Goal: Information Seeking & Learning: Learn about a topic

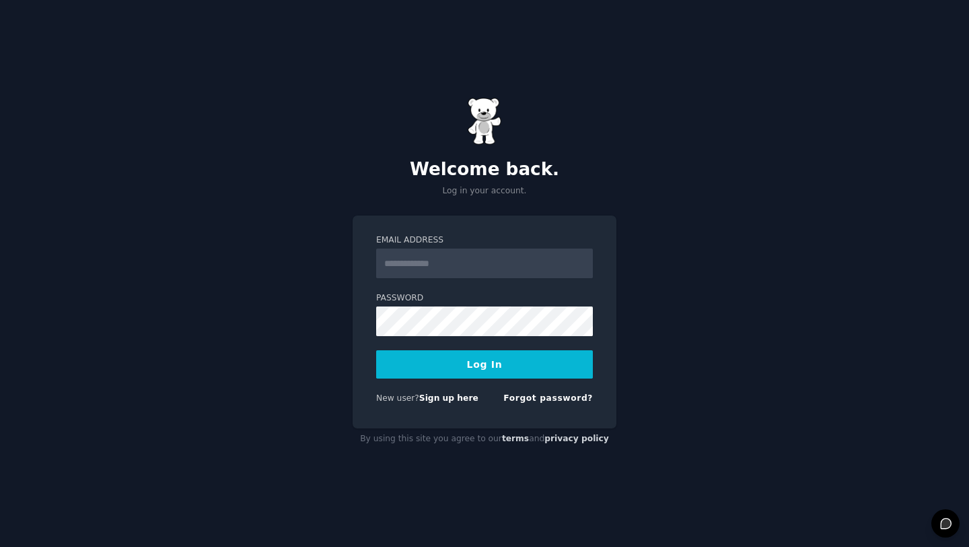
click at [469, 262] on input "Email Address" at bounding box center [484, 263] width 217 height 30
type input "**********"
click at [662, 295] on div "**********" at bounding box center [484, 273] width 969 height 547
click at [684, 304] on div "**********" at bounding box center [484, 273] width 969 height 547
click at [461, 400] on link "Sign up here" at bounding box center [448, 397] width 59 height 9
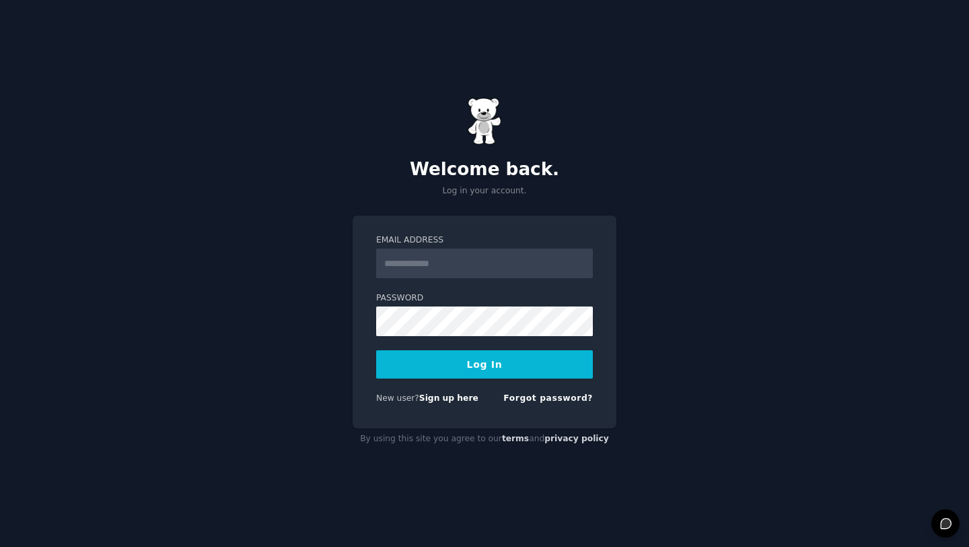
click at [450, 266] on input "Email Address" at bounding box center [484, 263] width 217 height 30
type input "**********"
click at [376, 350] on button "Log In" at bounding box center [484, 364] width 217 height 28
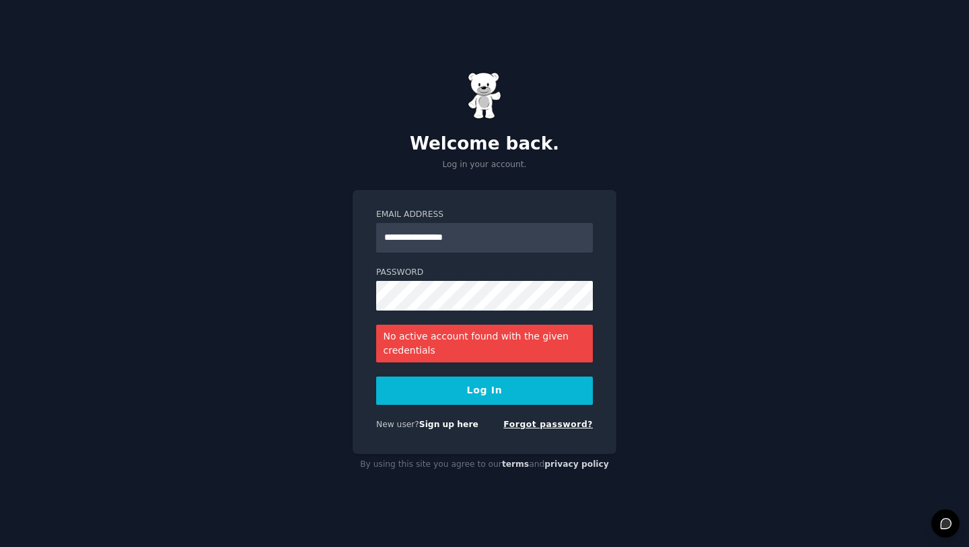
click at [547, 427] on link "Forgot password?" at bounding box center [548, 423] width 90 height 9
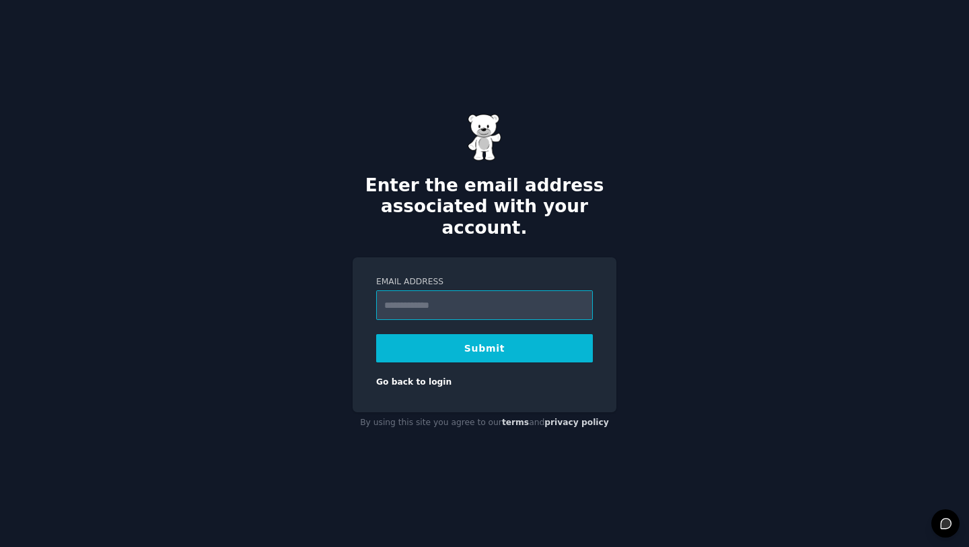
click at [462, 291] on input "Email Address" at bounding box center [484, 305] width 217 height 30
type input "**********"
click at [501, 335] on button "Submit" at bounding box center [484, 348] width 217 height 28
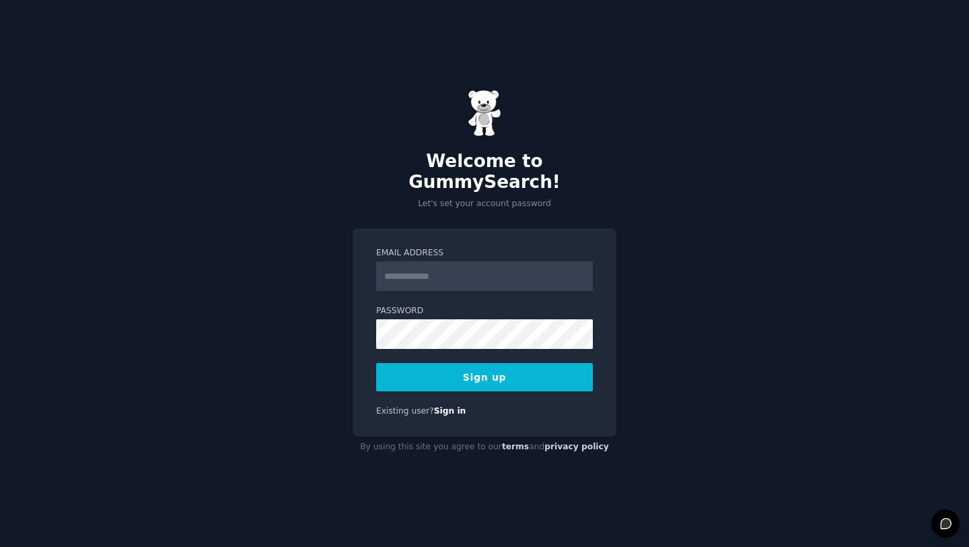
click at [439, 267] on input "Email Address" at bounding box center [484, 276] width 217 height 30
type input "**********"
click at [479, 374] on button "Sign up" at bounding box center [484, 377] width 217 height 28
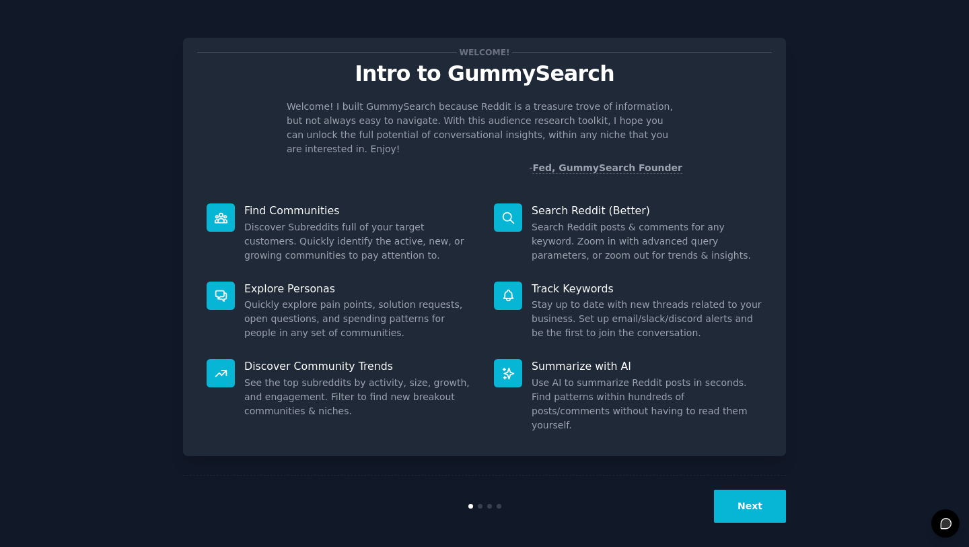
click at [748, 501] on button "Next" at bounding box center [750, 505] width 72 height 33
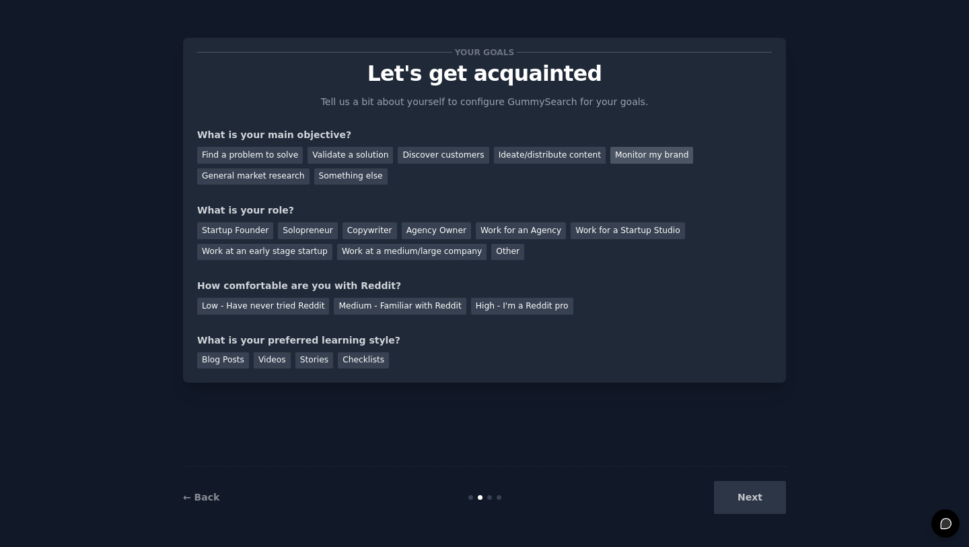
click at [655, 149] on div "Monitor my brand" at bounding box center [651, 155] width 83 height 17
click at [304, 255] on div "Work at an early stage startup" at bounding box center [264, 252] width 135 height 17
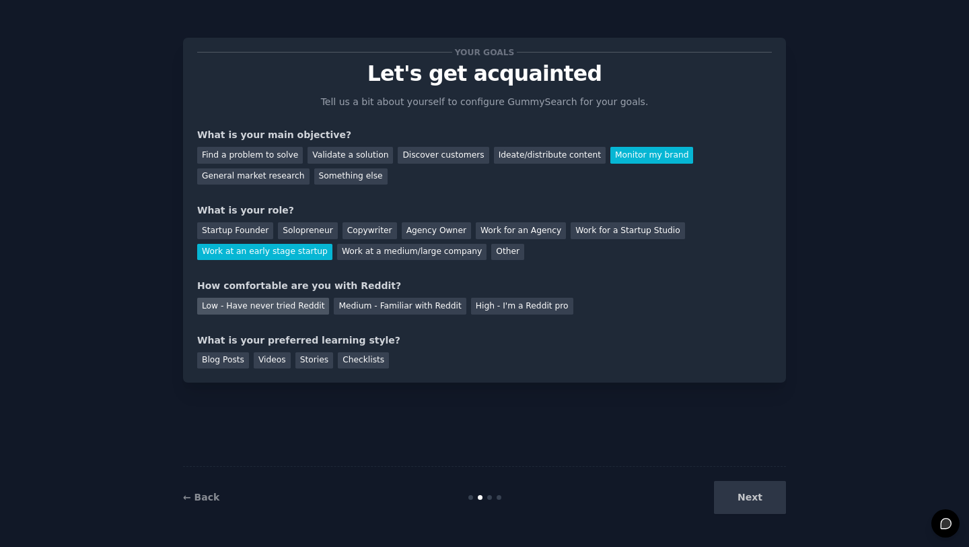
click at [287, 308] on div "Low - Have never tried Reddit" at bounding box center [263, 305] width 132 height 17
click at [285, 362] on div "Videos" at bounding box center [272, 360] width 37 height 17
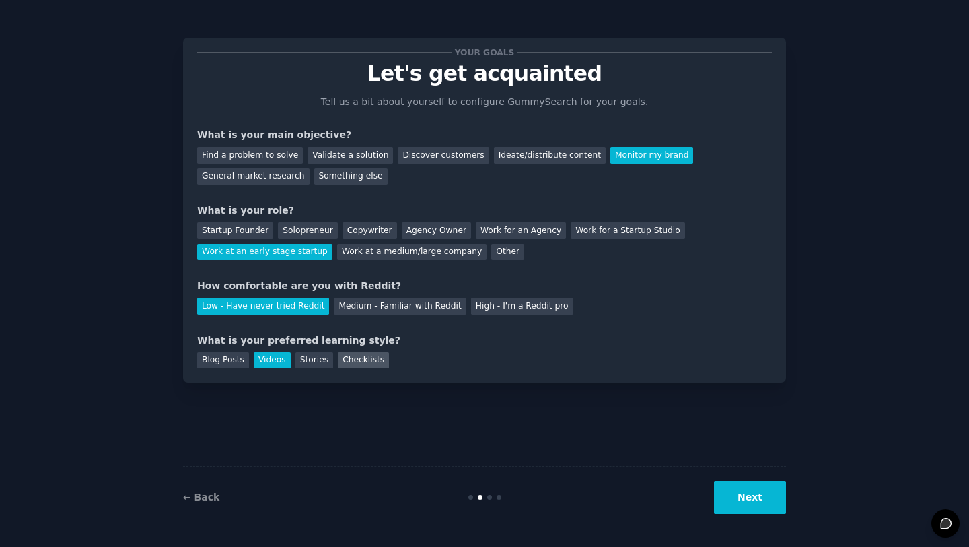
click at [369, 360] on div "Checklists" at bounding box center [363, 360] width 51 height 17
click at [747, 493] on button "Next" at bounding box center [750, 497] width 72 height 33
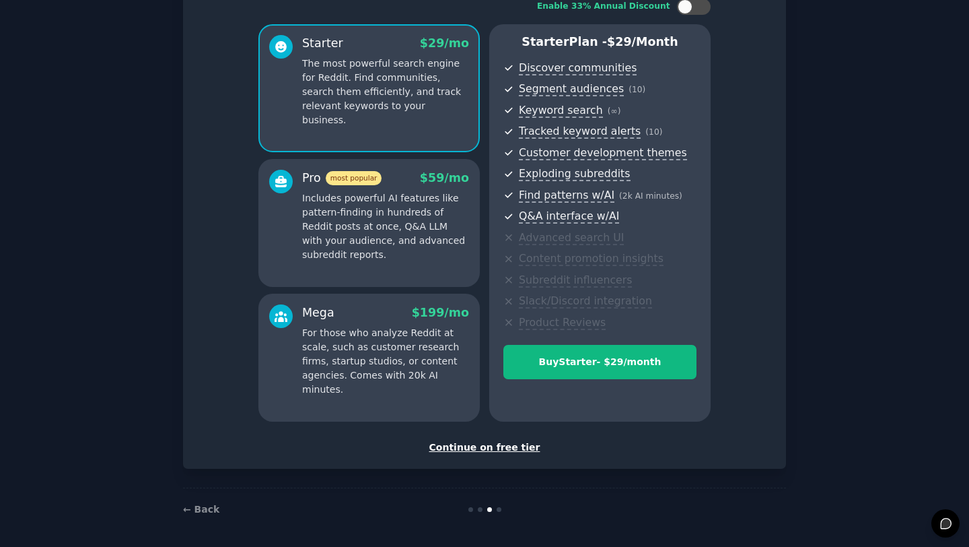
scroll to position [96, 0]
click at [509, 447] on div "Continue on free tier" at bounding box center [484, 447] width 575 height 14
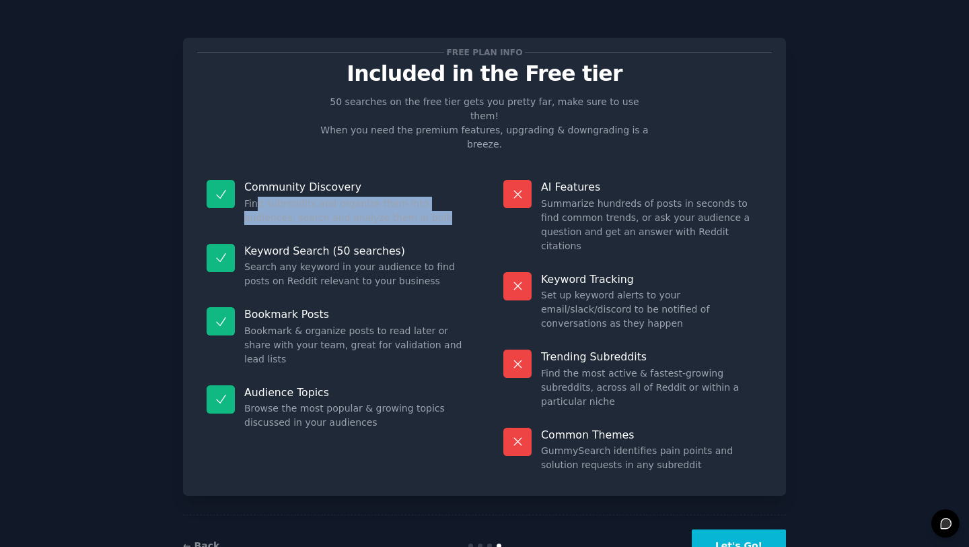
drag, startPoint x: 389, startPoint y: 186, endPoint x: 260, endPoint y: 184, distance: 128.6
click at [254, 197] on dd "Find subreddits and organize them into audiences, search and analyze them in bu…" at bounding box center [354, 211] width 221 height 28
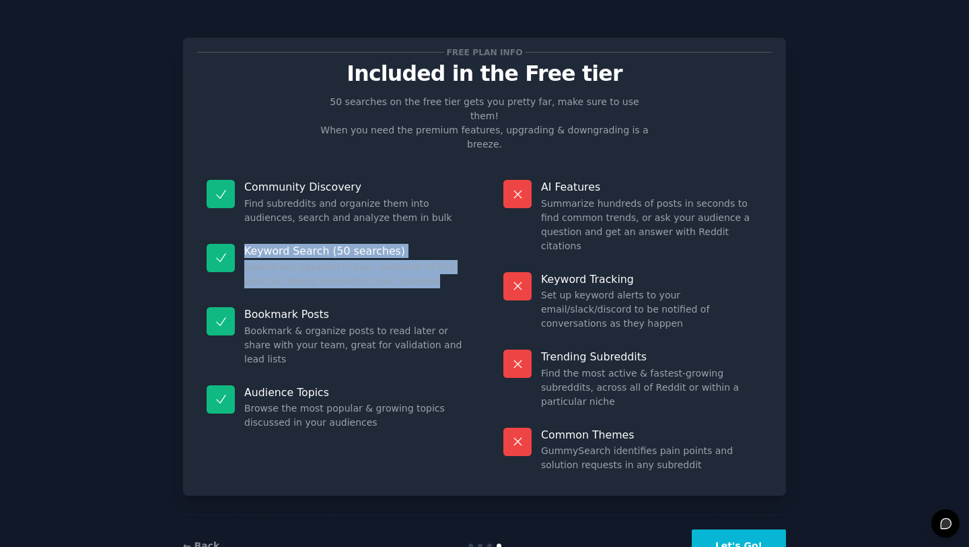
drag, startPoint x: 403, startPoint y: 252, endPoint x: 231, endPoint y: 243, distance: 172.5
click at [229, 242] on div "Keyword Search (50 searches) Search any keyword in your audience to find posts …" at bounding box center [336, 266] width 278 height 64
click at [743, 529] on button "Let's Go!" at bounding box center [739, 545] width 94 height 33
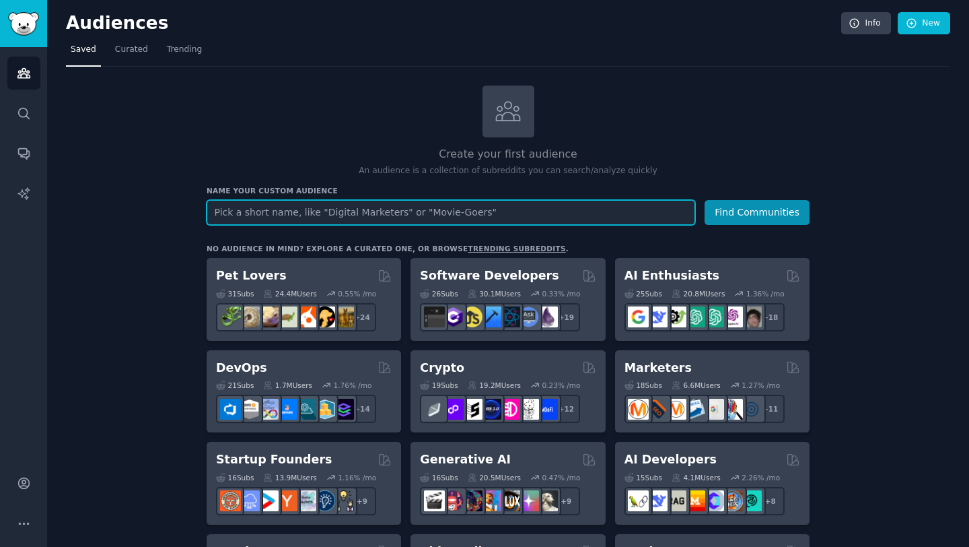
click at [356, 211] on input "text" at bounding box center [451, 212] width 489 height 25
paste input "AI video tools"
type input "AI video tools"
click at [705, 200] on button "Find Communities" at bounding box center [757, 212] width 105 height 25
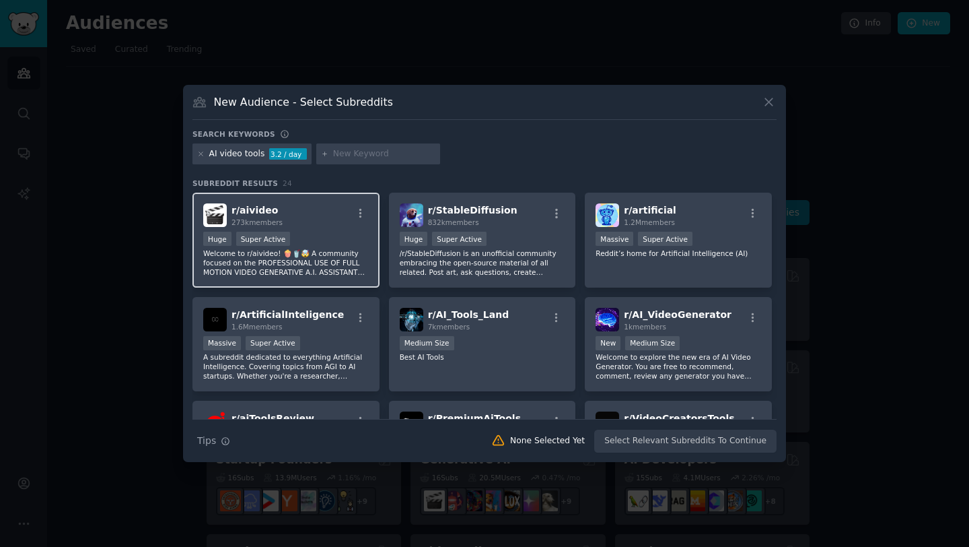
click at [320, 233] on div ">= 95th percentile for submissions / day Huge Super Active" at bounding box center [286, 240] width 166 height 17
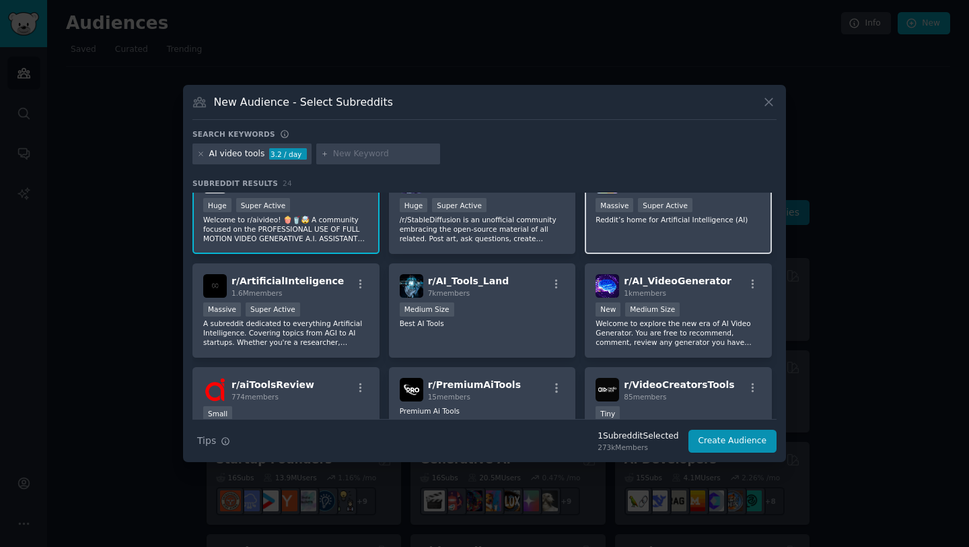
scroll to position [36, 0]
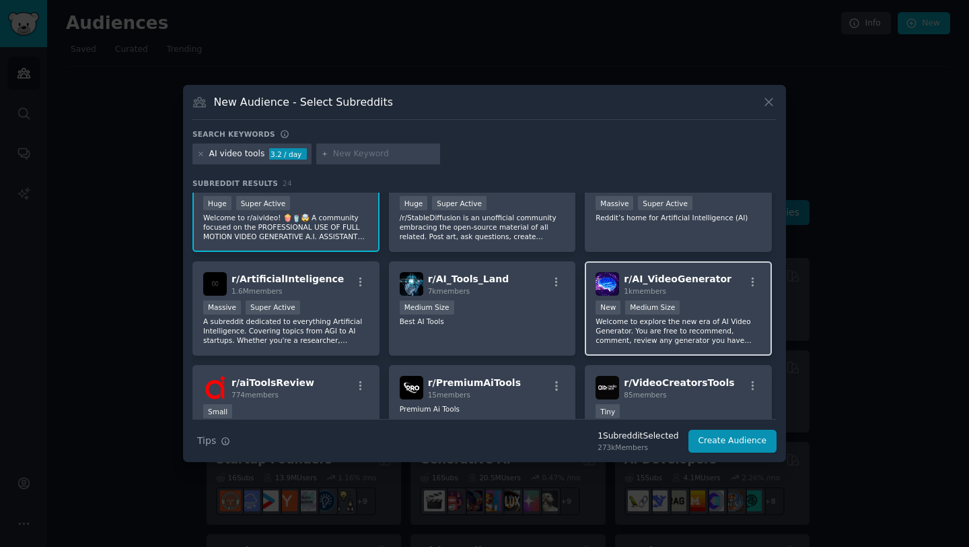
click at [697, 296] on div "r/ AI_VideoGenerator 1k members New Medium Size Welcome to explore the new era …" at bounding box center [678, 308] width 187 height 95
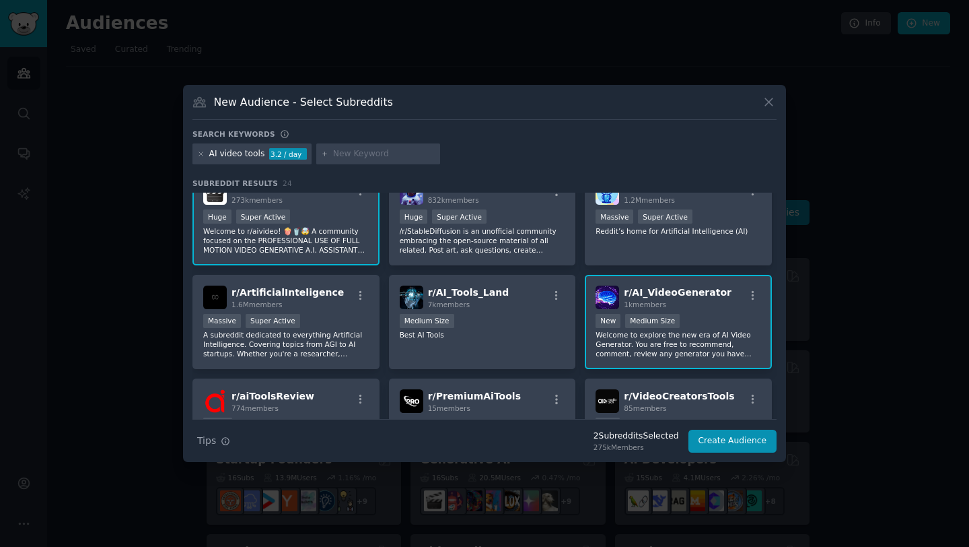
scroll to position [0, 0]
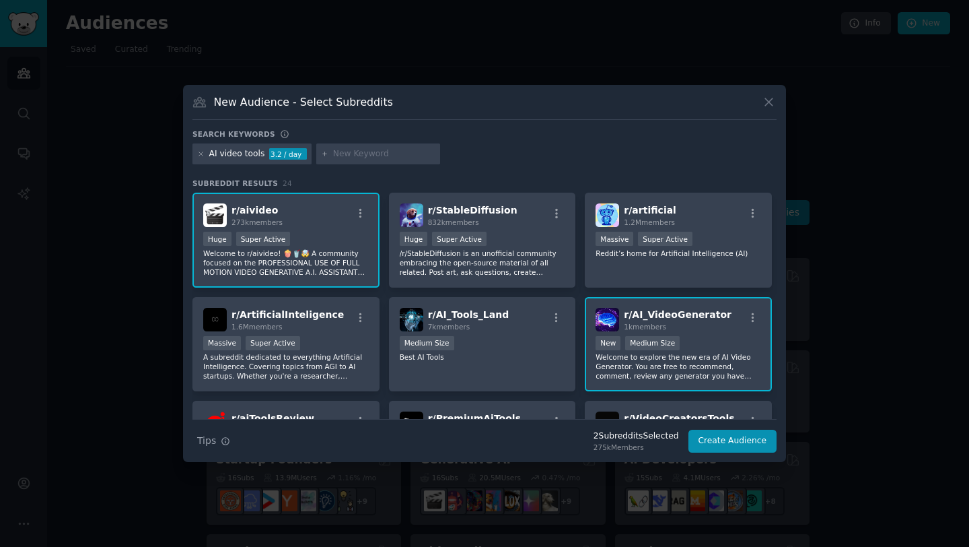
click at [355, 154] on input "text" at bounding box center [384, 154] width 102 height 12
paste input "Script to video"
type input "Script to video"
click at [524, 150] on div "AI video tools 3.2 / day Script to video" at bounding box center [484, 156] width 584 height 26
click at [520, 162] on div "AI video tools 3.2 / day Script to video" at bounding box center [484, 156] width 584 height 26
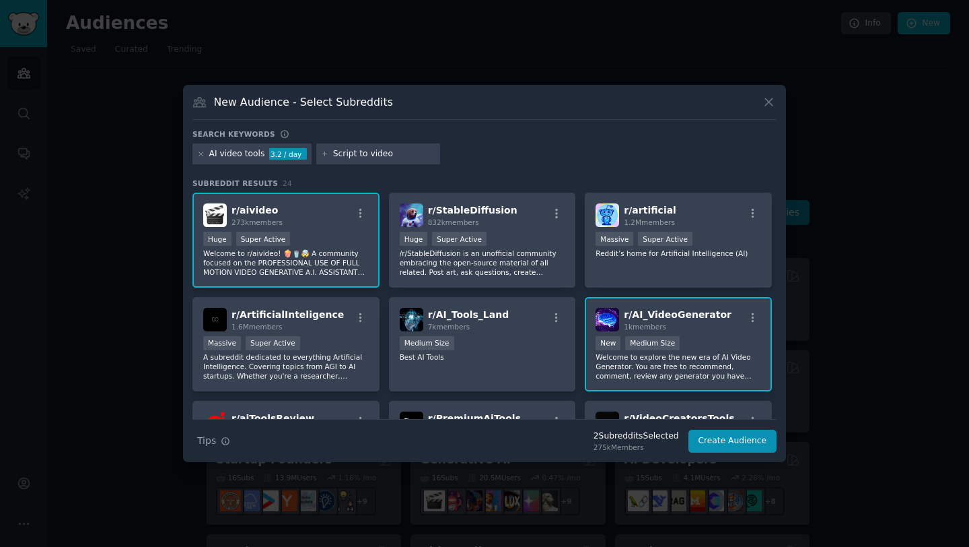
click at [407, 157] on input "Script to video" at bounding box center [384, 154] width 102 height 12
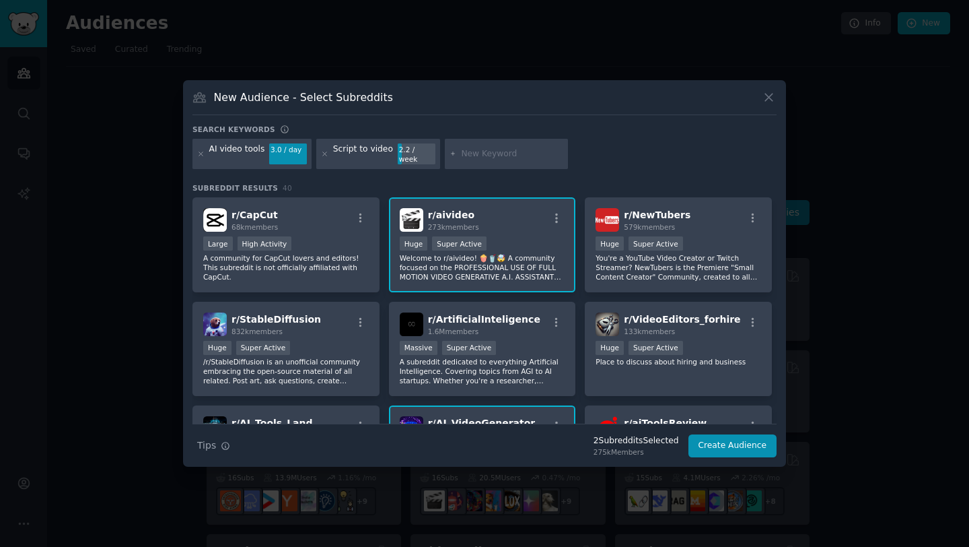
paste input "Content creators"
type input "Content creators"
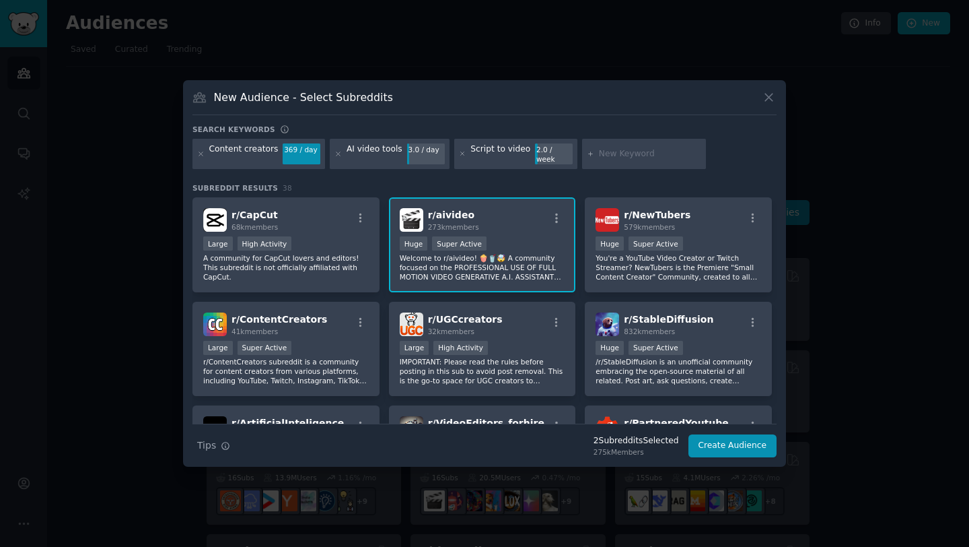
paste input "Podcasters"
type input "Podcasters"
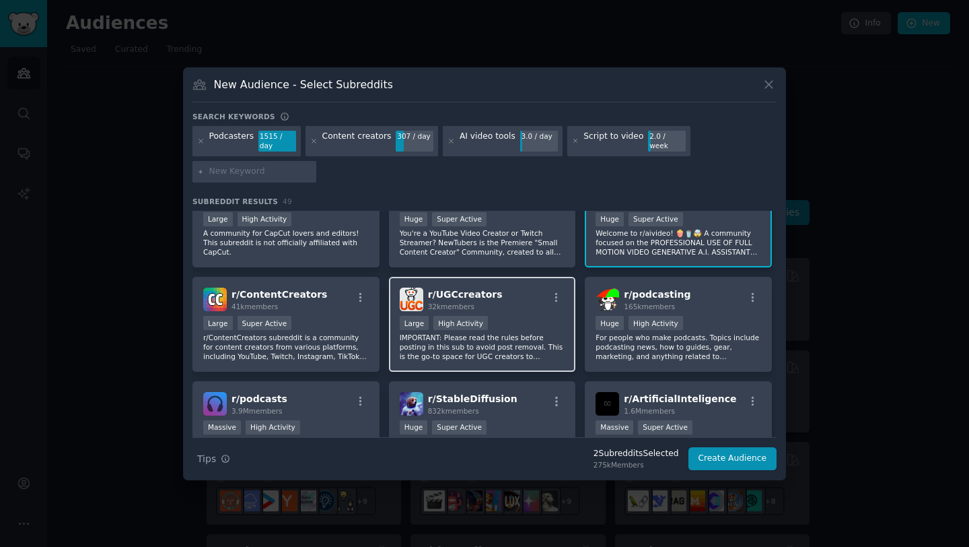
scroll to position [38, 0]
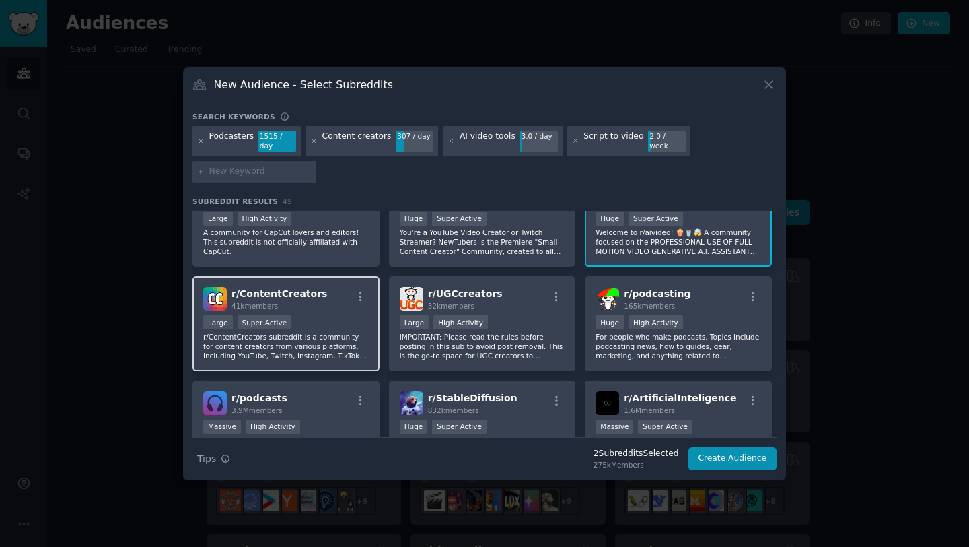
click at [339, 301] on div "r/ ContentCreators 41k members" at bounding box center [286, 299] width 166 height 24
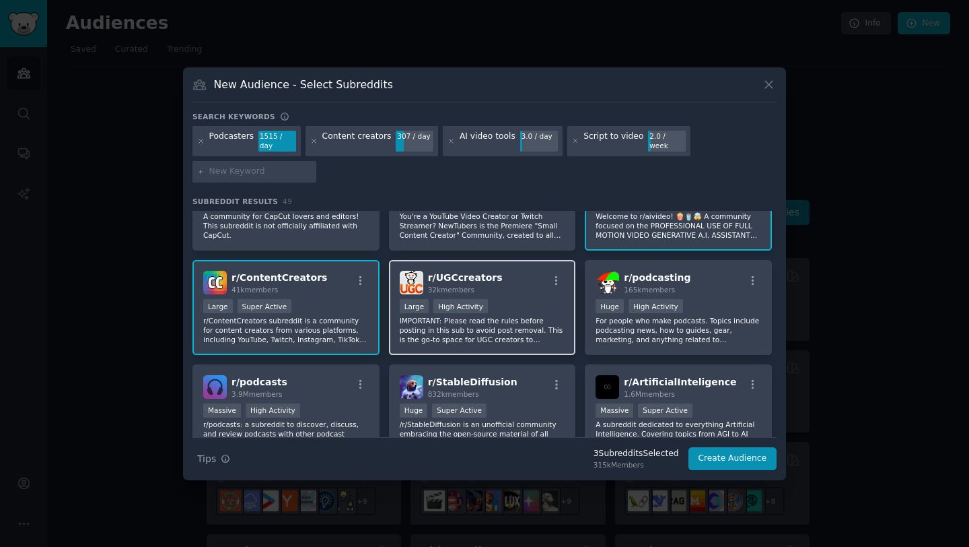
scroll to position [67, 0]
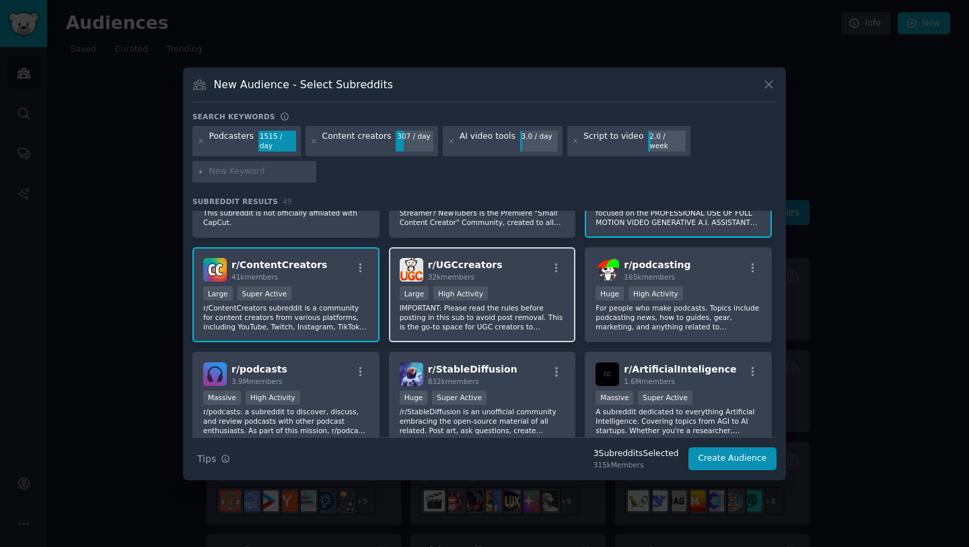
click at [532, 275] on div "r/ UGCcreators 32k members" at bounding box center [483, 270] width 166 height 24
click at [532, 278] on div "r/ UGCcreators 32k members >= 80th percentile for submissions / day Large High …" at bounding box center [482, 294] width 187 height 95
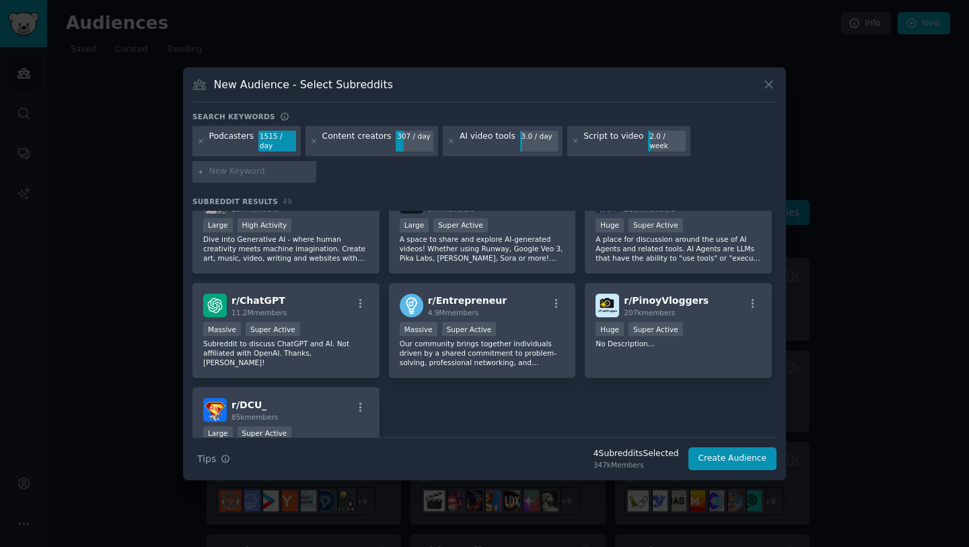
scroll to position [1490, 0]
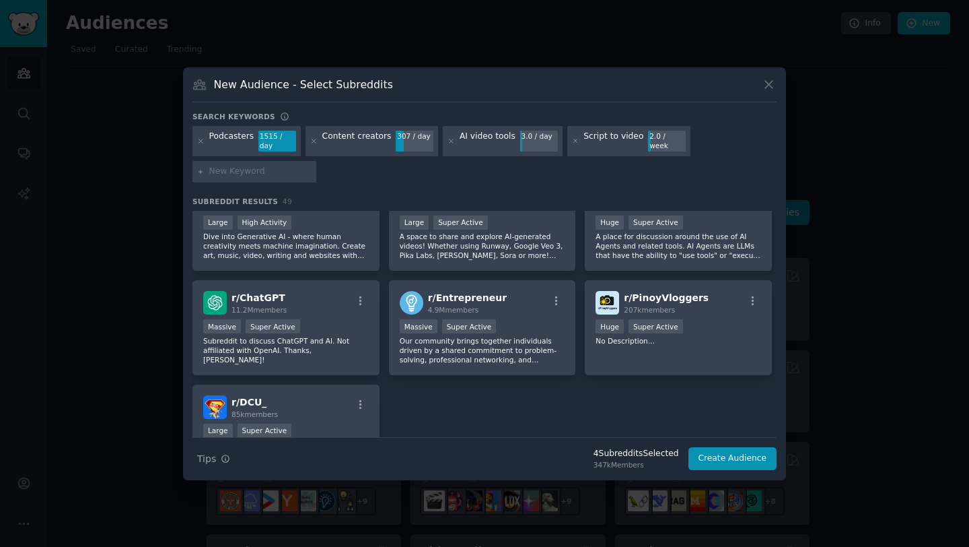
click at [261, 170] on input "text" at bounding box center [260, 172] width 102 height 12
paste input "L&D professionals"
type input "L&D professionals"
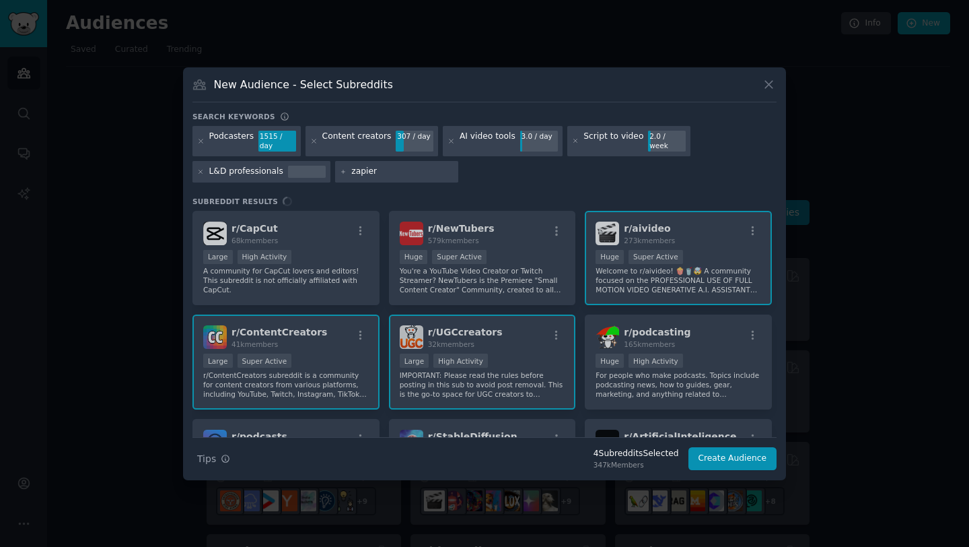
type input "zapier"
type input "make"
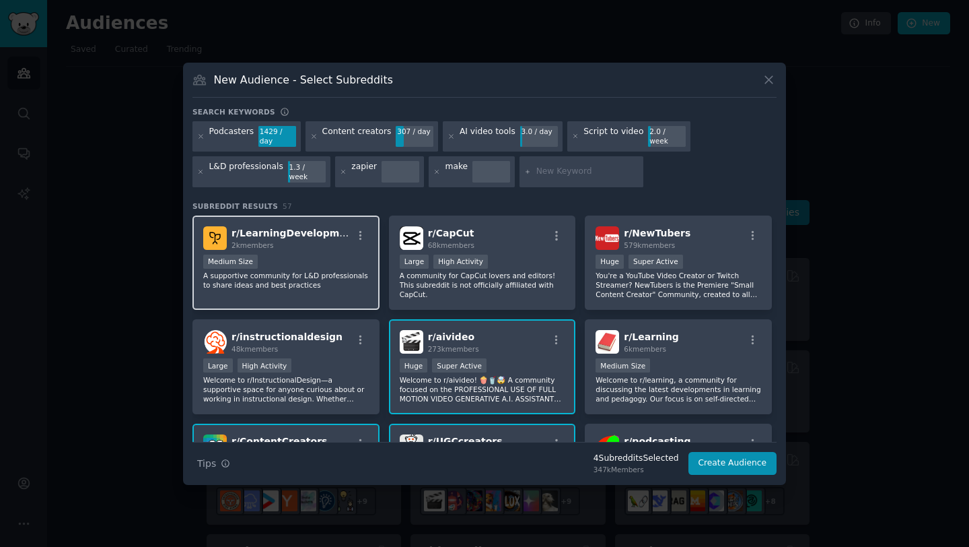
click at [328, 254] on div "Medium Size" at bounding box center [286, 262] width 166 height 17
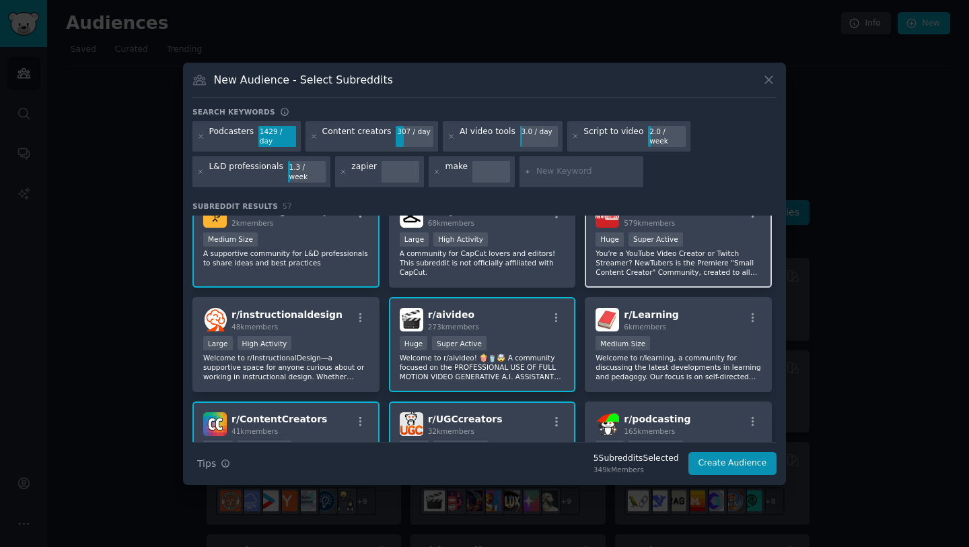
scroll to position [23, 0]
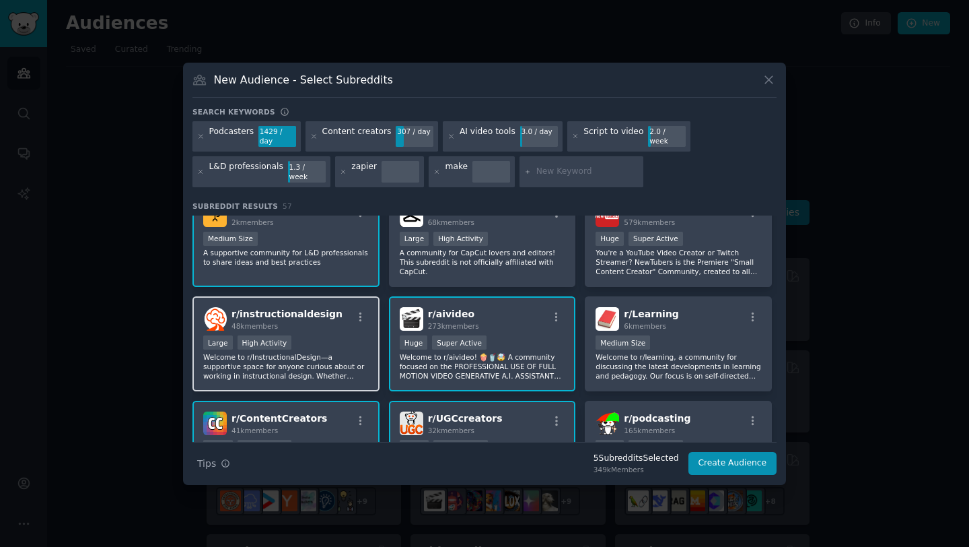
click at [321, 339] on div "Large High Activity" at bounding box center [286, 343] width 166 height 17
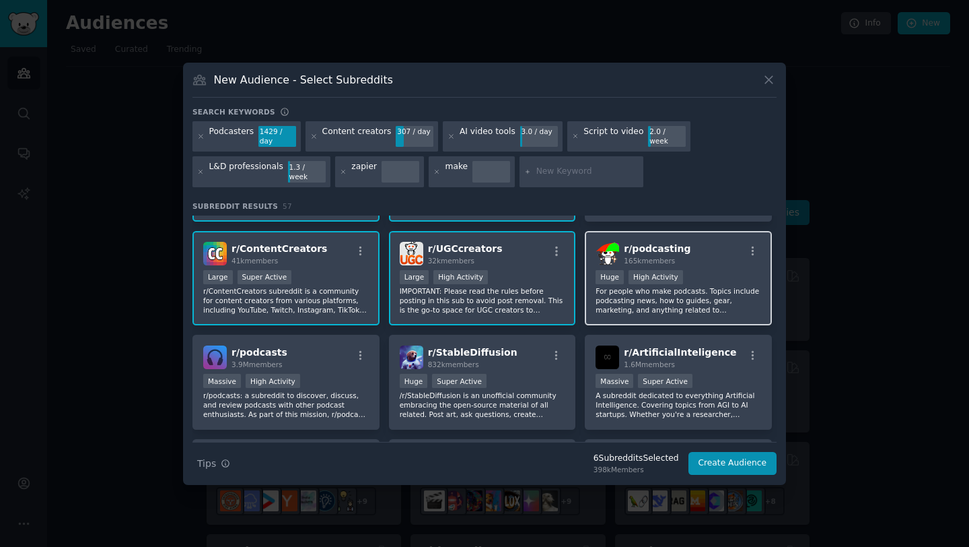
scroll to position [243, 0]
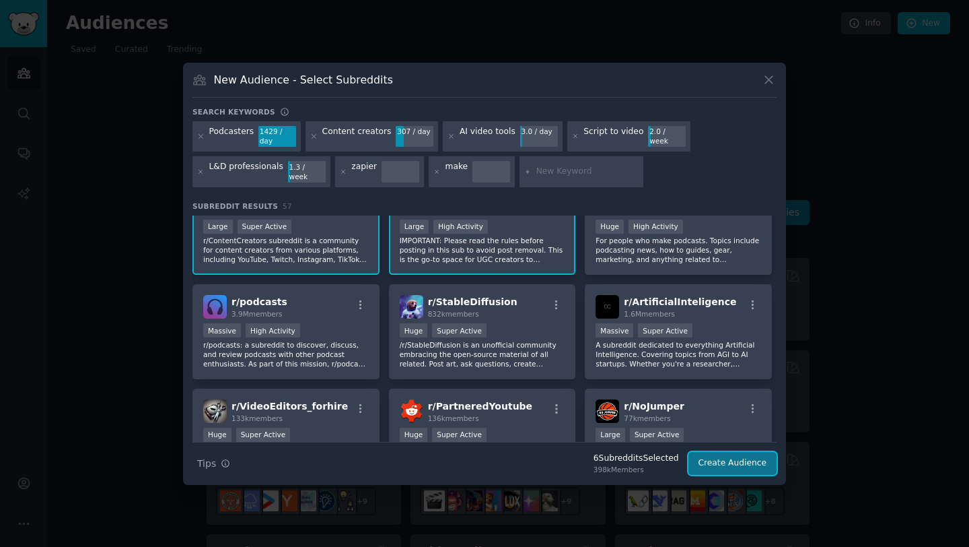
click at [731, 453] on button "Create Audience" at bounding box center [733, 463] width 89 height 23
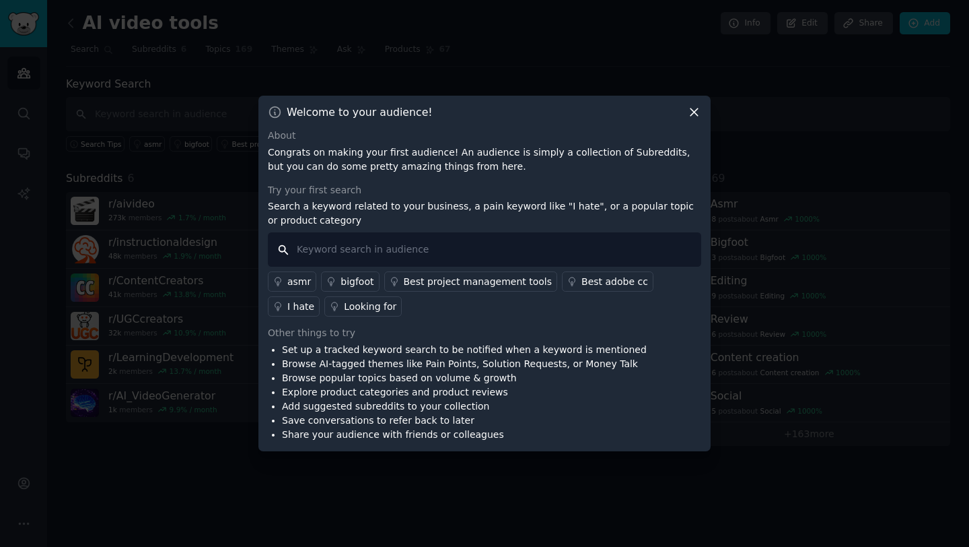
click at [353, 244] on input "text" at bounding box center [484, 249] width 433 height 34
type input "pictory"
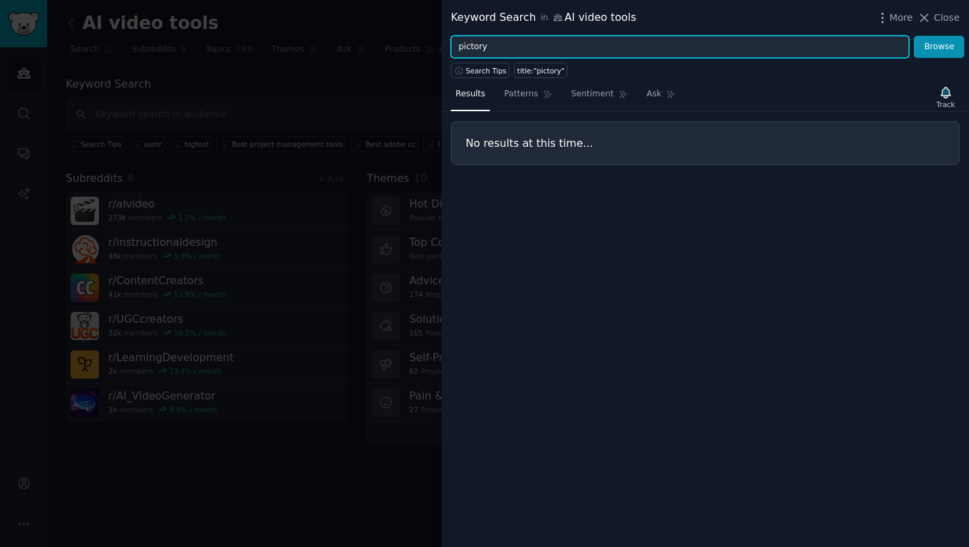
click at [495, 46] on input "pictory" at bounding box center [680, 47] width 458 height 23
type input "pictory ai"
click at [914, 36] on button "Browse" at bounding box center [939, 47] width 50 height 23
click at [542, 44] on input "pictory ai" at bounding box center [680, 47] width 458 height 23
drag, startPoint x: 514, startPoint y: 42, endPoint x: 451, endPoint y: 44, distance: 63.3
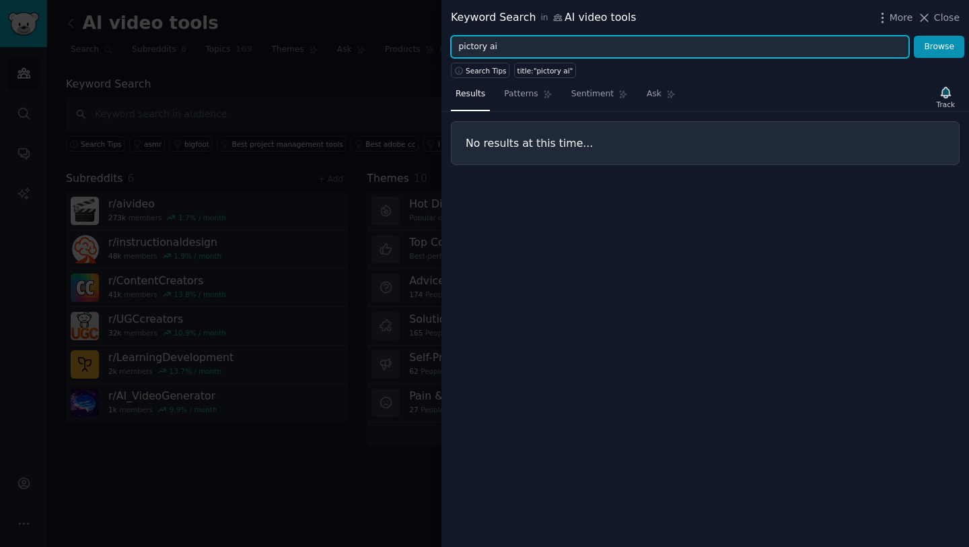
click at [451, 44] on input "pictory ai" at bounding box center [680, 47] width 458 height 23
type input "video editing"
click at [914, 36] on button "Browse" at bounding box center [939, 47] width 50 height 23
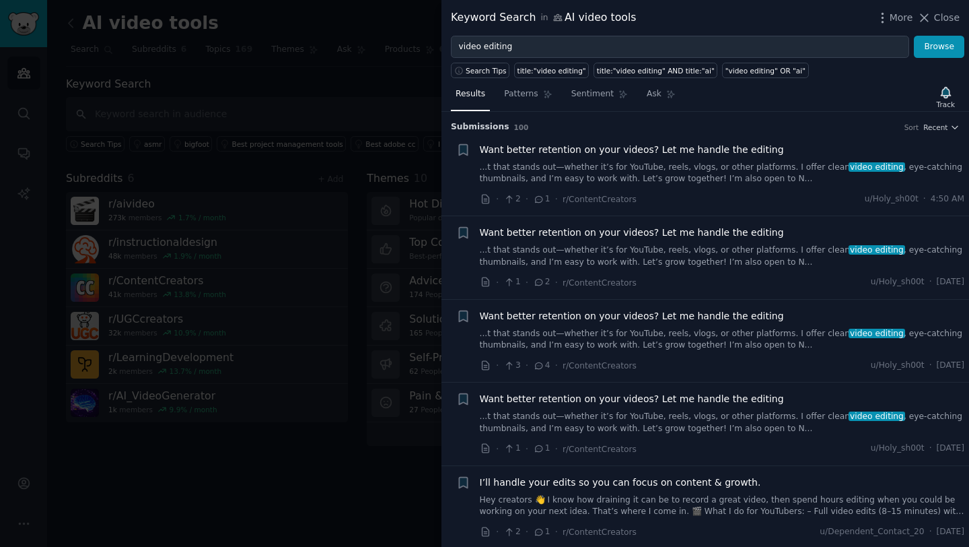
click at [372, 76] on div at bounding box center [484, 273] width 969 height 547
click at [948, 22] on span "Close" at bounding box center [947, 18] width 26 height 14
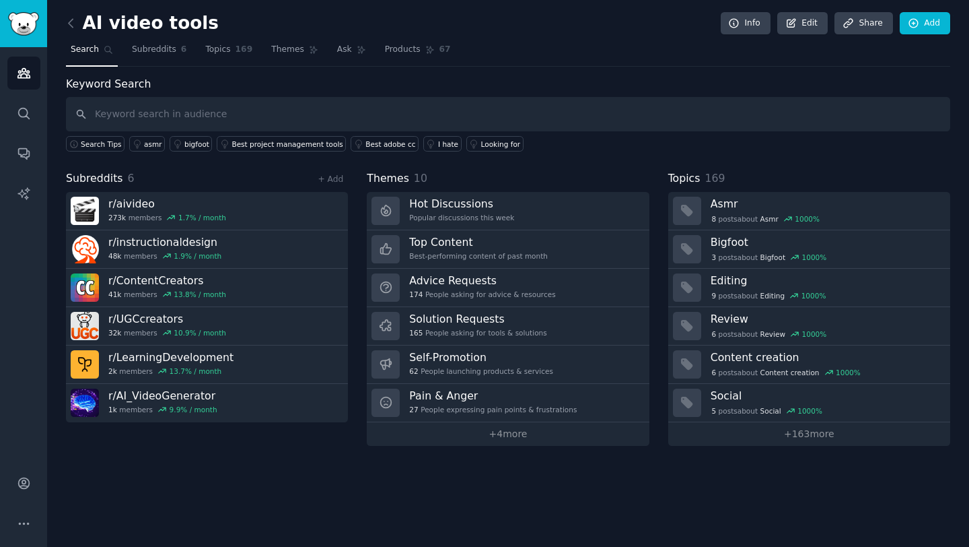
click at [139, 25] on h2 "AI video tools" at bounding box center [142, 24] width 153 height 22
click at [75, 21] on icon at bounding box center [71, 23] width 14 height 14
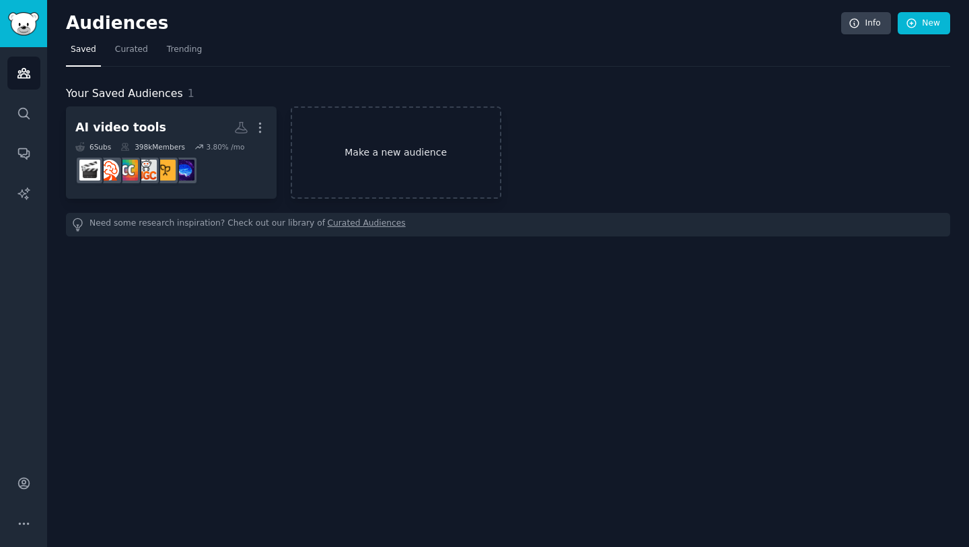
click at [392, 153] on link "Make a new audience" at bounding box center [396, 152] width 211 height 92
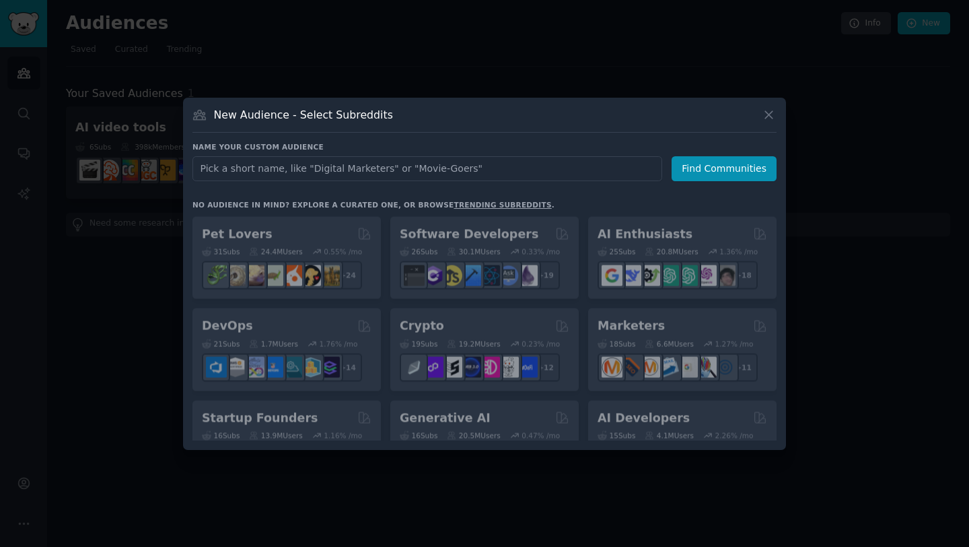
click at [367, 166] on input "text" at bounding box center [427, 168] width 470 height 25
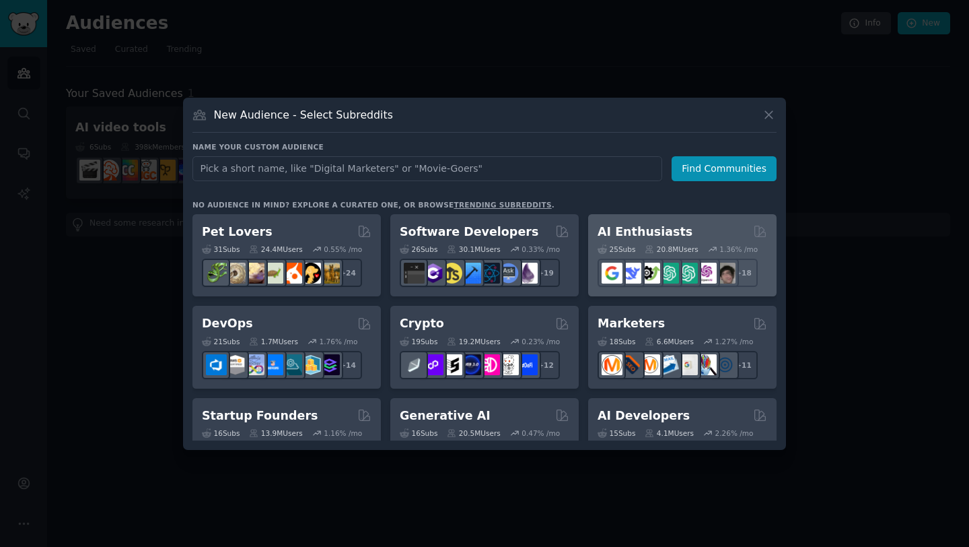
click at [652, 230] on h2 "AI Enthusiasts" at bounding box center [645, 231] width 95 height 17
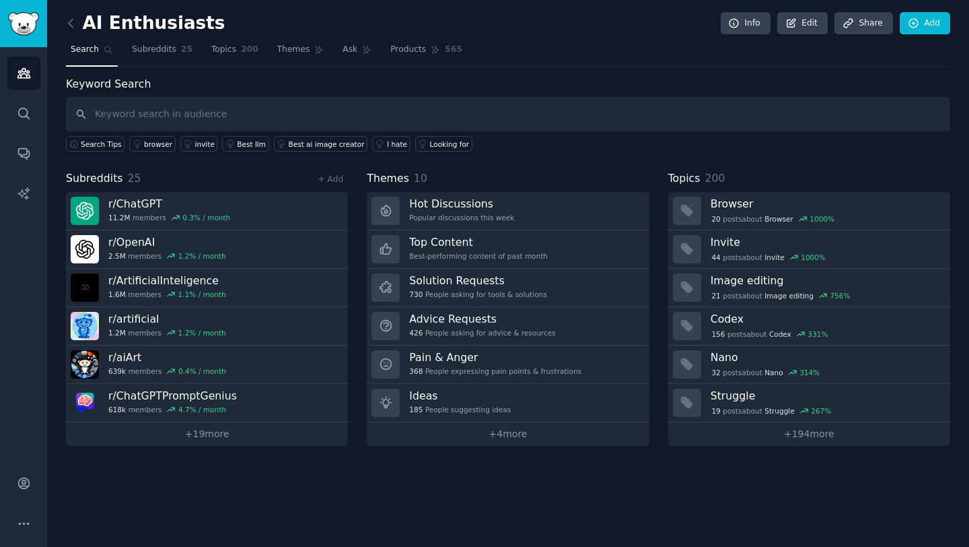
click at [213, 108] on input "text" at bounding box center [508, 114] width 884 height 34
type input "pictory"
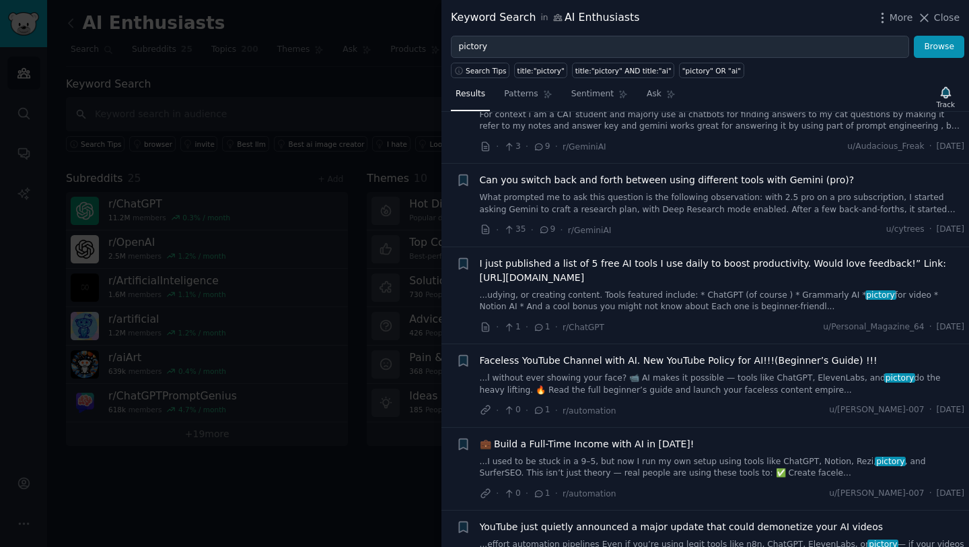
scroll to position [549, 0]
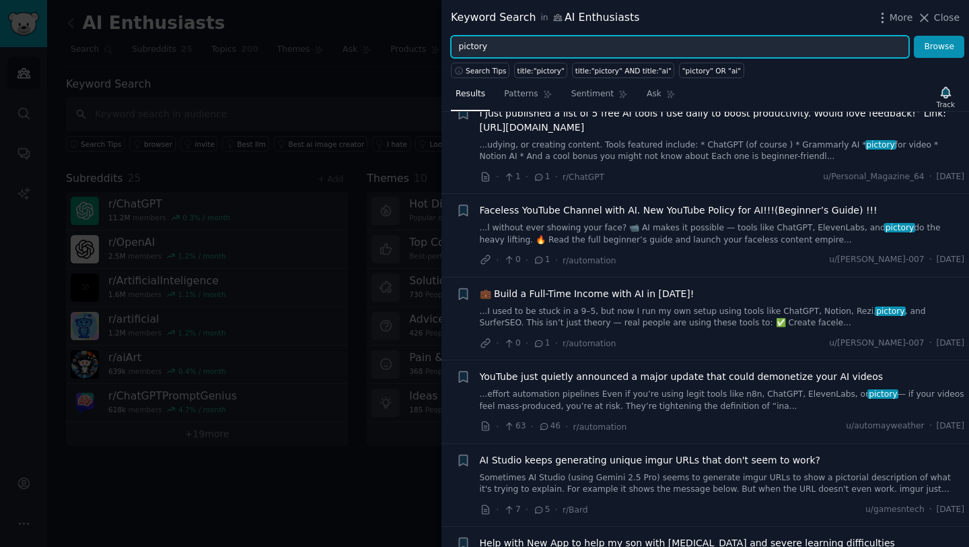
click at [503, 46] on input "pictory" at bounding box center [680, 47] width 458 height 23
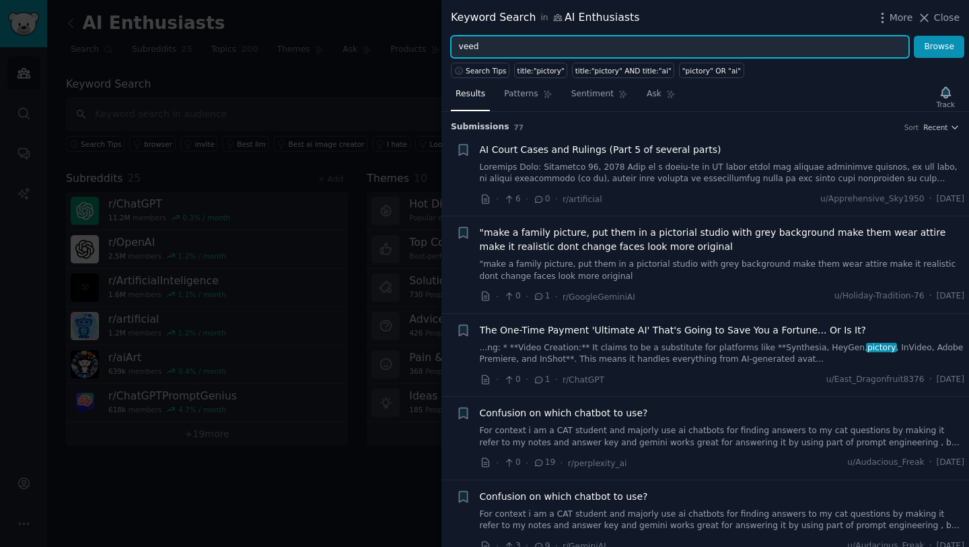
click at [528, 48] on input "veed" at bounding box center [680, 47] width 458 height 23
type input "veed"
click at [914, 36] on button "Browse" at bounding box center [939, 47] width 50 height 23
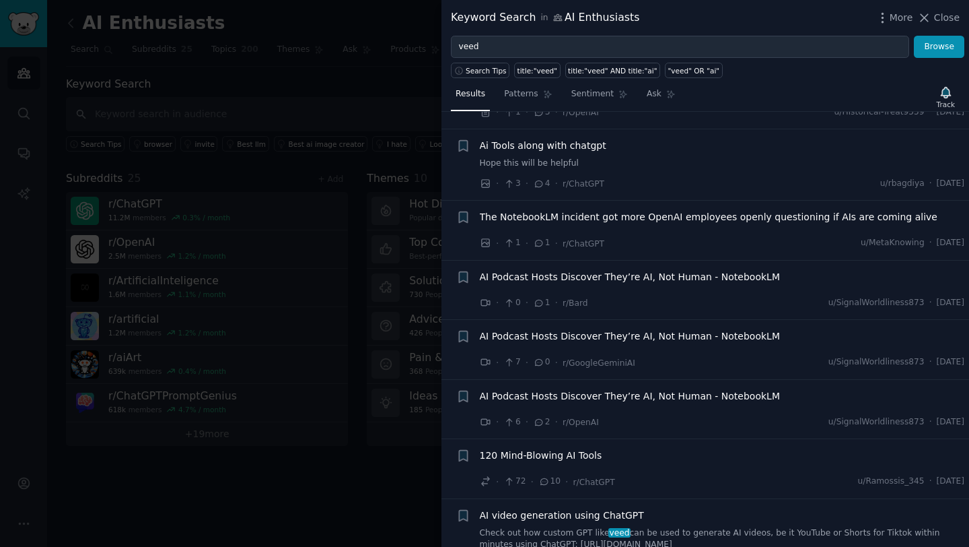
scroll to position [1518, 0]
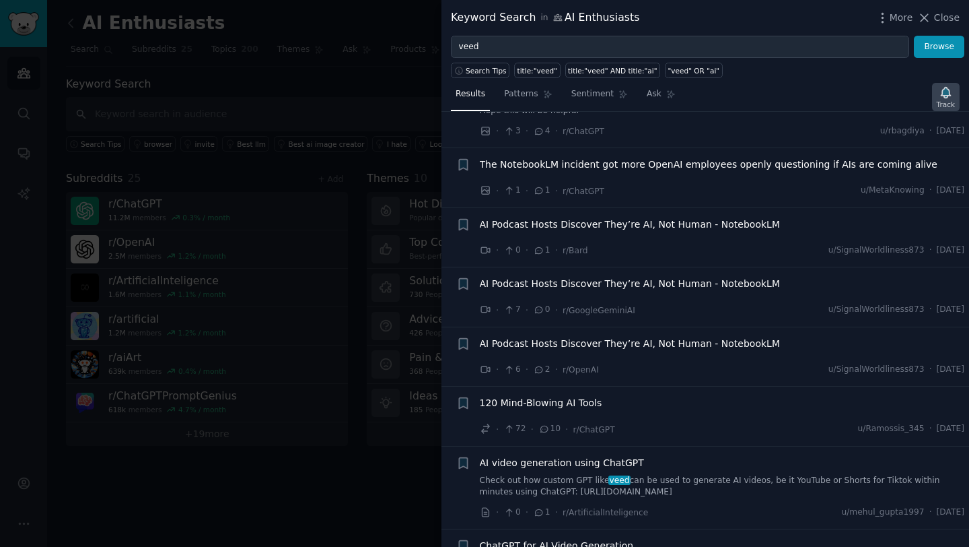
click at [948, 98] on icon "button" at bounding box center [946, 92] width 14 height 14
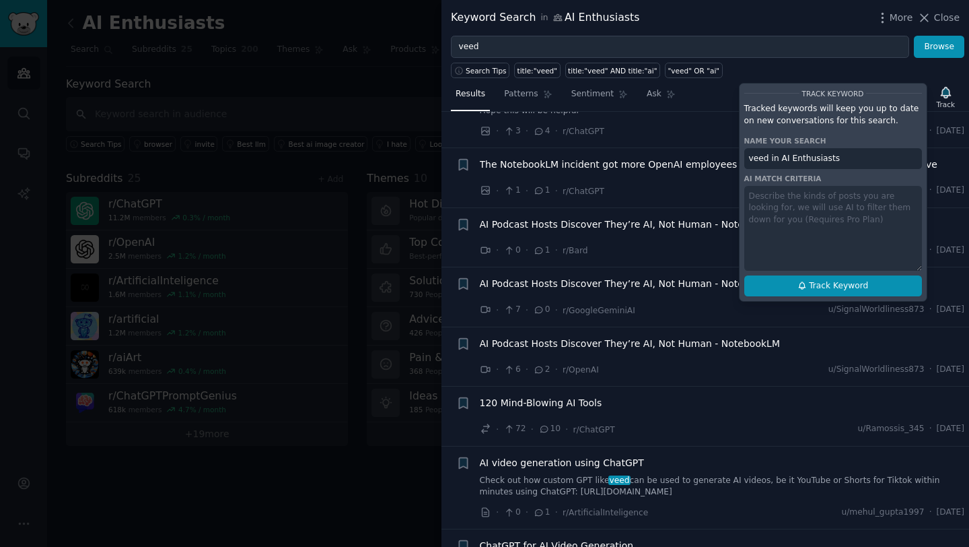
click at [874, 285] on button "Track Keyword" at bounding box center [833, 286] width 178 height 22
type input "veed in AI Enthusiasts"
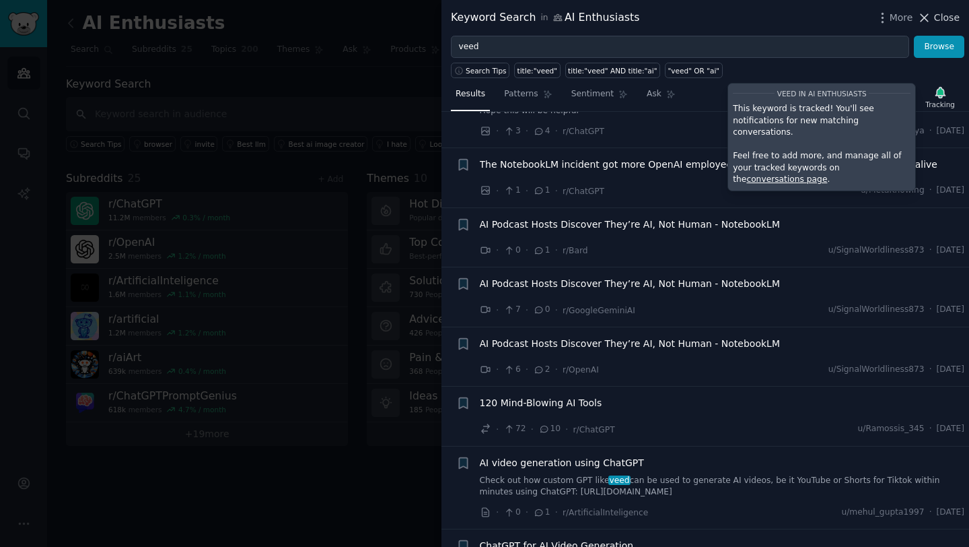
click at [954, 19] on span "Close" at bounding box center [947, 18] width 26 height 14
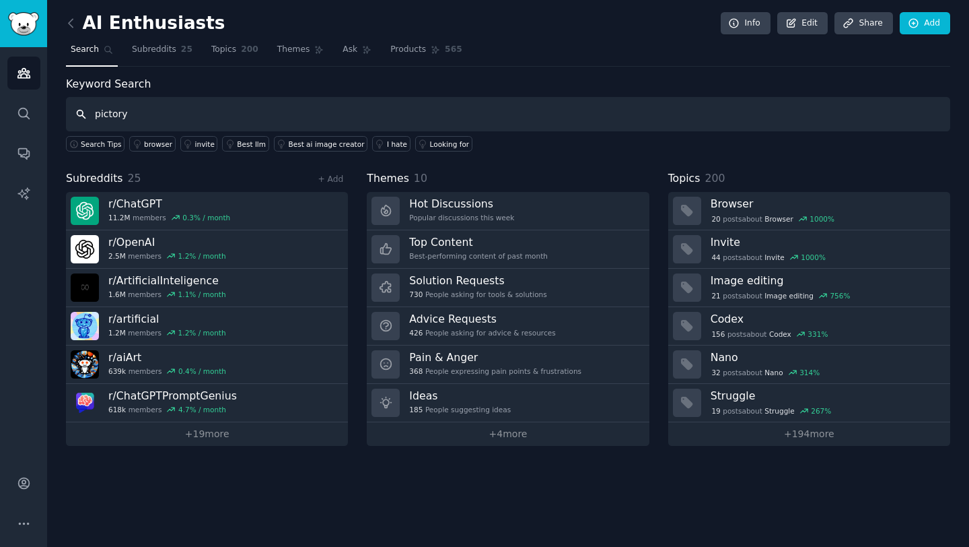
type input "pictory"
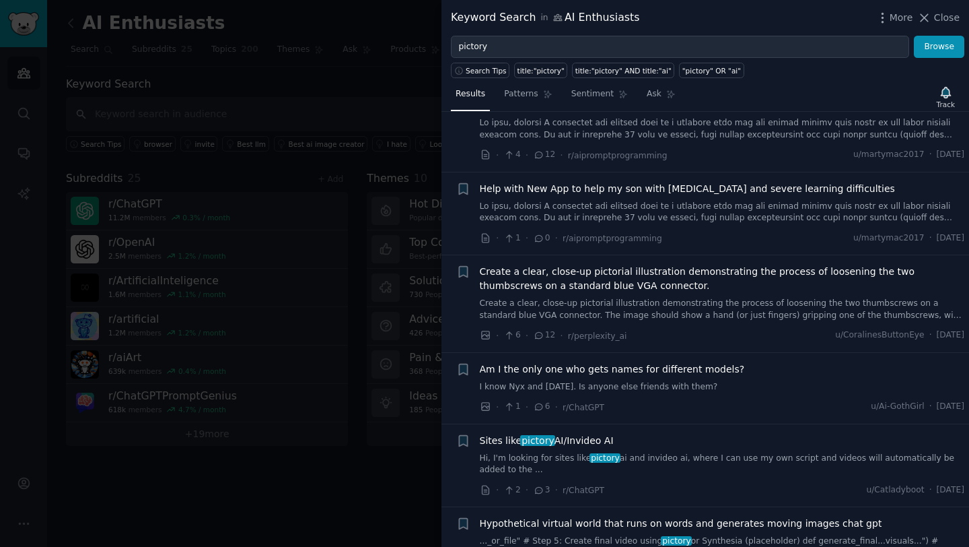
scroll to position [1036, 0]
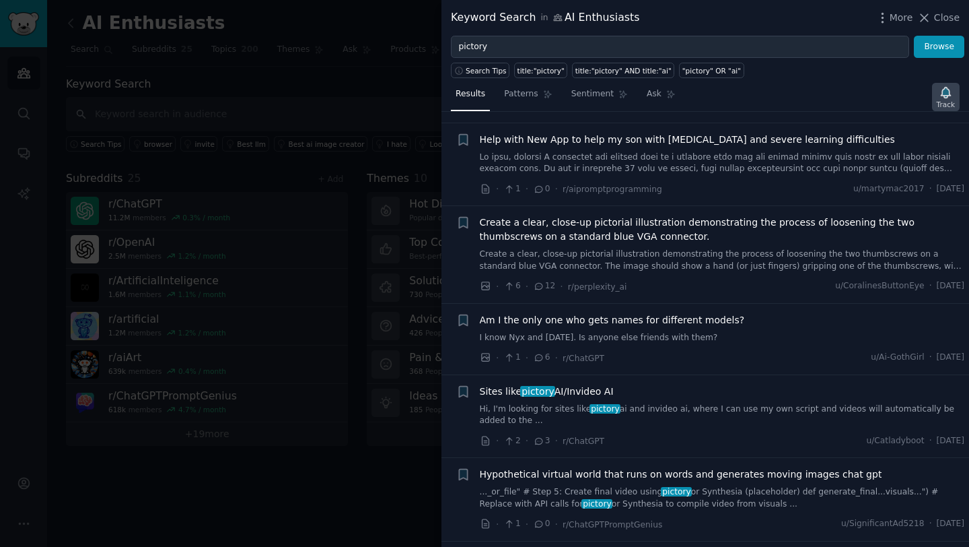
click at [948, 100] on div "Track" at bounding box center [946, 104] width 18 height 9
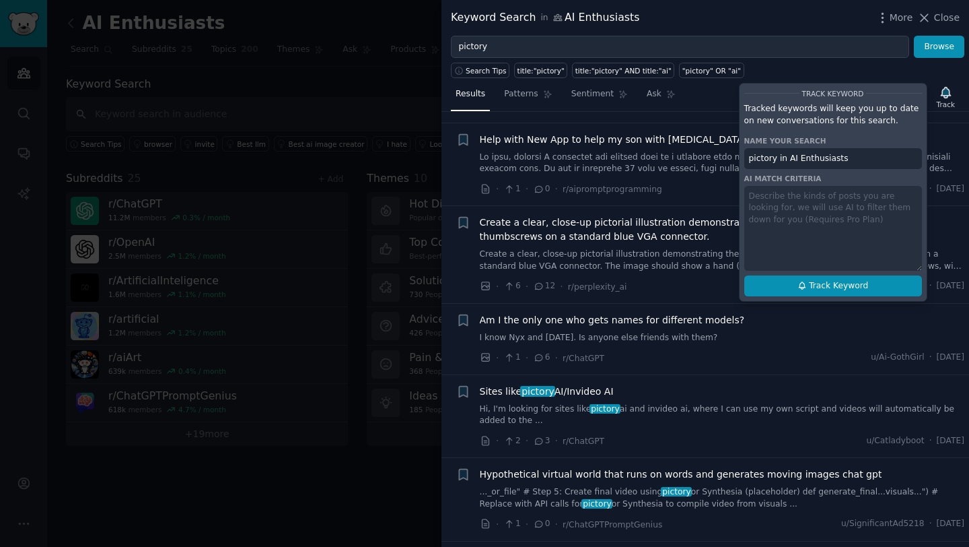
click at [876, 292] on button "Track Keyword" at bounding box center [833, 286] width 178 height 22
type input "pictory in AI Enthusiasts"
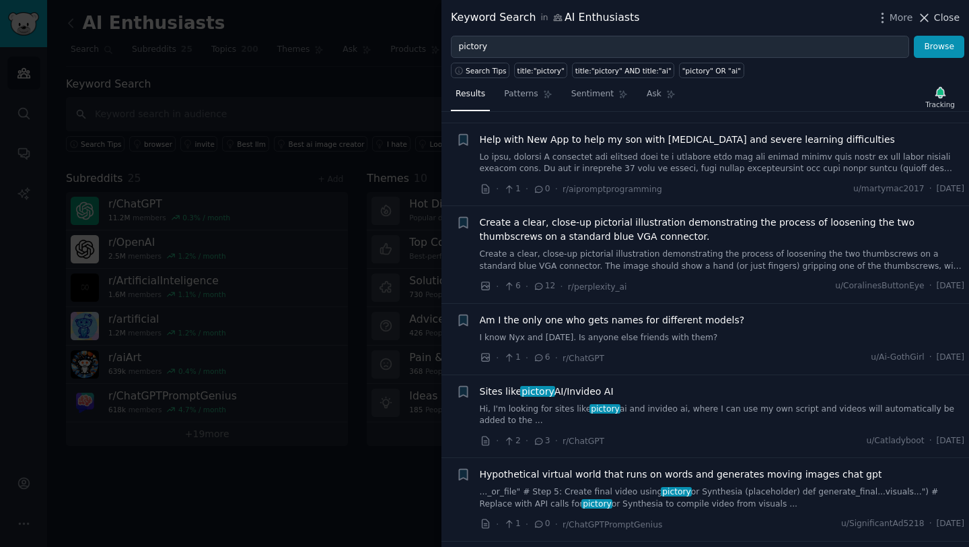
click at [946, 15] on span "Close" at bounding box center [947, 18] width 26 height 14
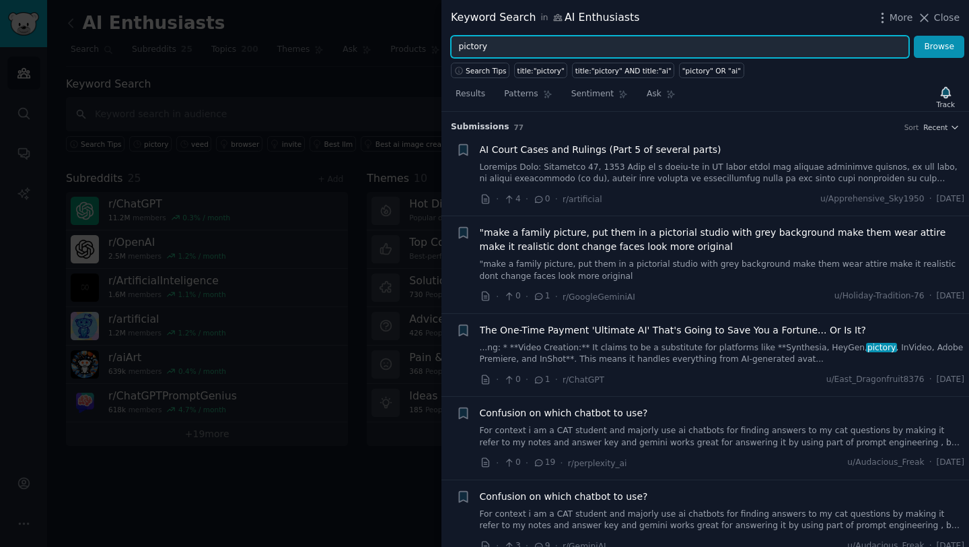
click at [500, 47] on input "pictory" at bounding box center [680, 47] width 458 height 23
type input "p"
type input "v"
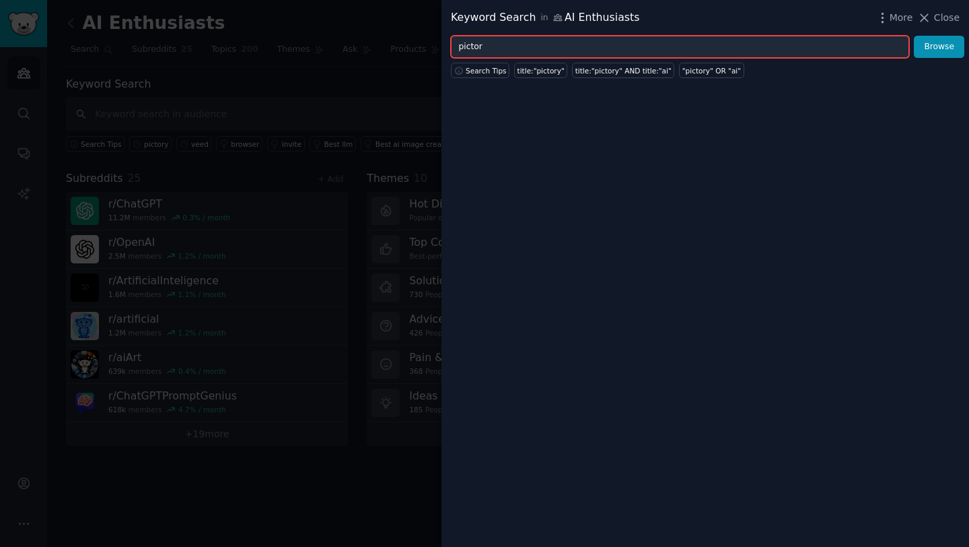
type input "pictory"
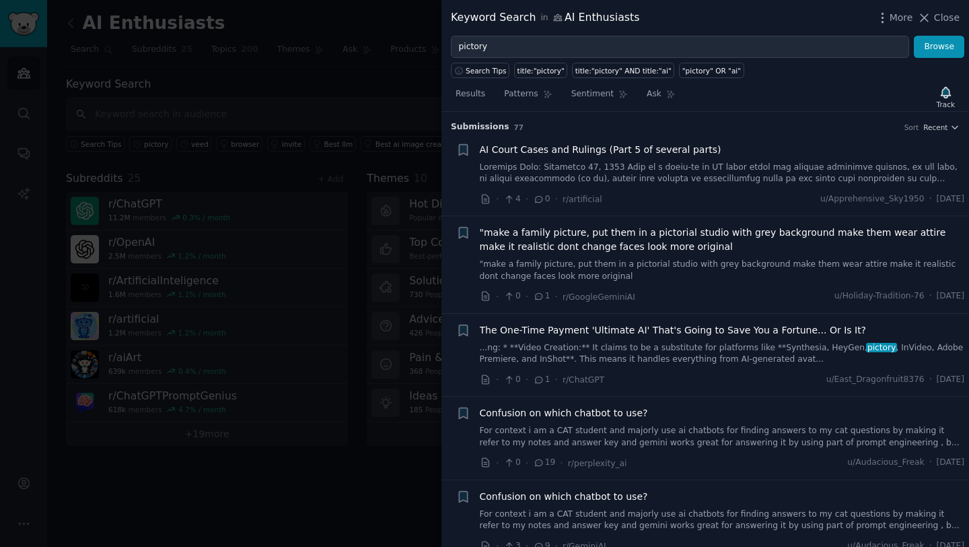
click at [792, 188] on div "AI Court Cases and Rulings (Part 5 of several parts) · 4 · 0 · r/artificial u/A…" at bounding box center [722, 175] width 485 height 64
click at [713, 190] on div "AI Court Cases and Rulings (Part 5 of several parts) · 4 · 0 · r/artificial u/A…" at bounding box center [722, 175] width 485 height 64
click at [652, 147] on span "AI Court Cases and Rulings (Part 5 of several parts)" at bounding box center [601, 150] width 242 height 14
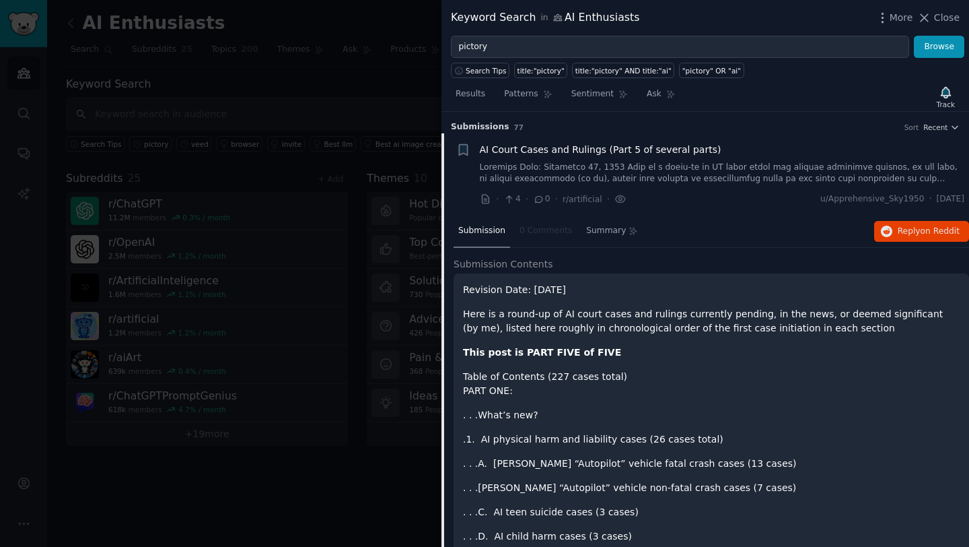
click at [826, 257] on h2 "Submission Contents" at bounding box center [712, 264] width 516 height 14
click at [951, 127] on icon "button" at bounding box center [954, 126] width 9 height 9
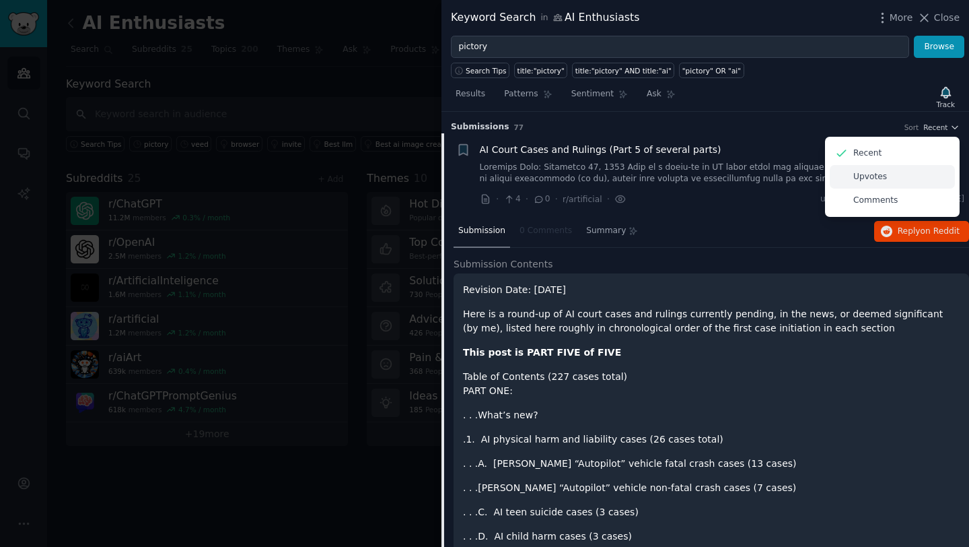
click at [873, 178] on p "Upvotes" at bounding box center [870, 177] width 34 height 12
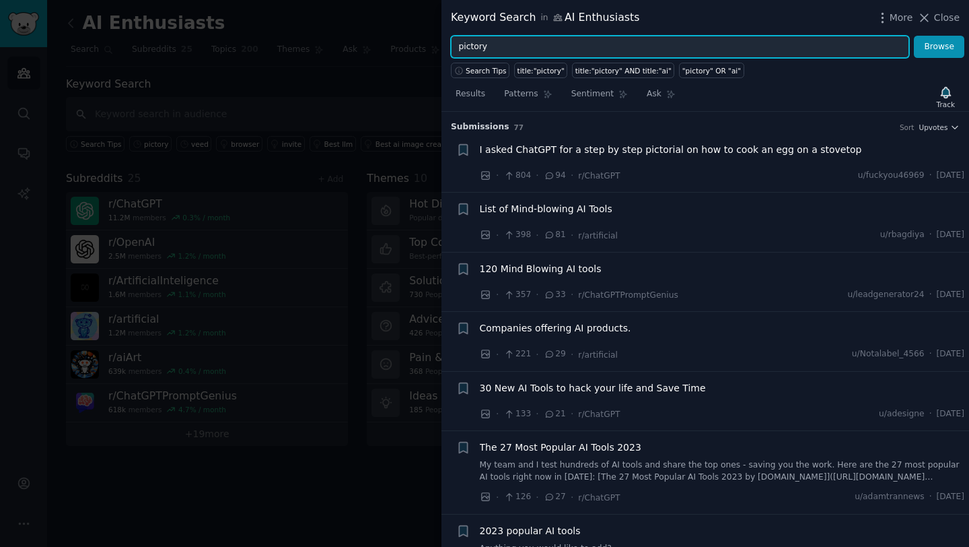
click at [520, 50] on input "pictory" at bounding box center [680, 47] width 458 height 23
click at [914, 36] on button "Browse" at bounding box center [939, 47] width 50 height 23
click at [930, 127] on span "Upvotes" at bounding box center [933, 126] width 29 height 9
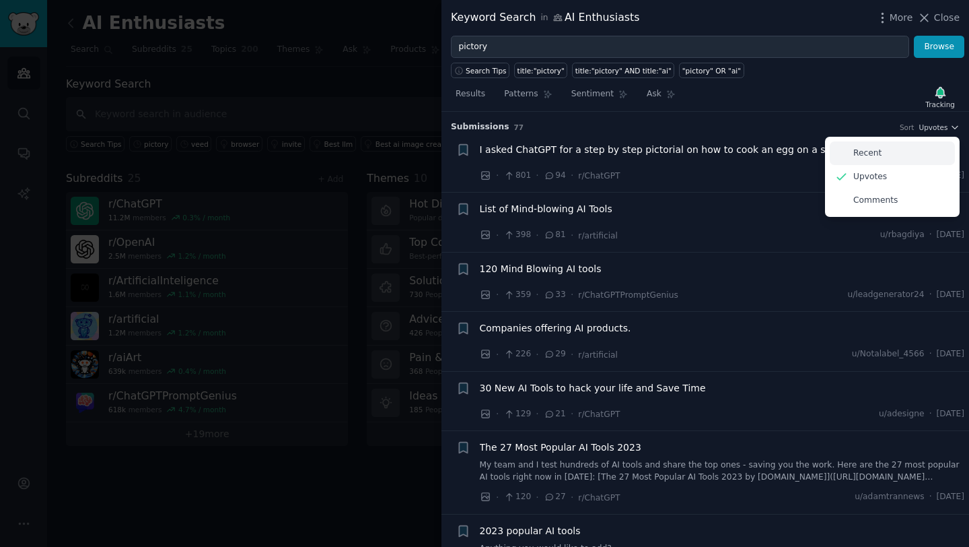
click at [877, 149] on p "Recent" at bounding box center [867, 153] width 28 height 12
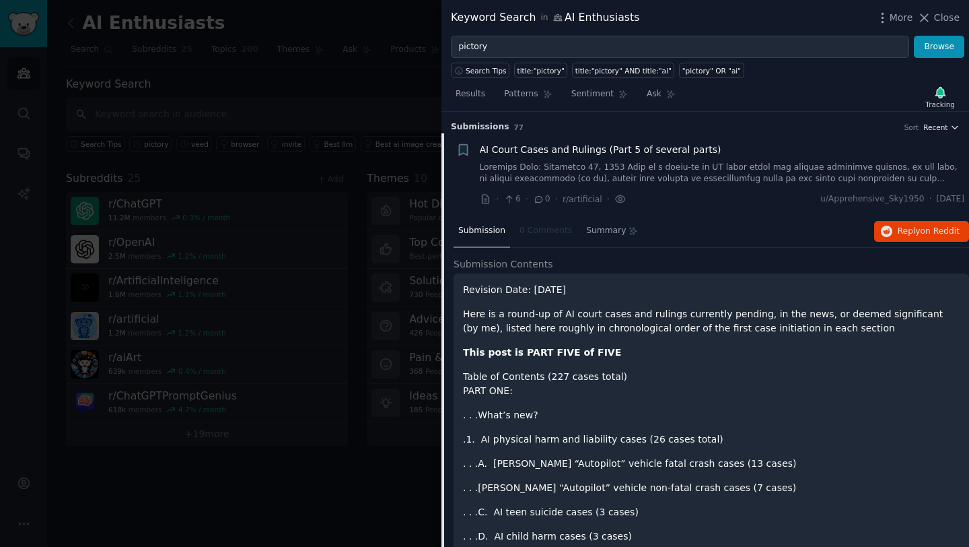
click at [936, 128] on span "Recent" at bounding box center [935, 126] width 24 height 9
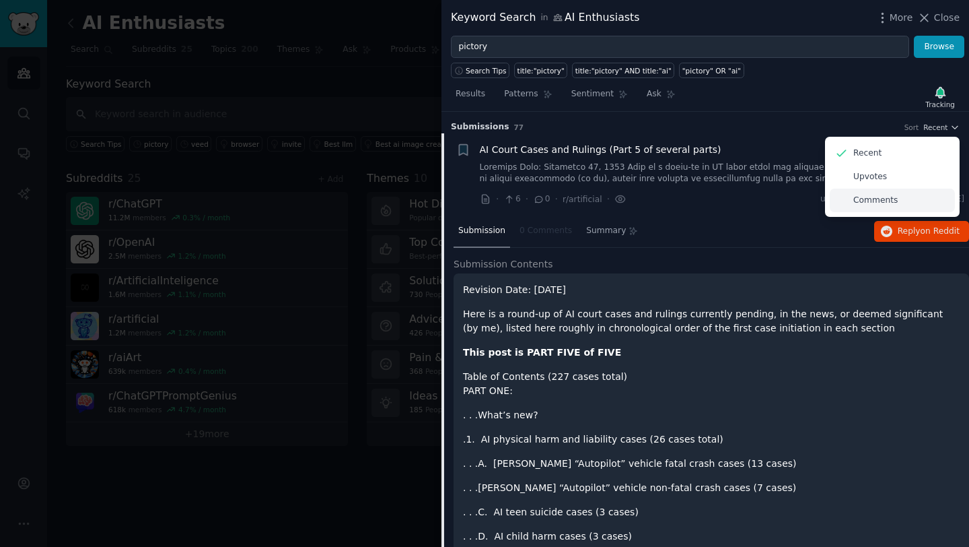
click at [898, 197] on div "Comments" at bounding box center [892, 200] width 125 height 24
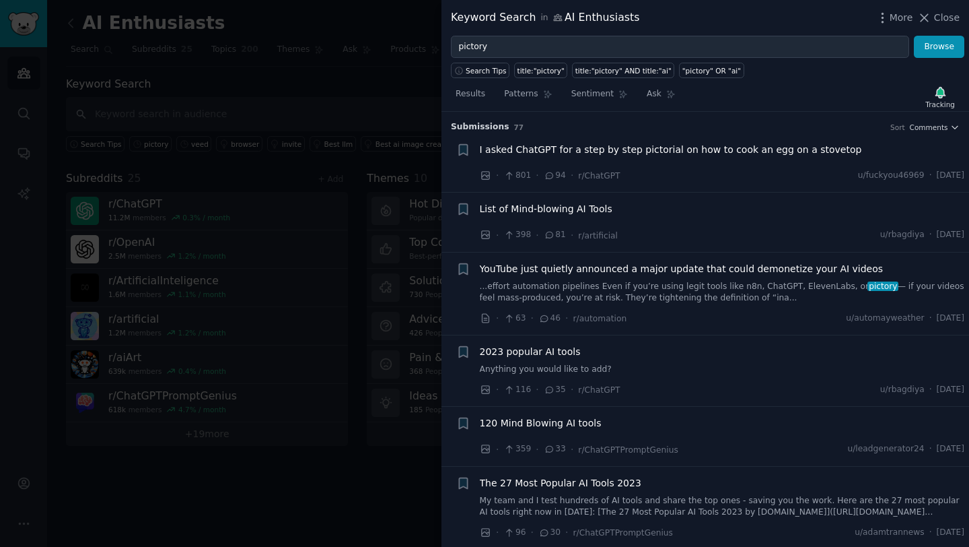
click at [582, 208] on span "List of Mind-blowing AI Tools" at bounding box center [546, 209] width 133 height 14
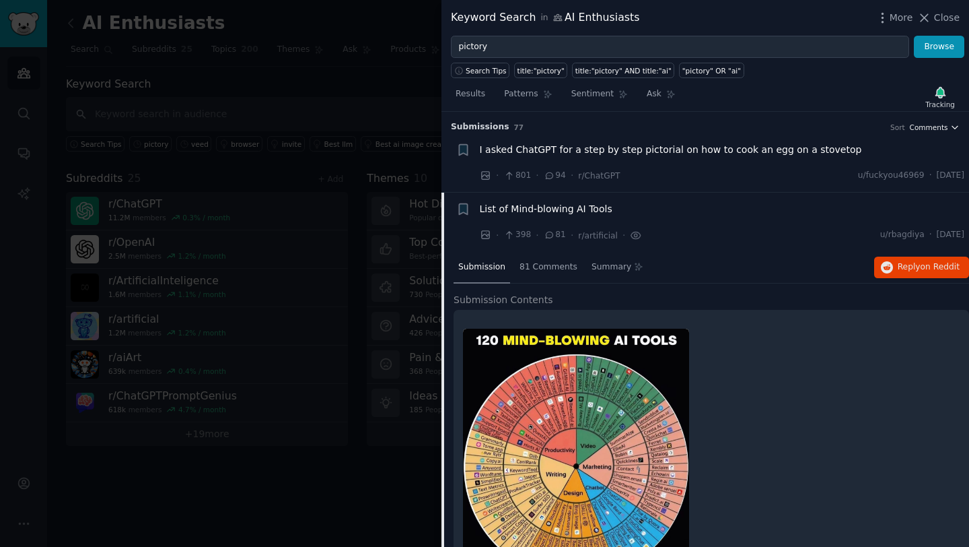
click at [929, 126] on span "Comments" at bounding box center [929, 126] width 38 height 9
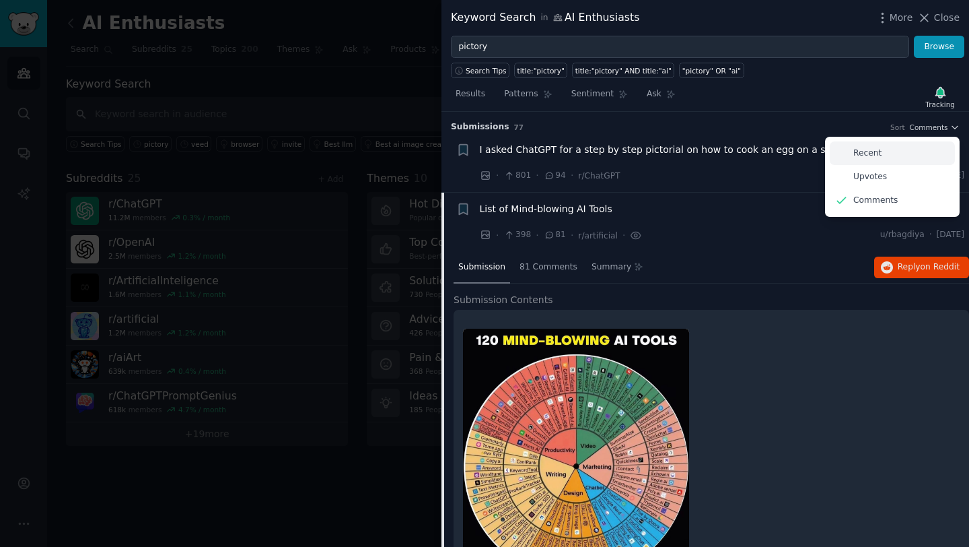
click at [878, 150] on div "Recent" at bounding box center [892, 153] width 125 height 24
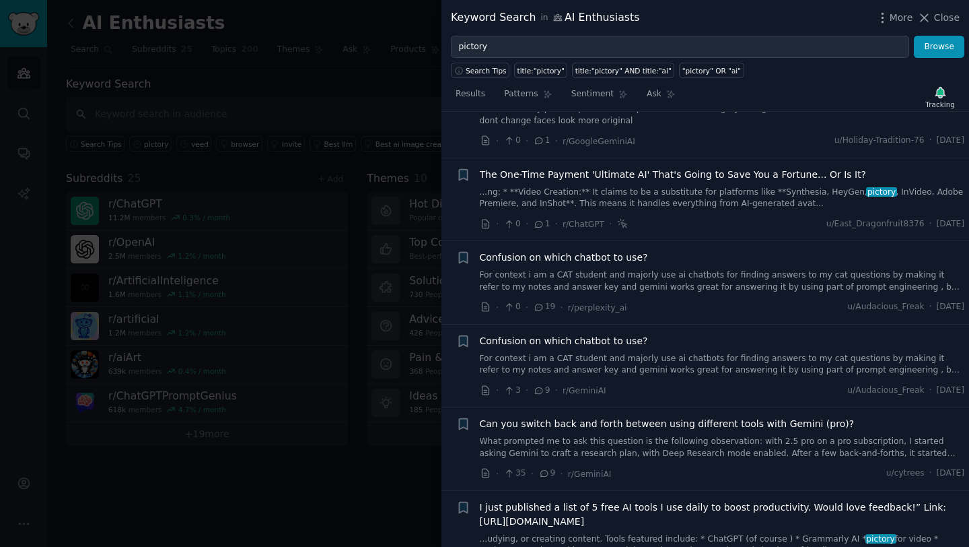
scroll to position [156, 0]
click at [849, 198] on link "...ng: * **Video Creation:** It claims to be a substitute for platforms like **…" at bounding box center [722, 198] width 485 height 24
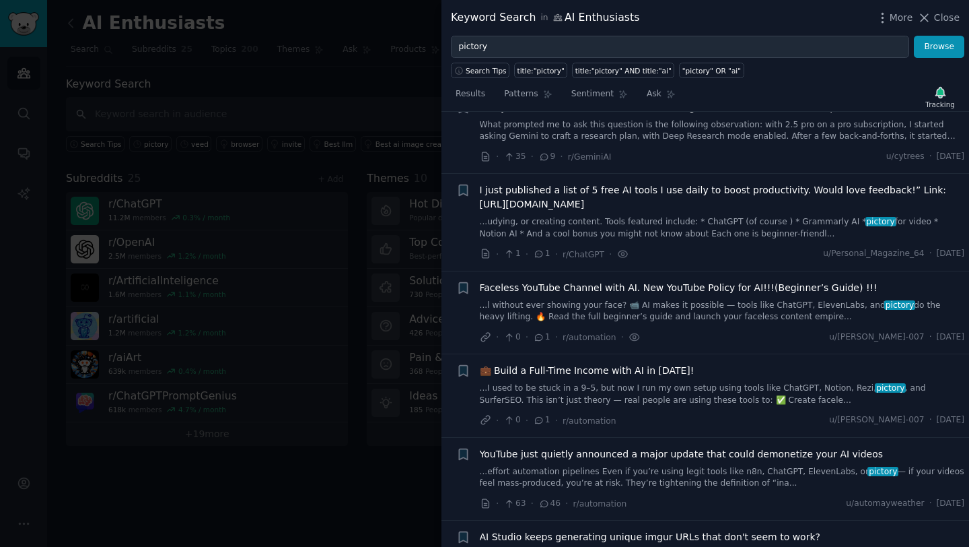
scroll to position [1062, 0]
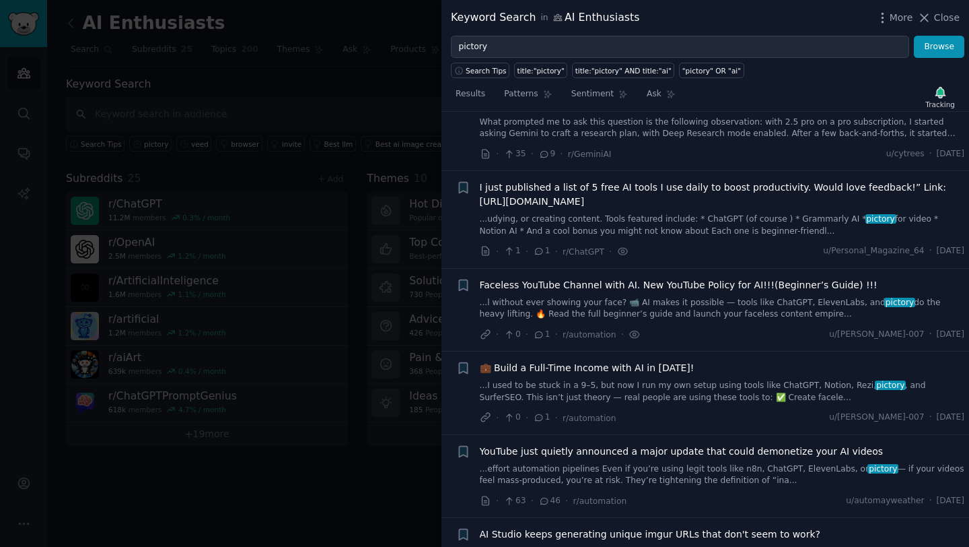
click at [721, 278] on span "Faceless YouTube Channel with AI. New YouTube Policy for AI!!!(Beginner’s Guide…" at bounding box center [679, 285] width 398 height 14
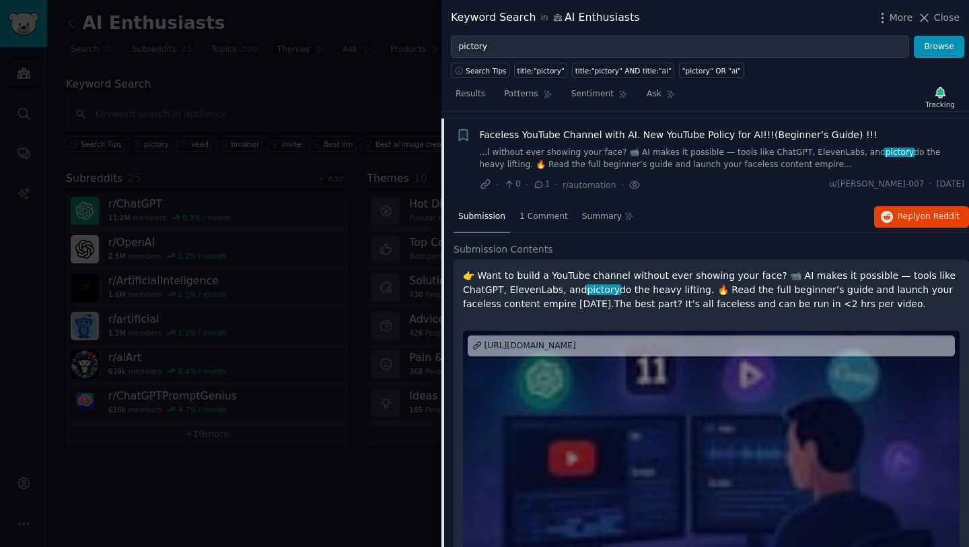
scroll to position [631, 0]
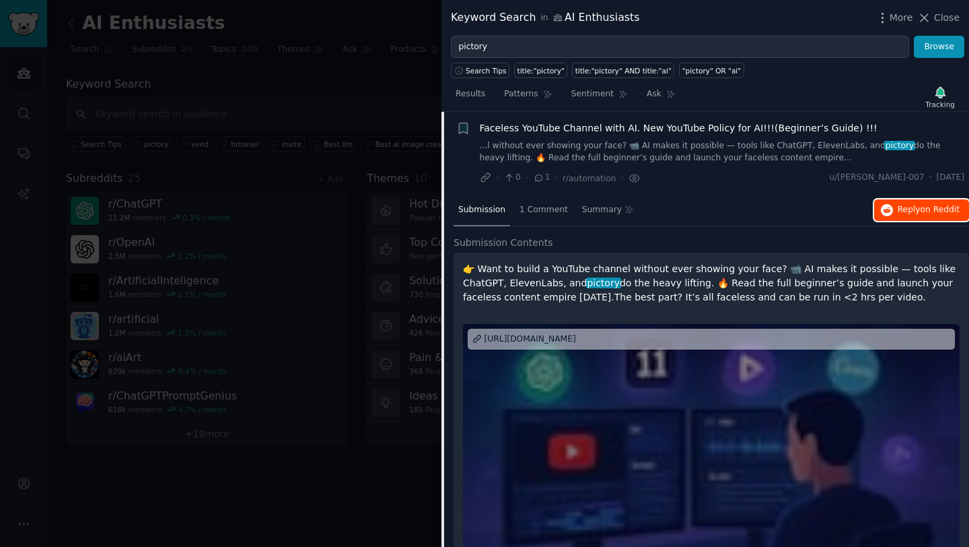
click at [907, 215] on span "Reply on Reddit" at bounding box center [929, 210] width 62 height 12
click at [901, 211] on span "Reply on Reddit" at bounding box center [929, 210] width 62 height 12
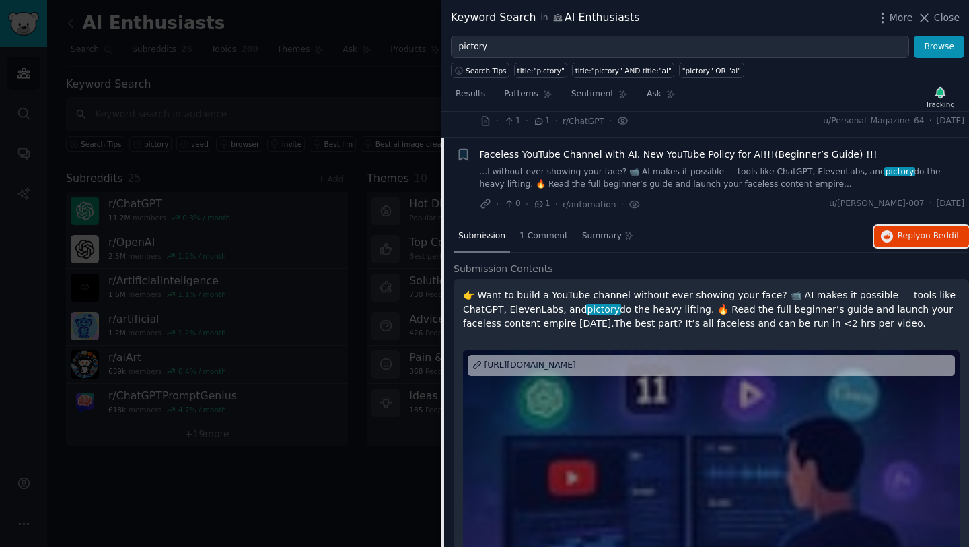
scroll to position [602, 0]
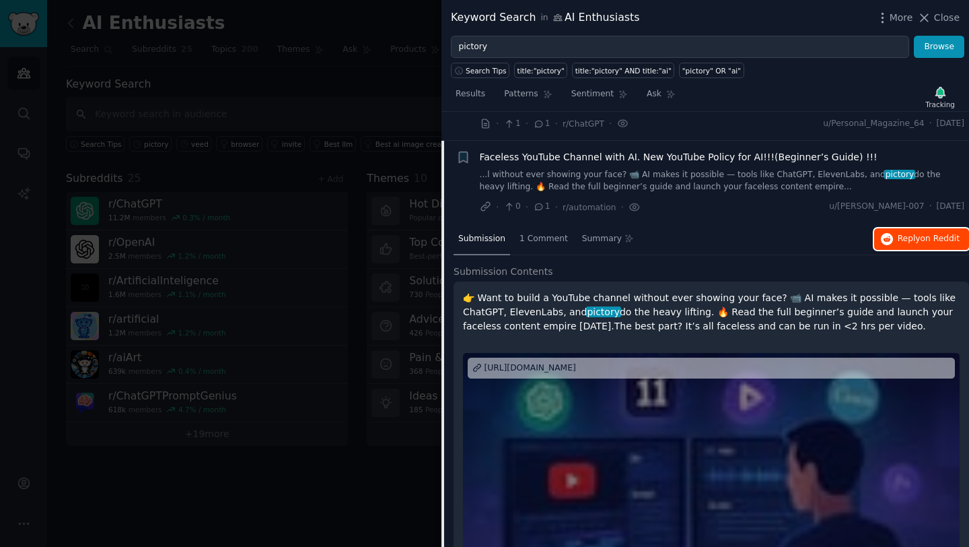
click at [898, 239] on span "Reply on Reddit" at bounding box center [929, 239] width 62 height 12
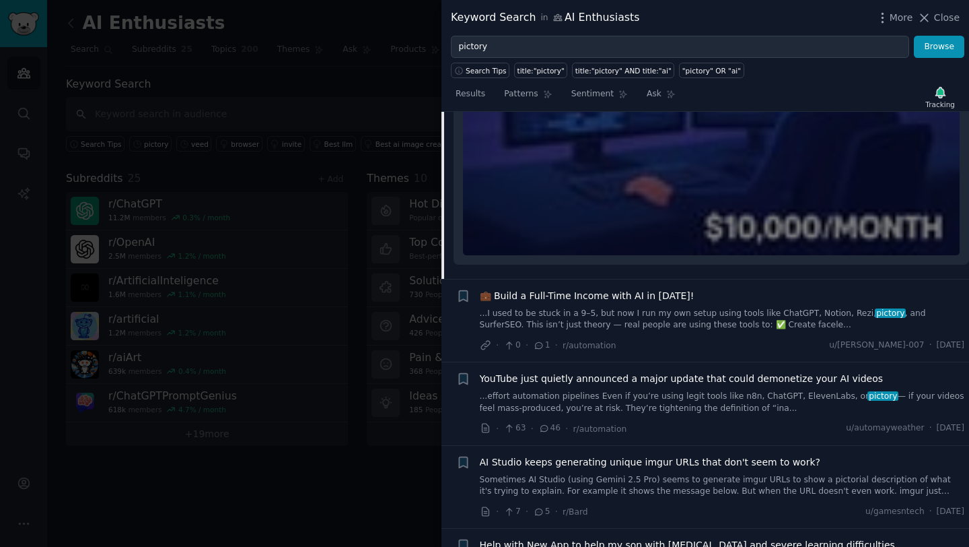
scroll to position [1030, 0]
click at [641, 378] on span "YouTube just quietly announced a major update that could demonetize your AI vid…" at bounding box center [682, 379] width 404 height 14
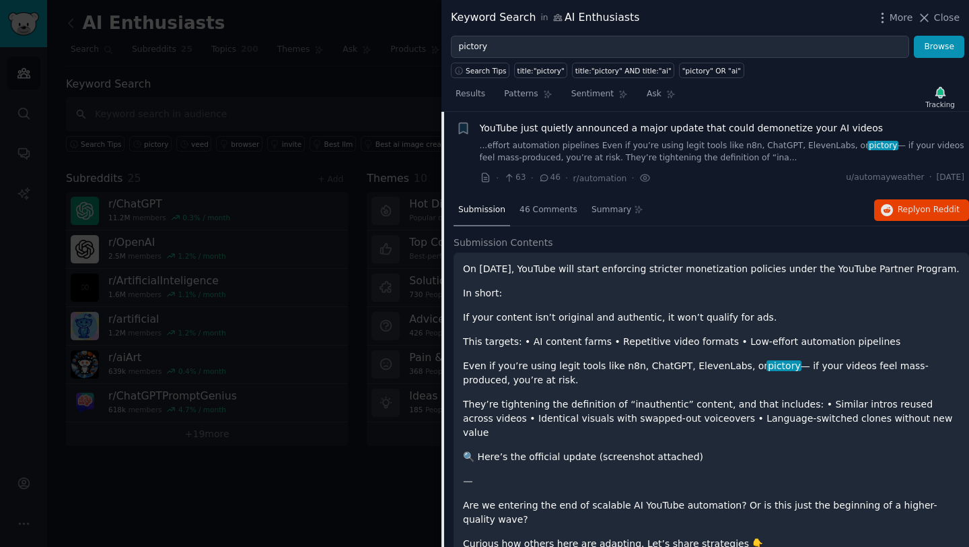
scroll to position [798, 0]
click at [921, 208] on span "on Reddit" at bounding box center [940, 209] width 39 height 9
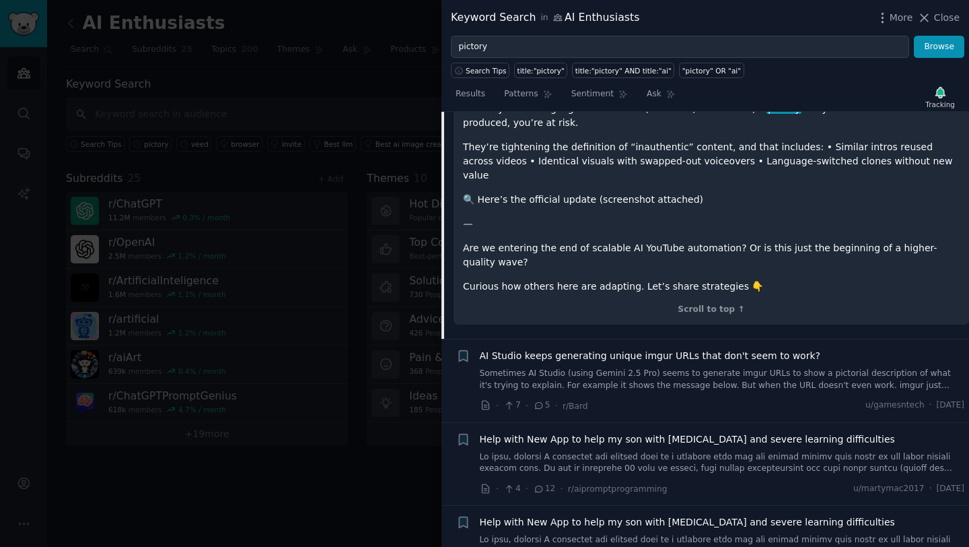
scroll to position [1055, 0]
click at [690, 398] on div "· 7 · 5 · r/Bard u/gamesntech · Fri 6/27/2025" at bounding box center [722, 405] width 485 height 14
click at [721, 367] on link "Sometimes AI Studio (using Gemini 2.5 Pro) seems to generate imgur URLs to show…" at bounding box center [722, 379] width 485 height 24
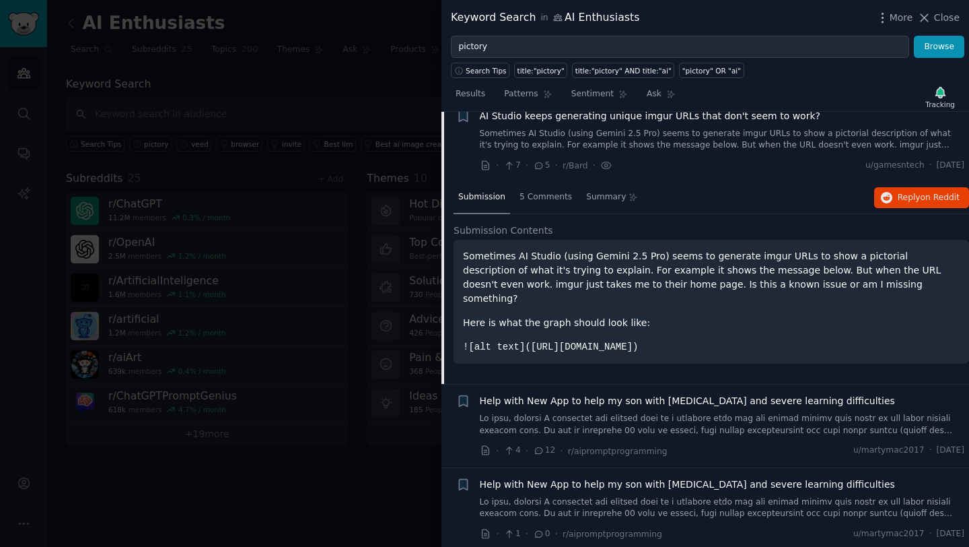
scroll to position [880, 0]
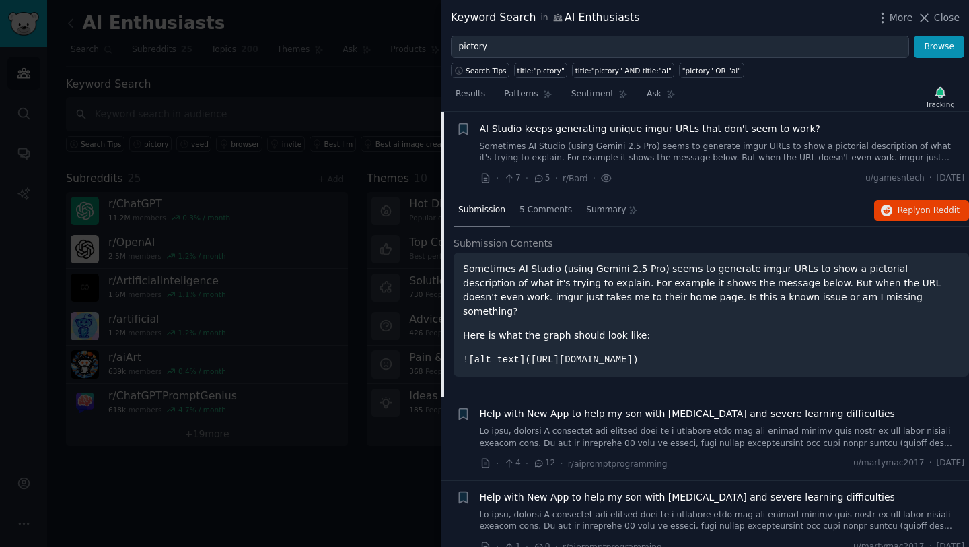
click at [718, 328] on p "Here is what the graph should look like:" at bounding box center [711, 335] width 497 height 14
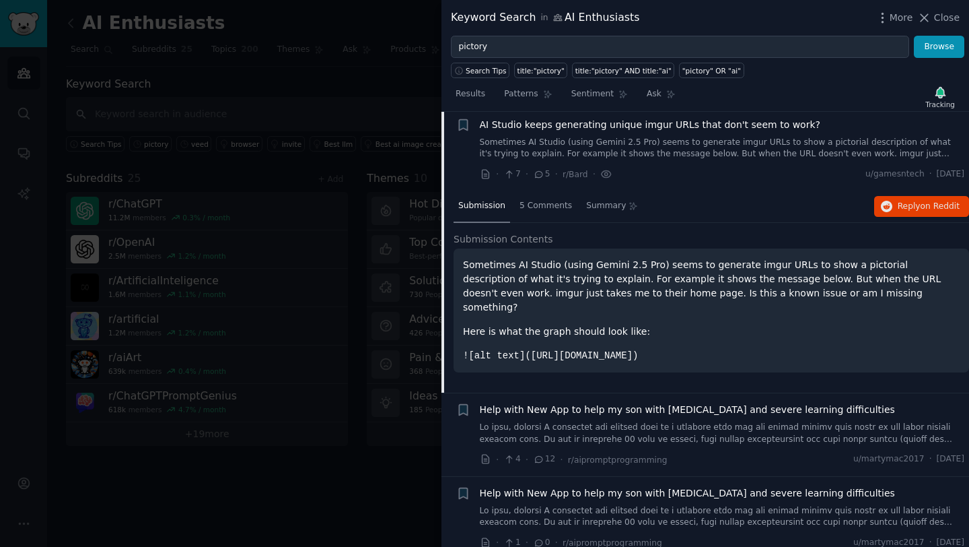
scroll to position [886, 0]
click at [893, 323] on p "Here is what the graph should look like:" at bounding box center [711, 330] width 497 height 14
click at [933, 203] on span "on Reddit" at bounding box center [940, 204] width 39 height 9
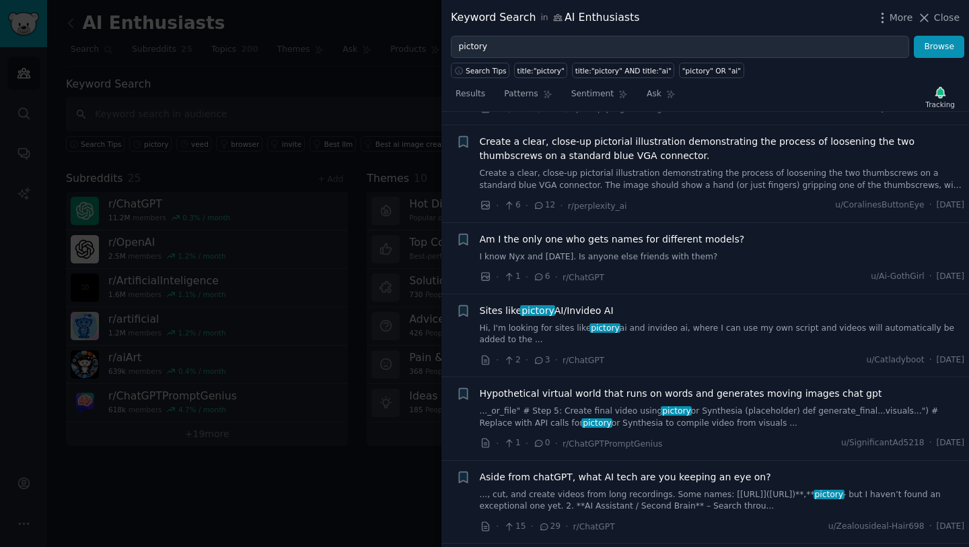
scroll to position [1320, 0]
click at [686, 309] on div "Sites like pictory AI/Invideo AI" at bounding box center [722, 309] width 485 height 14
click at [514, 308] on span "Sites like pictory AI/Invideo AI" at bounding box center [547, 309] width 134 height 14
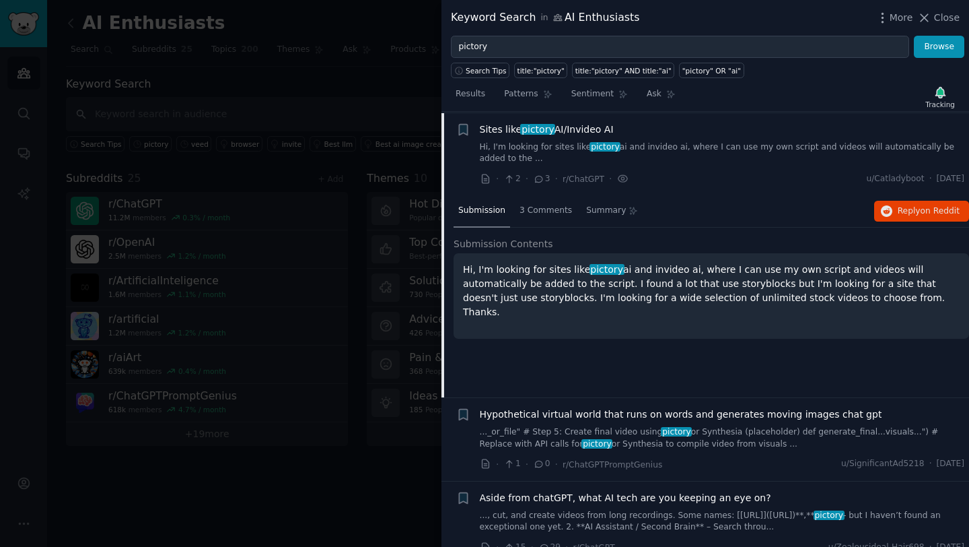
scroll to position [1298, 0]
click at [934, 207] on span "on Reddit" at bounding box center [940, 209] width 39 height 9
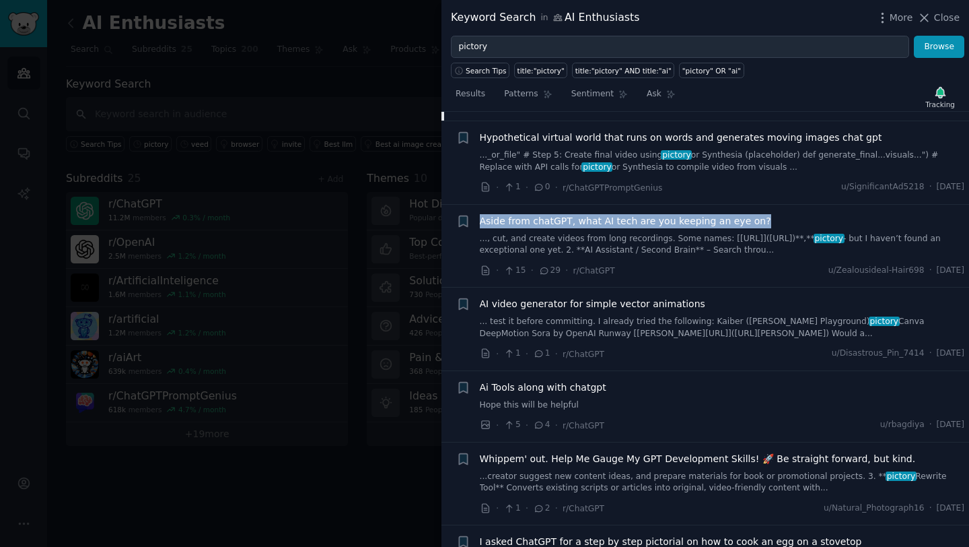
scroll to position [1577, 0]
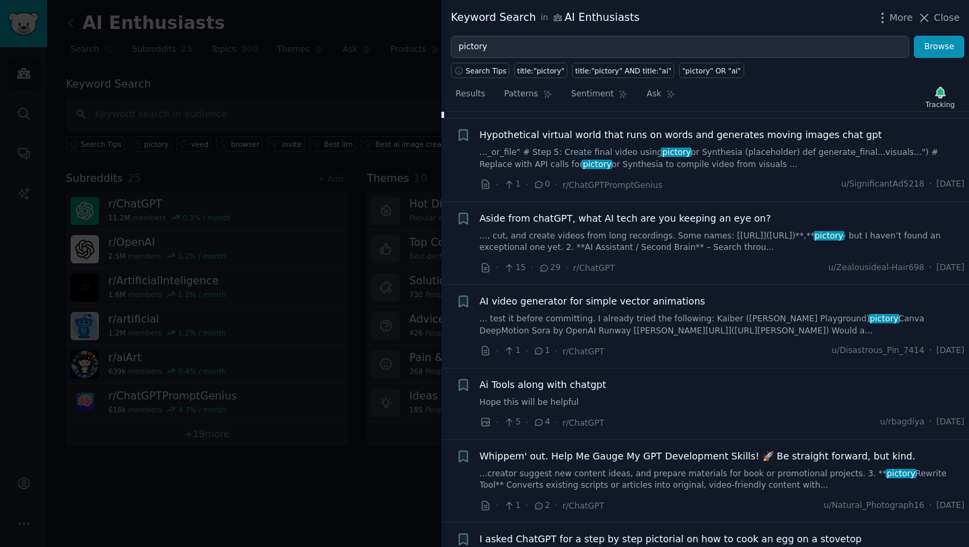
click at [791, 174] on div "Hypothetical virtual world that runs on words and generates moving images chat …" at bounding box center [722, 160] width 485 height 64
click at [773, 164] on link "..._or_file" # Step 5: Create final video using pictory or Synthesia (placehold…" at bounding box center [722, 159] width 485 height 24
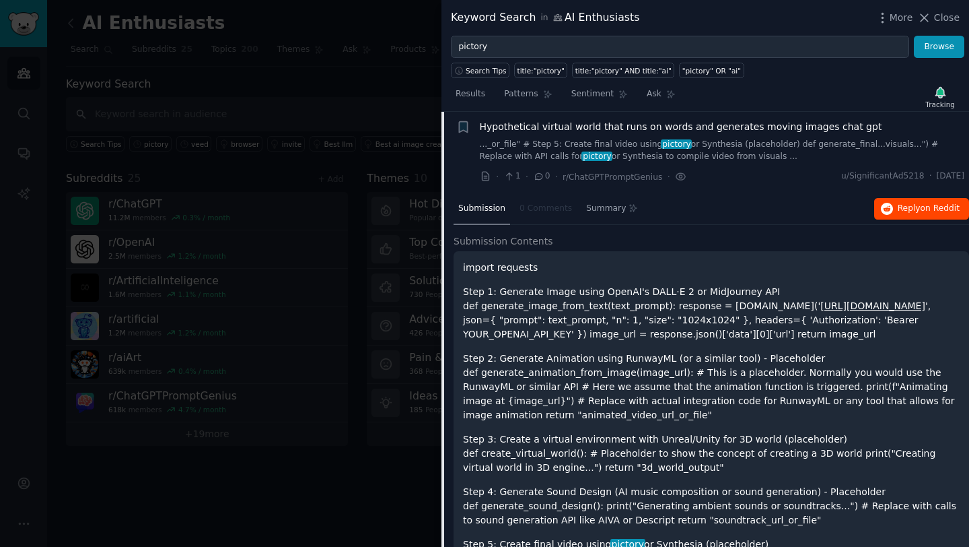
scroll to position [1382, 0]
click at [892, 212] on button "Reply on Reddit" at bounding box center [921, 210] width 95 height 22
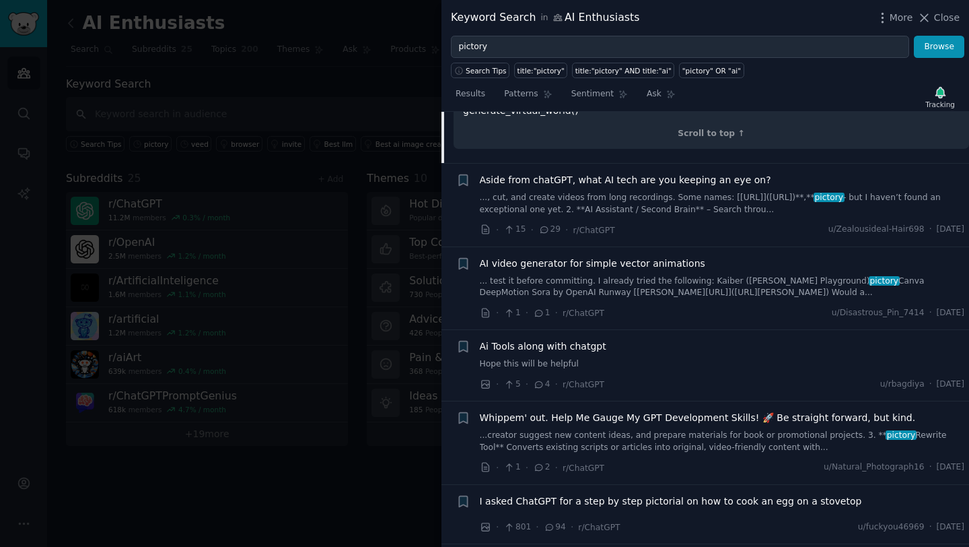
scroll to position [2175, 0]
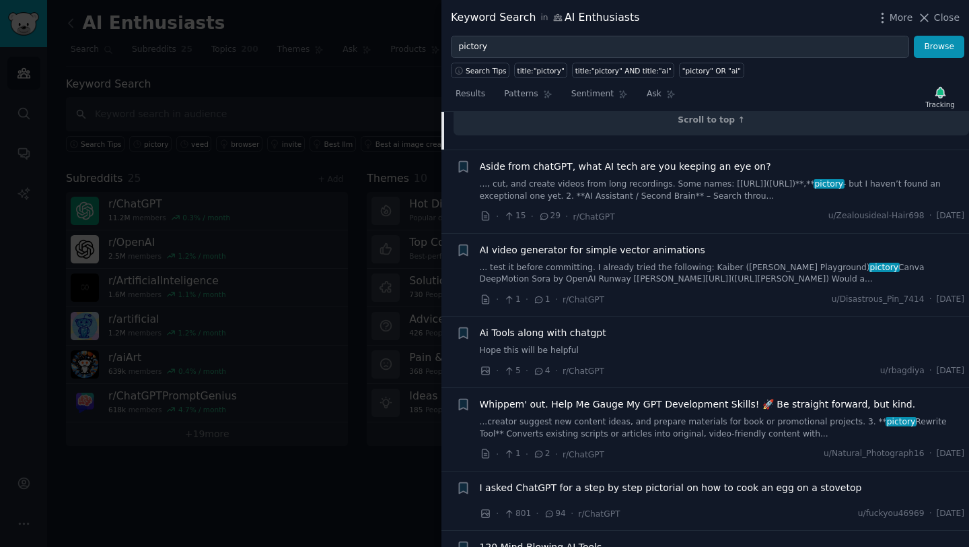
click at [844, 207] on div "Aside from chatGPT, what AI tech are you keeping an eye on? ..., cut, and creat…" at bounding box center [722, 192] width 485 height 64
click at [797, 211] on div "· 15 · 29 · r/ChatGPT u/Zealousideal-Hair698 · Fri 3/21/2025" at bounding box center [722, 216] width 485 height 14
click at [802, 167] on div "Aside from chatGPT, what AI tech are you keeping an eye on?" at bounding box center [722, 167] width 485 height 14
click at [595, 166] on span "Aside from chatGPT, what AI tech are you keeping an eye on?" at bounding box center [625, 167] width 291 height 14
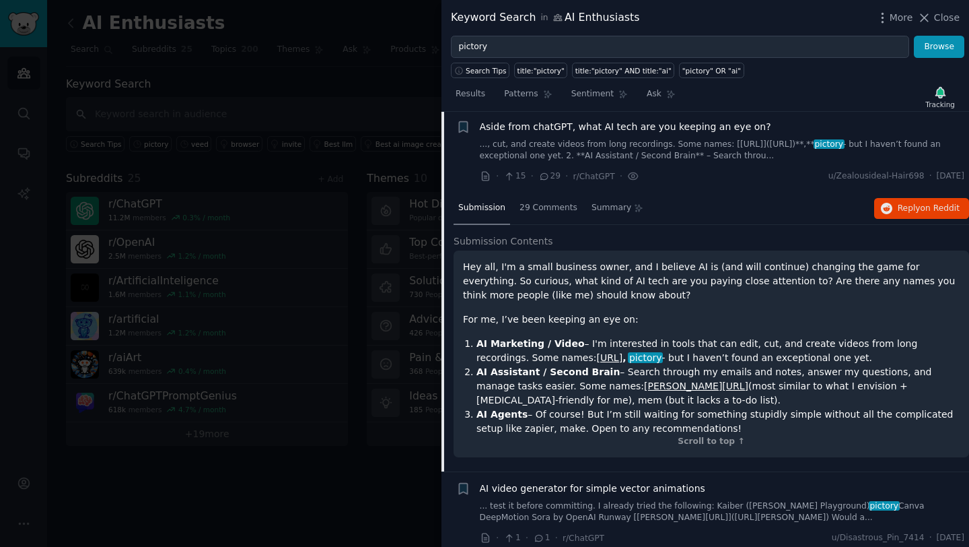
scroll to position [1465, 0]
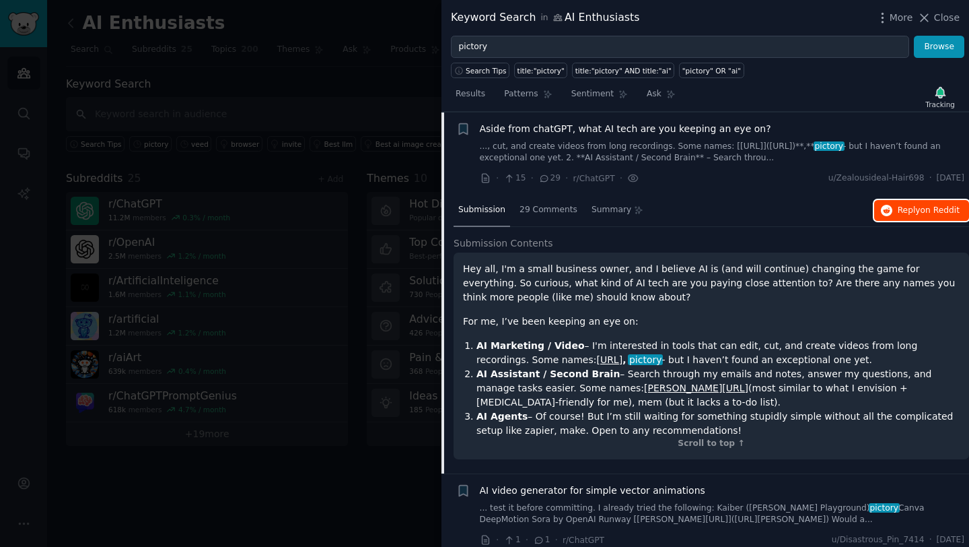
click at [919, 215] on span "Reply on Reddit" at bounding box center [929, 211] width 62 height 12
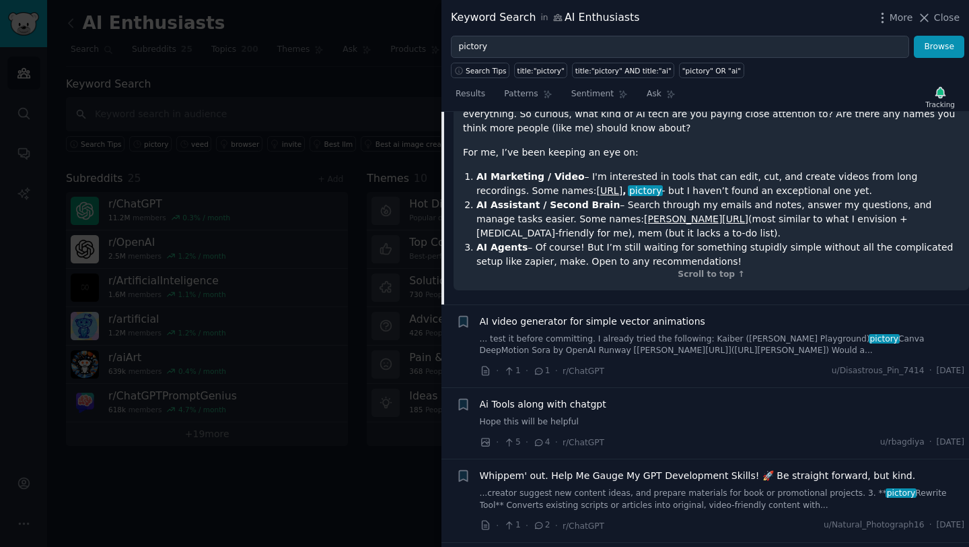
scroll to position [1707, 0]
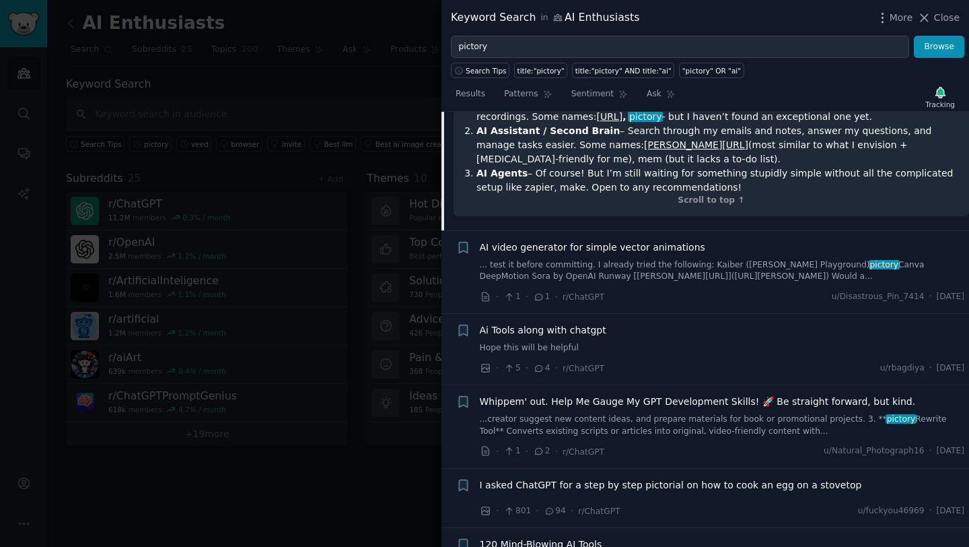
click at [700, 351] on link "Hope this will be helpful" at bounding box center [722, 348] width 485 height 12
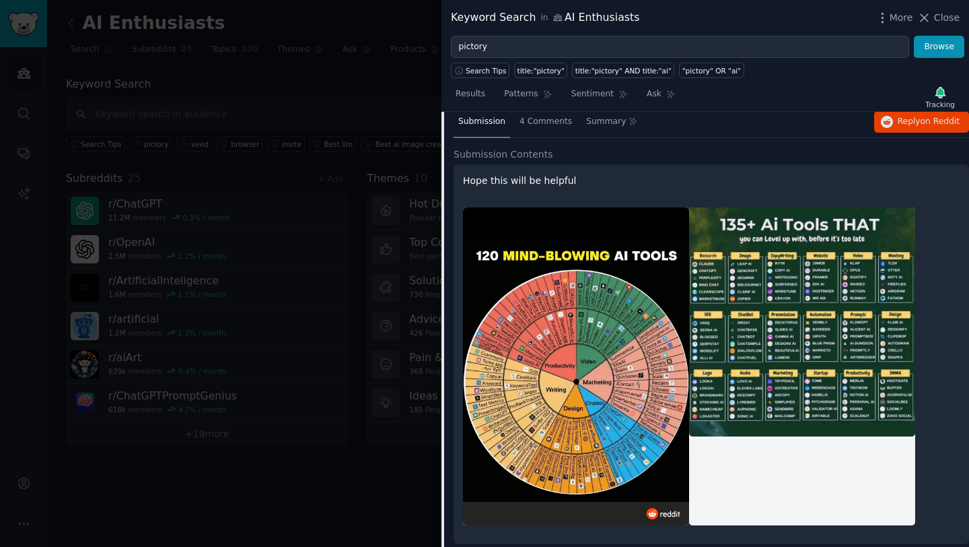
scroll to position [1631, 0]
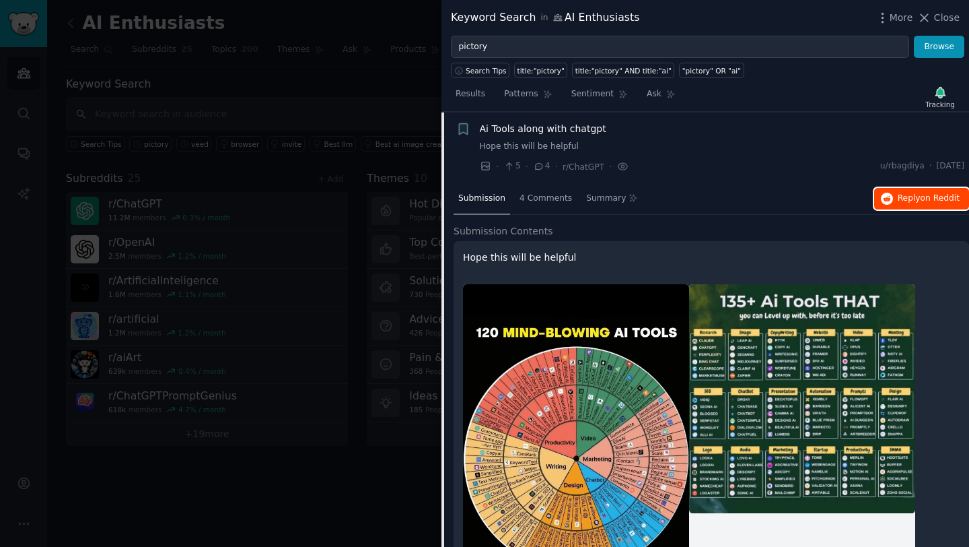
click at [934, 198] on span "on Reddit" at bounding box center [940, 197] width 39 height 9
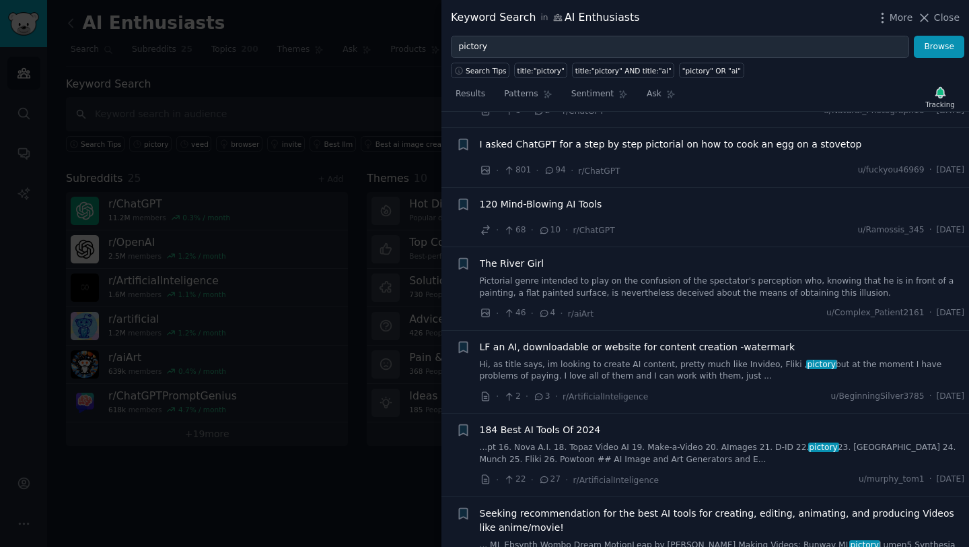
scroll to position [2222, 0]
click at [807, 348] on div "LF an AI, downloadable or website for content creation -watermark" at bounding box center [722, 346] width 485 height 14
click at [736, 347] on span "LF an AI, downloadable or website for content creation -watermark" at bounding box center [638, 346] width 316 height 14
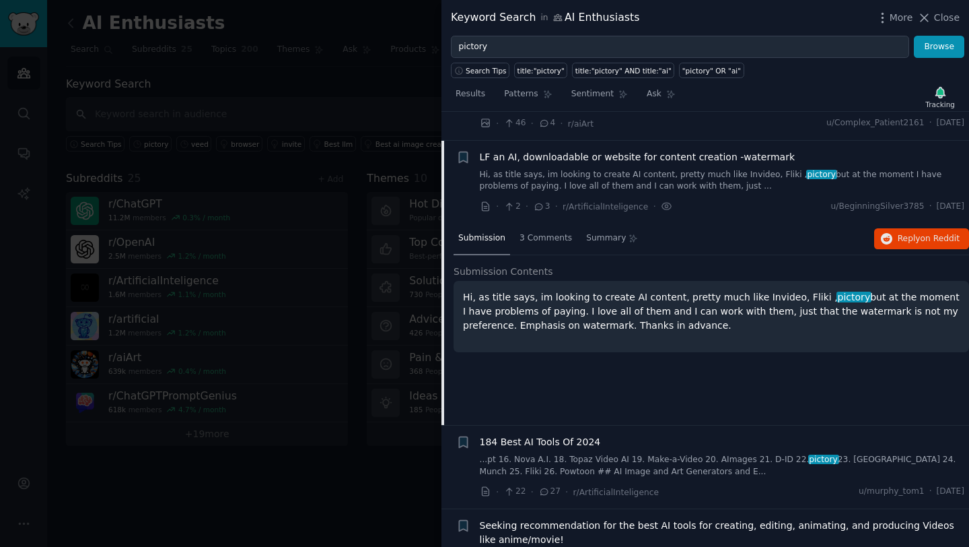
scroll to position [1987, 0]
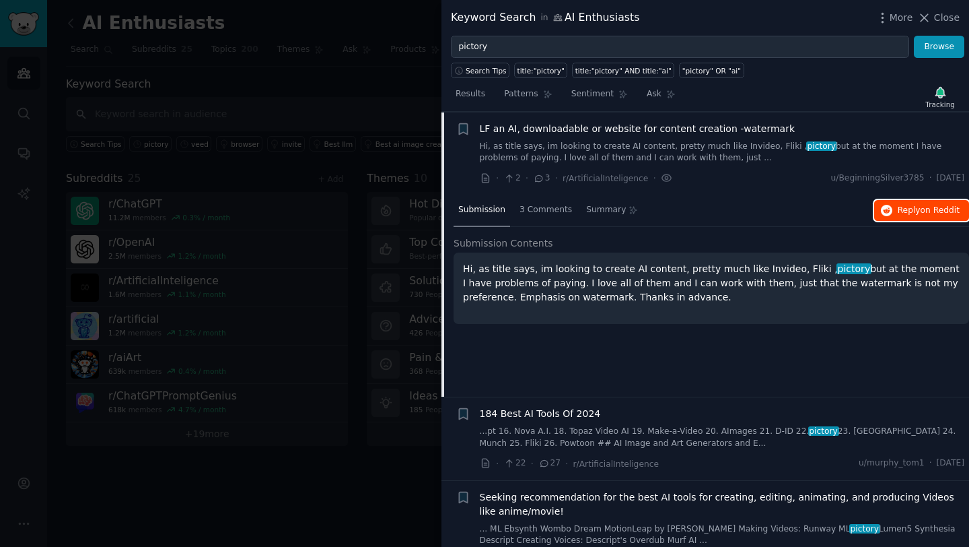
click at [912, 208] on span "Reply on Reddit" at bounding box center [929, 211] width 62 height 12
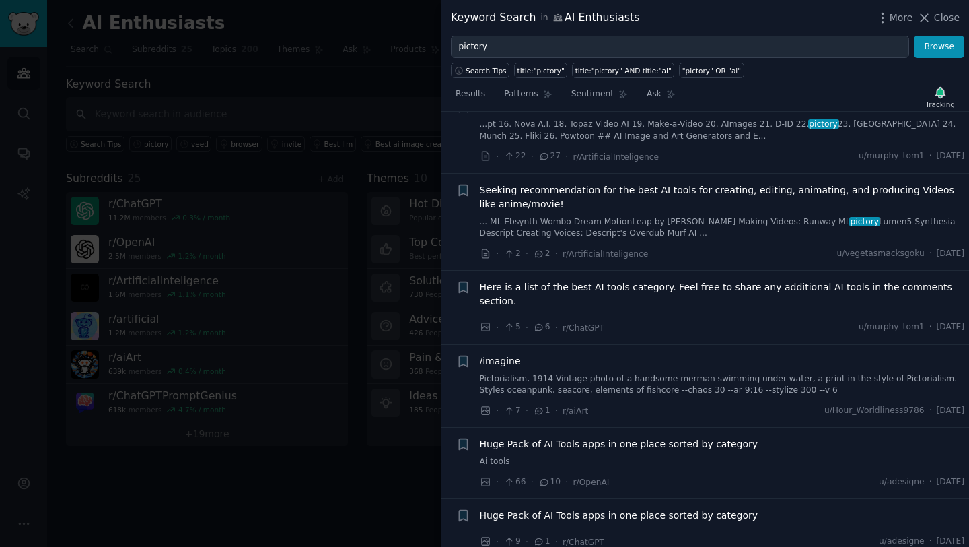
scroll to position [2295, 0]
click at [745, 300] on div "Here is a list of the best AI tools category. Feel free to share any additional…" at bounding box center [722, 306] width 485 height 55
click at [579, 285] on span "Here is a list of the best AI tools category. Feel free to share any additional…" at bounding box center [722, 293] width 485 height 28
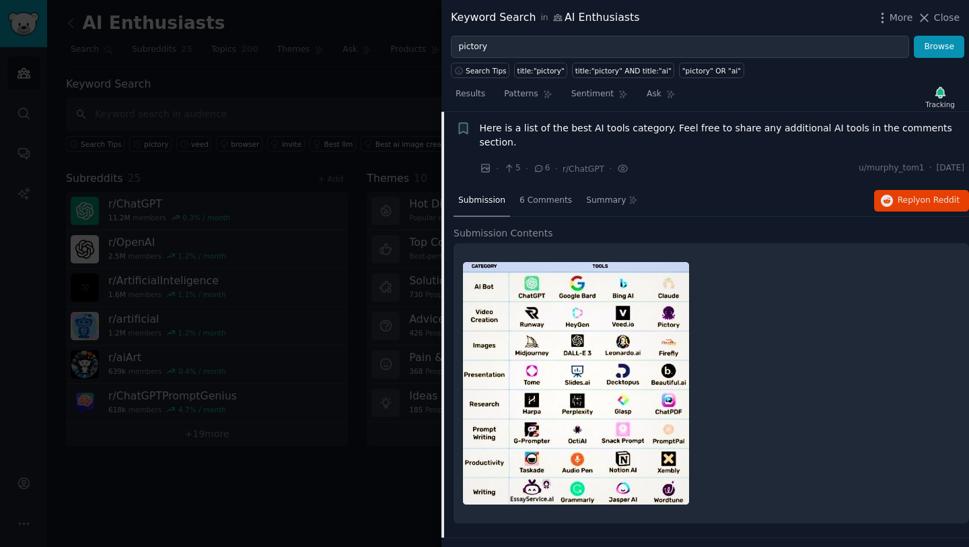
scroll to position [2254, 0]
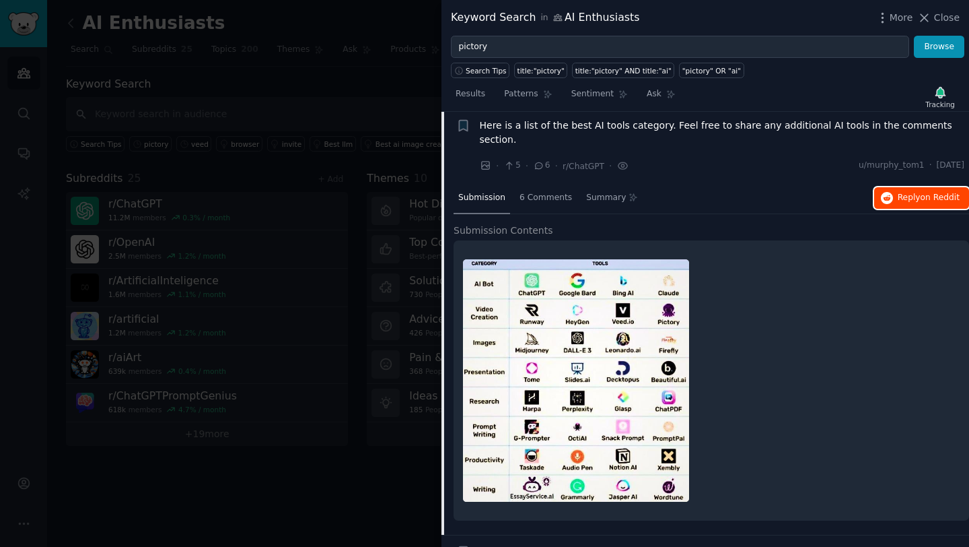
click at [903, 192] on span "Reply on Reddit" at bounding box center [929, 198] width 62 height 12
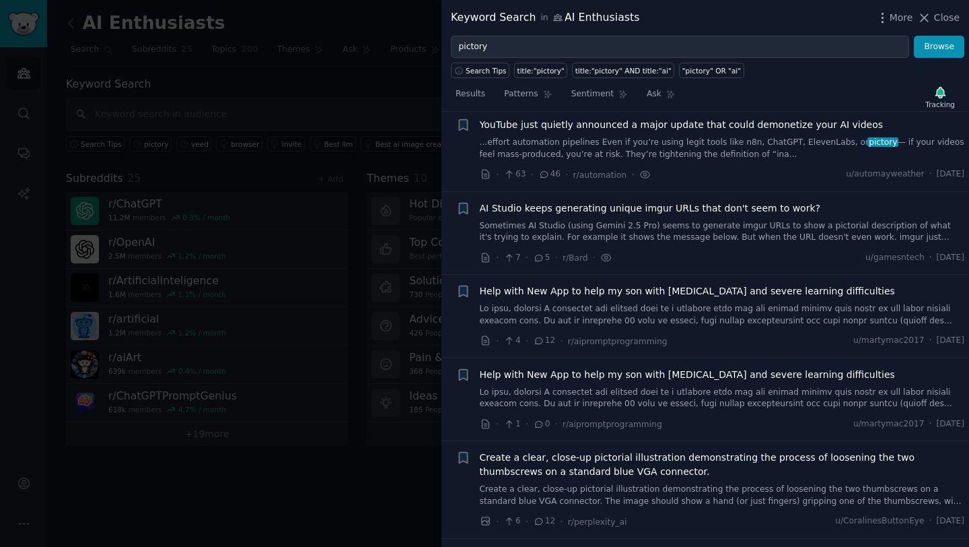
scroll to position [0, 0]
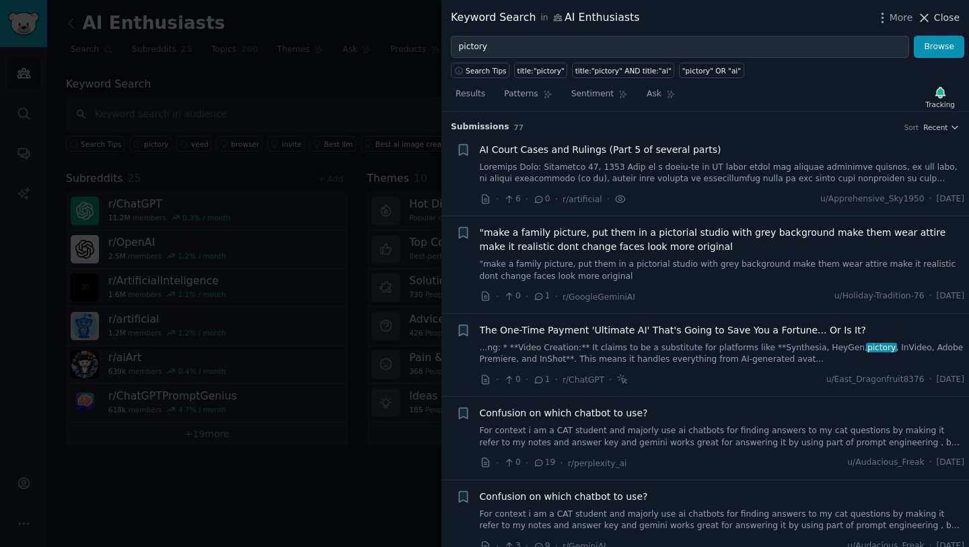
click at [938, 20] on span "Close" at bounding box center [947, 18] width 26 height 14
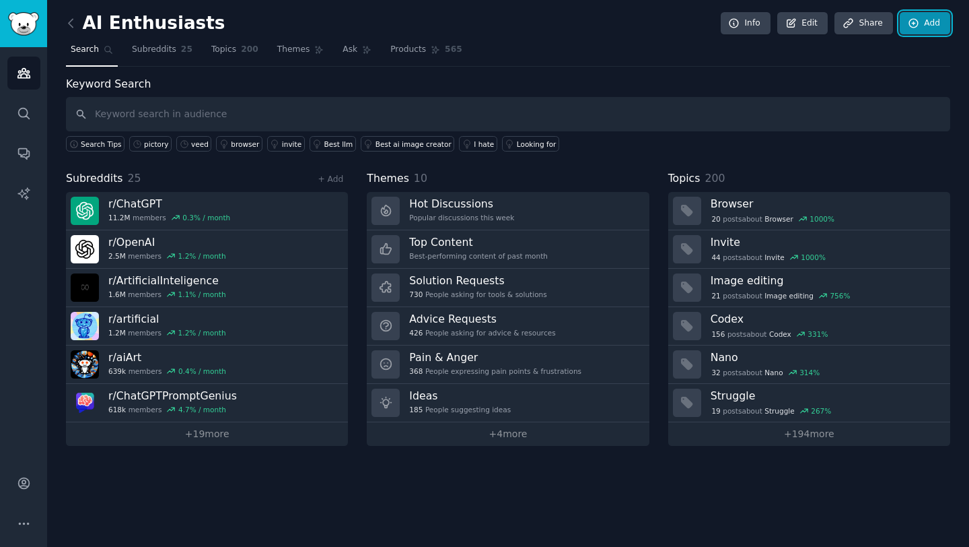
click at [946, 20] on link "Add" at bounding box center [925, 23] width 50 height 23
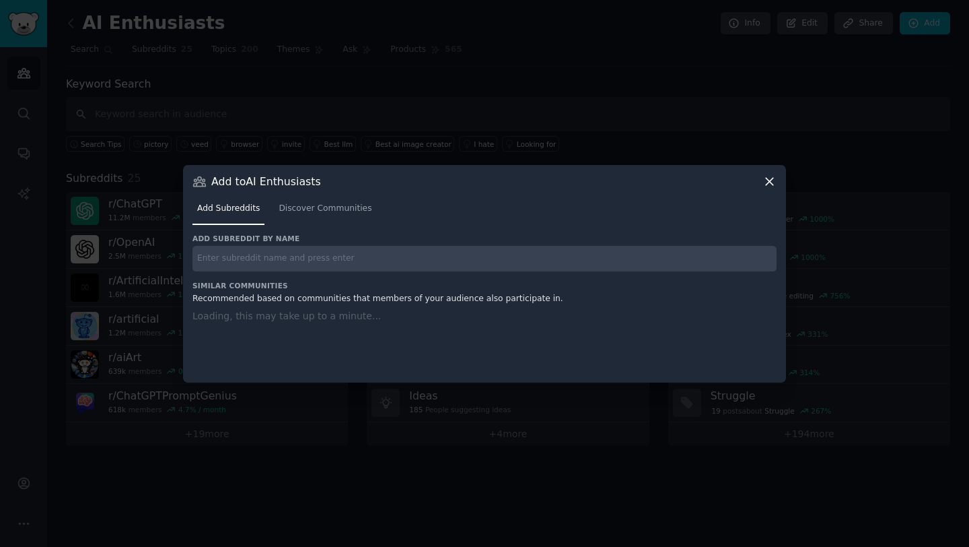
click at [471, 87] on div at bounding box center [484, 273] width 969 height 547
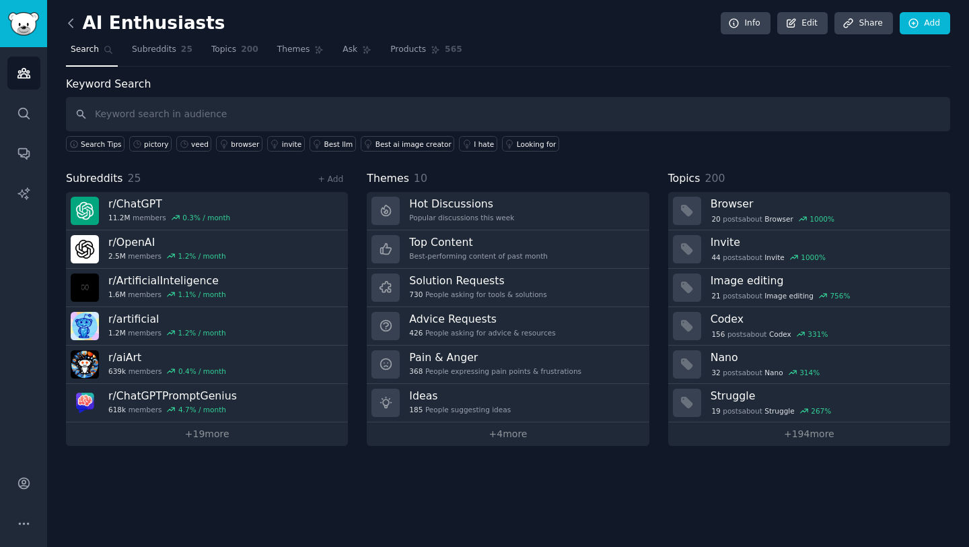
click at [70, 22] on icon at bounding box center [71, 23] width 14 height 14
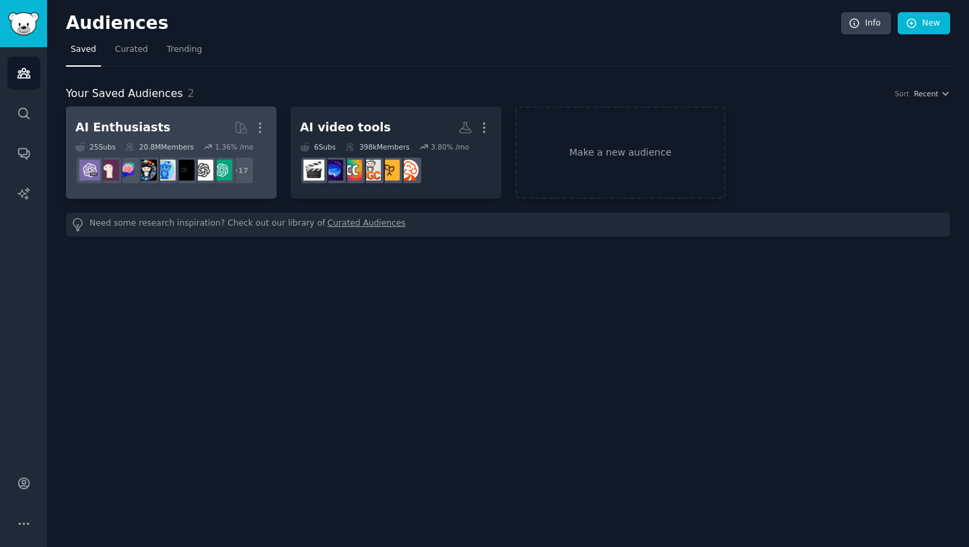
click at [163, 151] on dd "+ 17" at bounding box center [171, 170] width 192 height 38
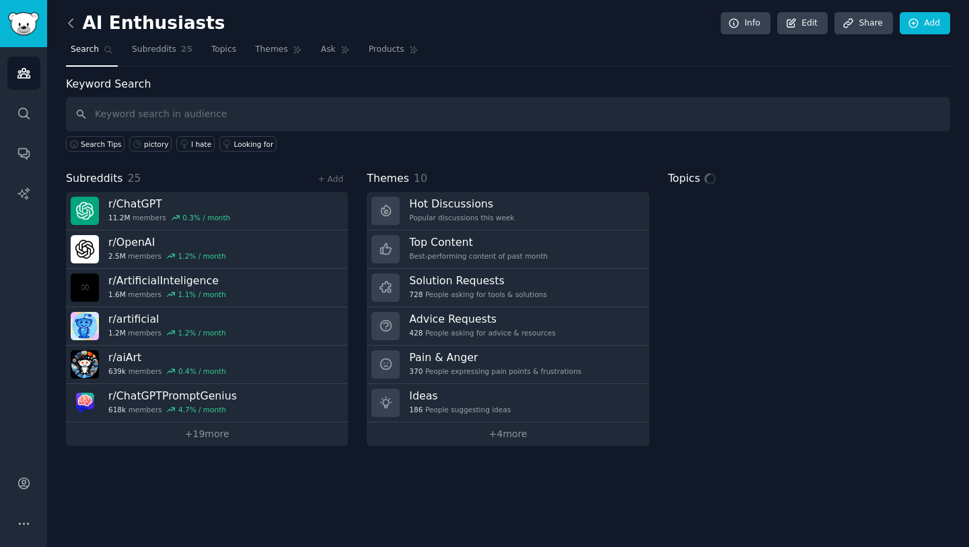
click at [71, 25] on icon at bounding box center [71, 23] width 4 height 8
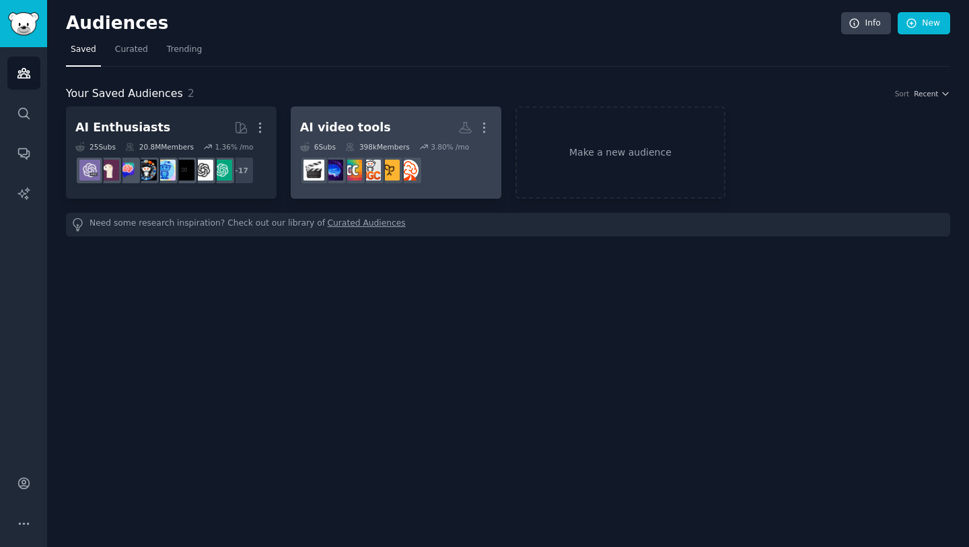
click at [365, 127] on div "AI video tools" at bounding box center [345, 127] width 91 height 17
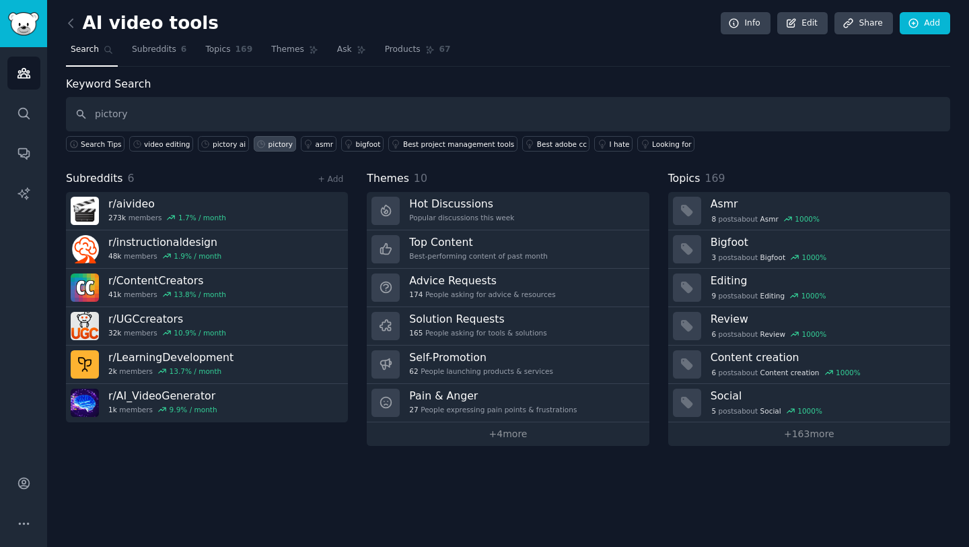
type input "pictory"
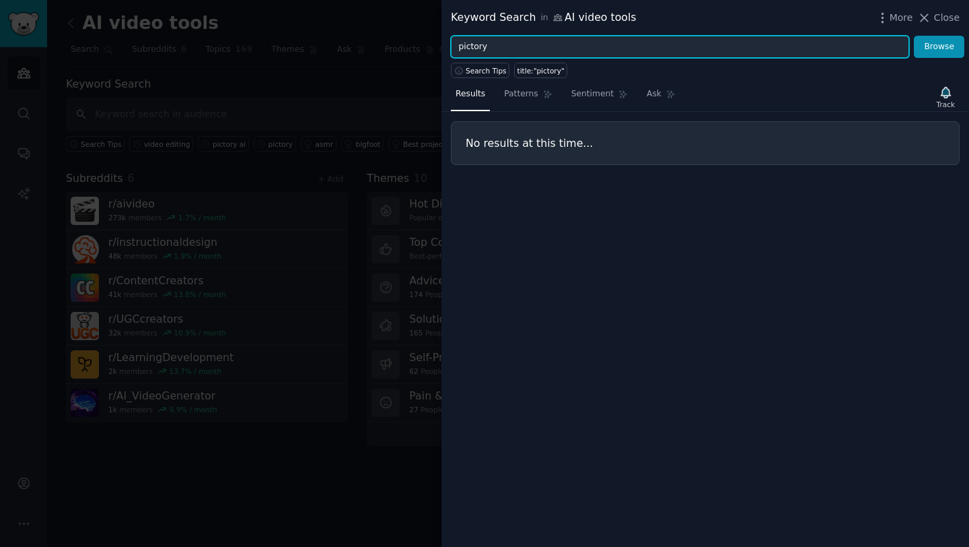
click at [489, 44] on input "pictory" at bounding box center [680, 47] width 458 height 23
type input "ai video"
click at [914, 36] on button "Browse" at bounding box center [939, 47] width 50 height 23
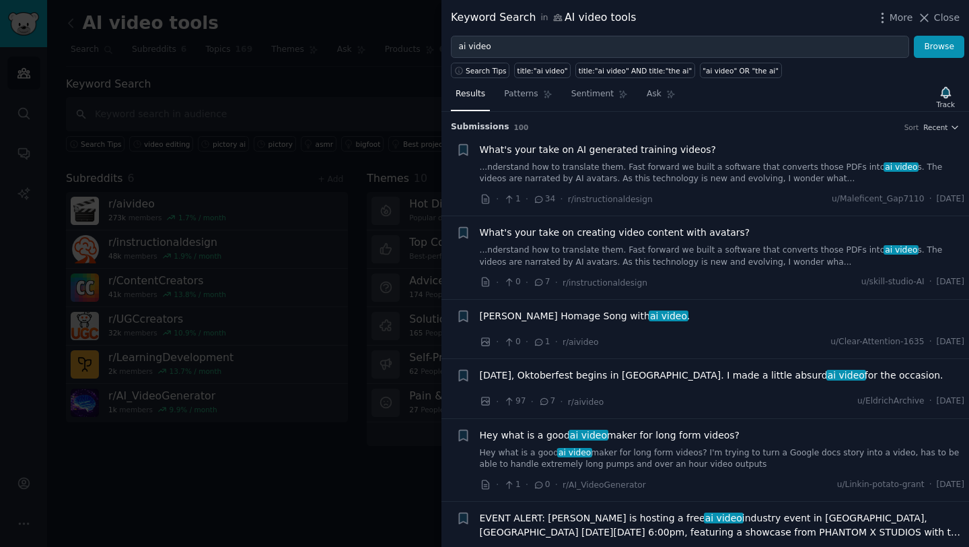
click at [802, 178] on link "...nderstand how to translate them. Fast forward we built a software that conve…" at bounding box center [722, 174] width 485 height 24
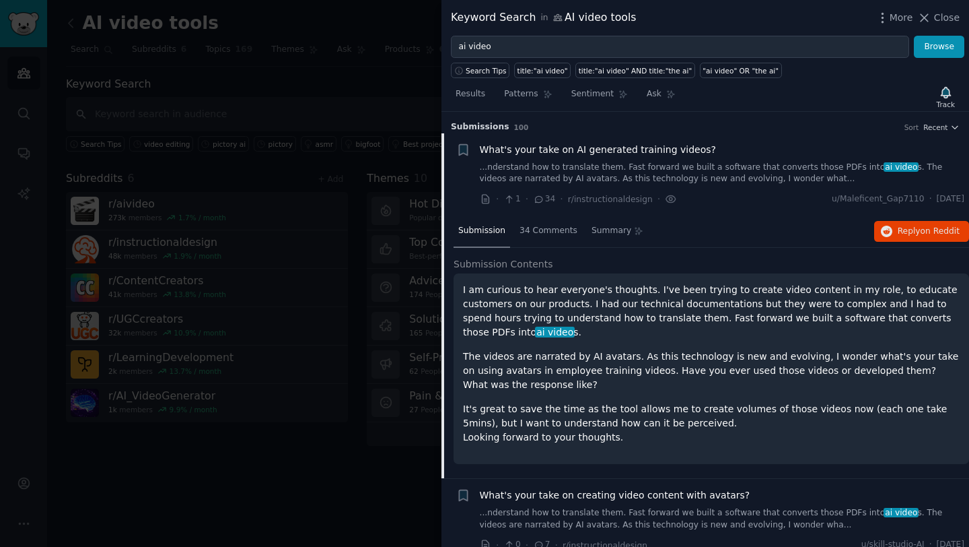
scroll to position [21, 0]
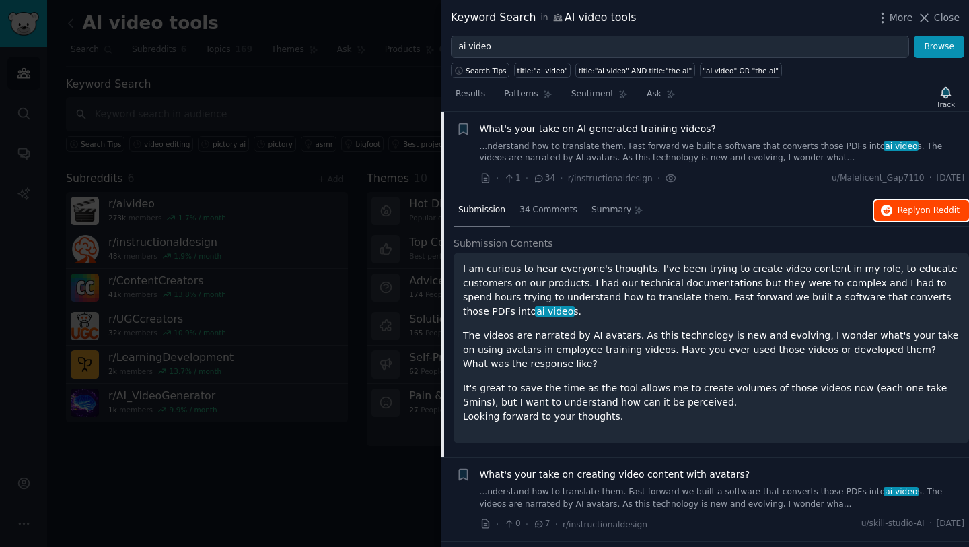
click at [924, 214] on span "on Reddit" at bounding box center [940, 209] width 39 height 9
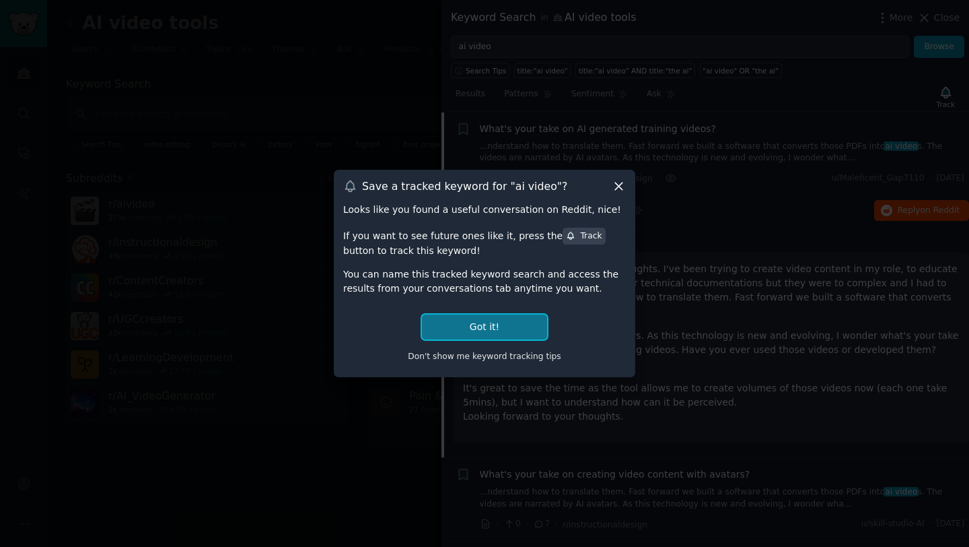
click at [500, 326] on button "Got it!" at bounding box center [484, 326] width 125 height 25
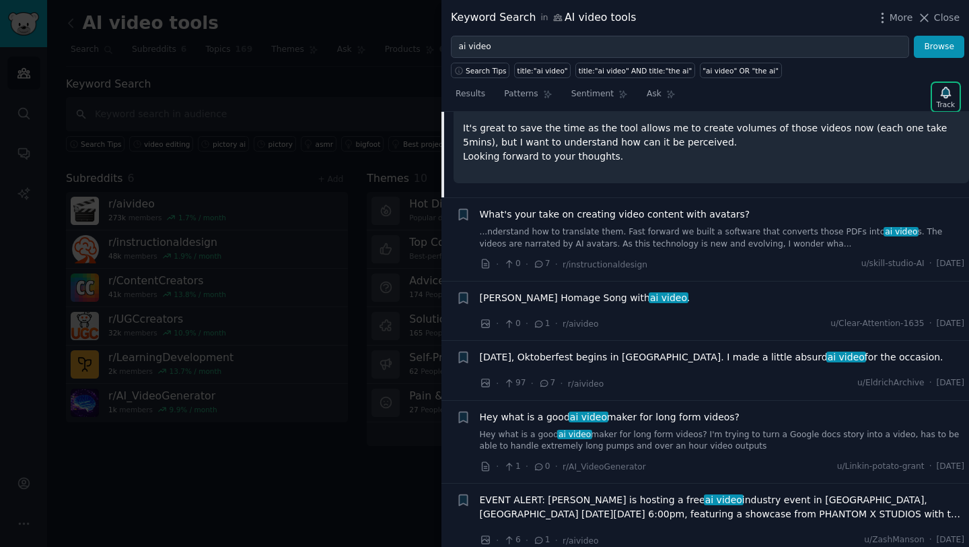
scroll to position [283, 0]
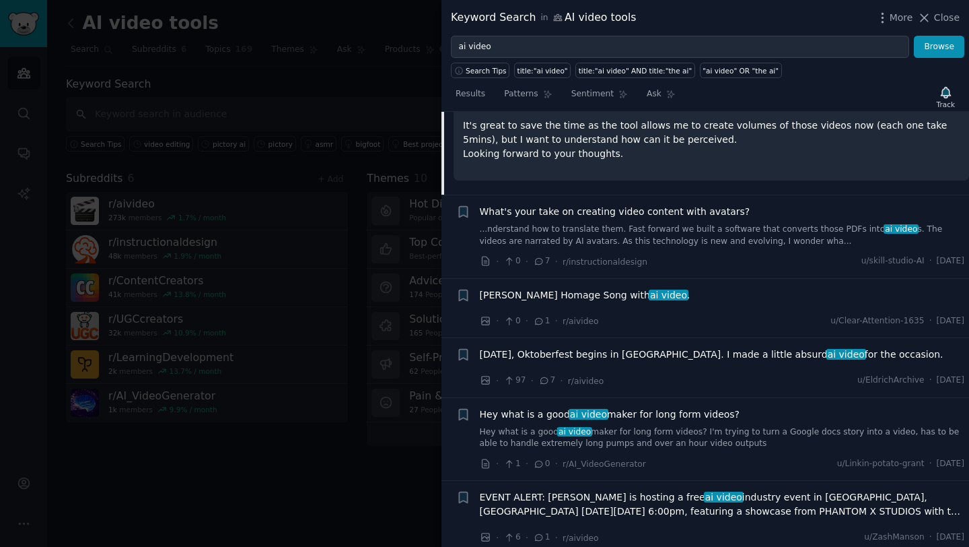
click at [852, 250] on div "What's your take on creating video content with avatars? ...nderstand how to tr…" at bounding box center [722, 237] width 485 height 64
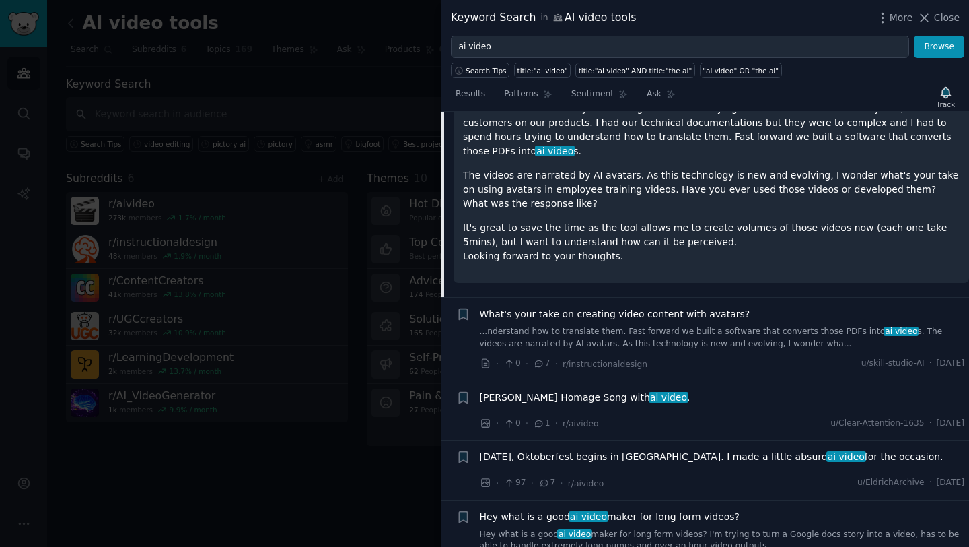
scroll to position [197, 0]
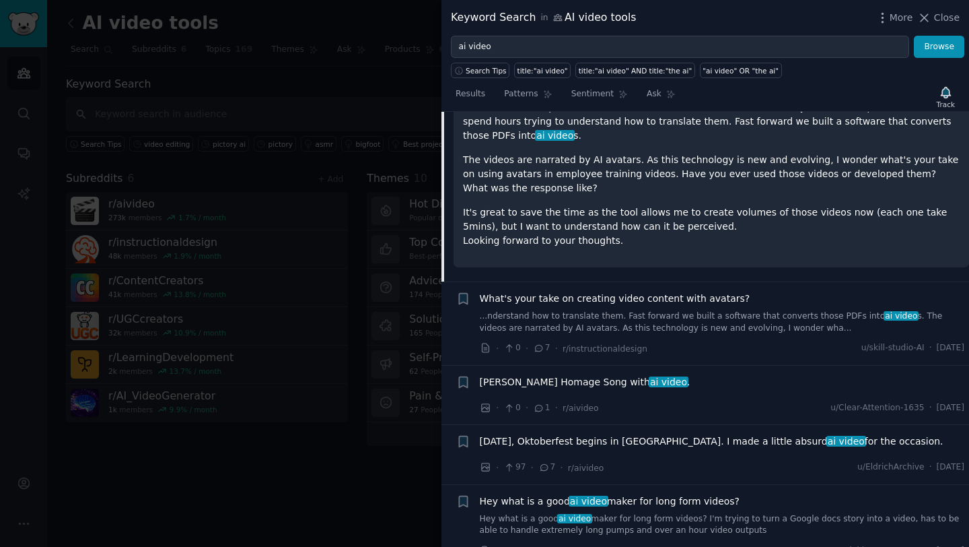
click at [771, 386] on div "Neville Goddard Homage Song with ai video ." at bounding box center [722, 382] width 485 height 14
click at [706, 386] on div "Neville Goddard Homage Song with ai video ." at bounding box center [722, 382] width 485 height 14
click at [488, 390] on div "Neville Goddard Homage Song with ai video ." at bounding box center [722, 384] width 485 height 19
click at [524, 385] on span "Neville Goddard Homage Song with ai video ." at bounding box center [585, 382] width 211 height 14
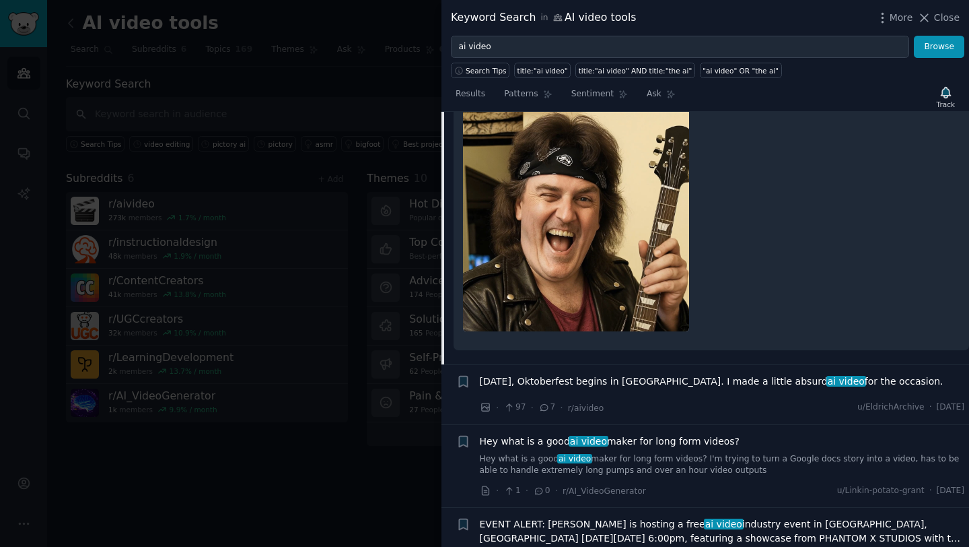
scroll to position [522, 0]
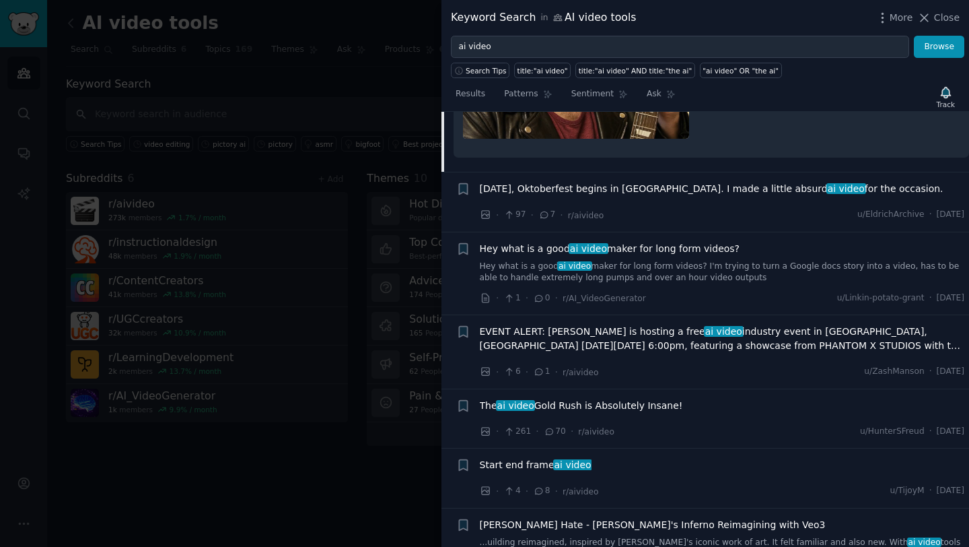
click at [738, 246] on div "Hey what is a good ai video maker for long form videos?" at bounding box center [722, 249] width 485 height 14
click at [703, 248] on span "Hey what is a good ai video maker for long form videos?" at bounding box center [610, 249] width 260 height 14
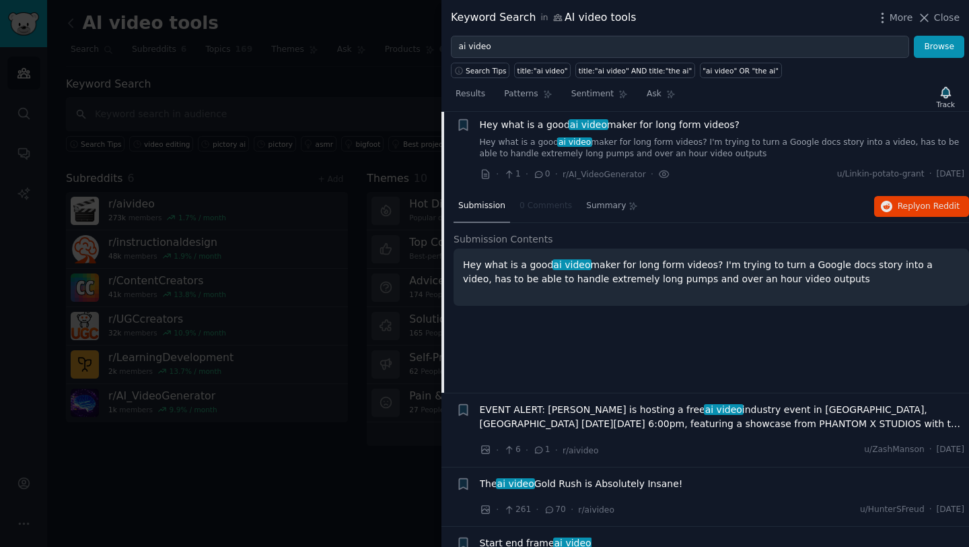
scroll to position [306, 0]
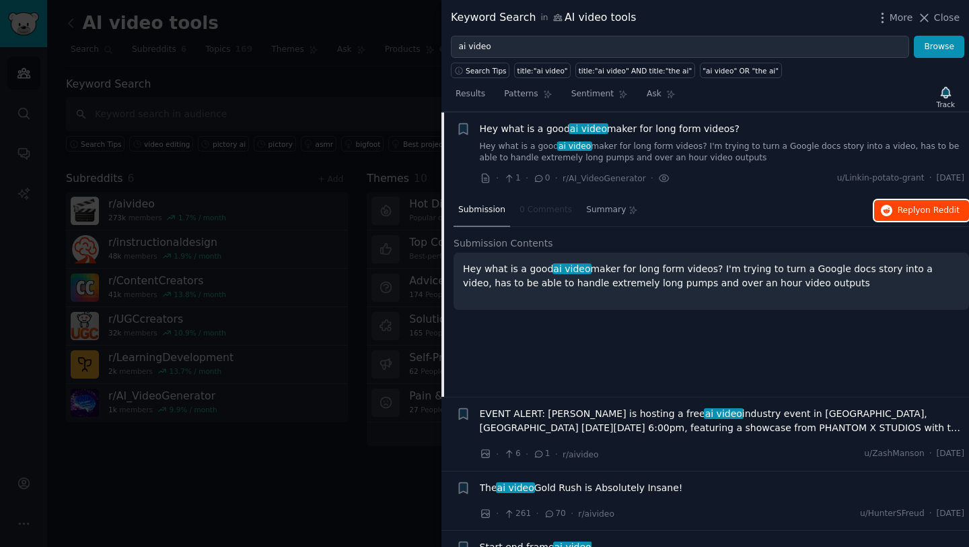
click at [912, 213] on span "Reply on Reddit" at bounding box center [929, 211] width 62 height 12
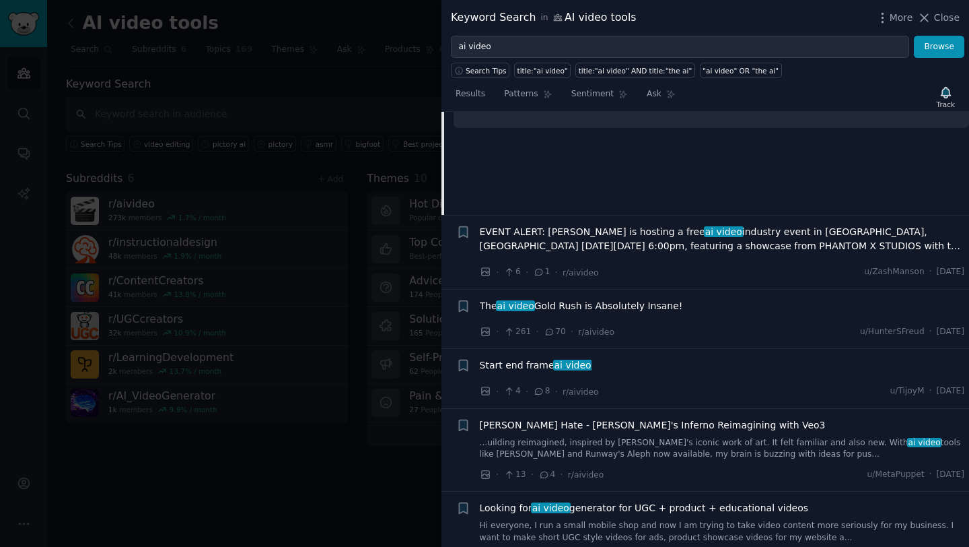
scroll to position [496, 0]
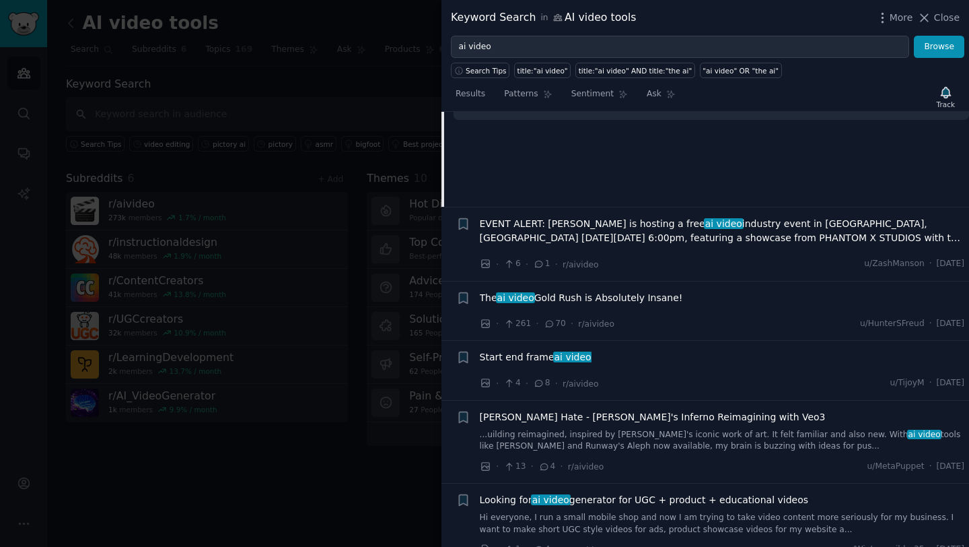
click at [685, 299] on div "The ai video Gold Rush is Absolutely Insane!" at bounding box center [722, 298] width 485 height 14
click at [656, 296] on span "The ai video Gold Rush is Absolutely Insane!" at bounding box center [581, 298] width 203 height 14
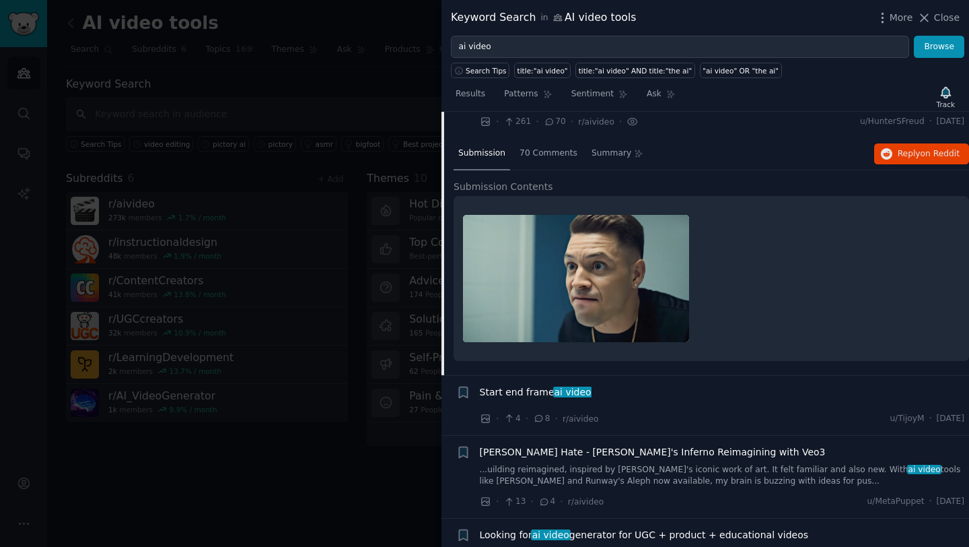
scroll to position [463, 0]
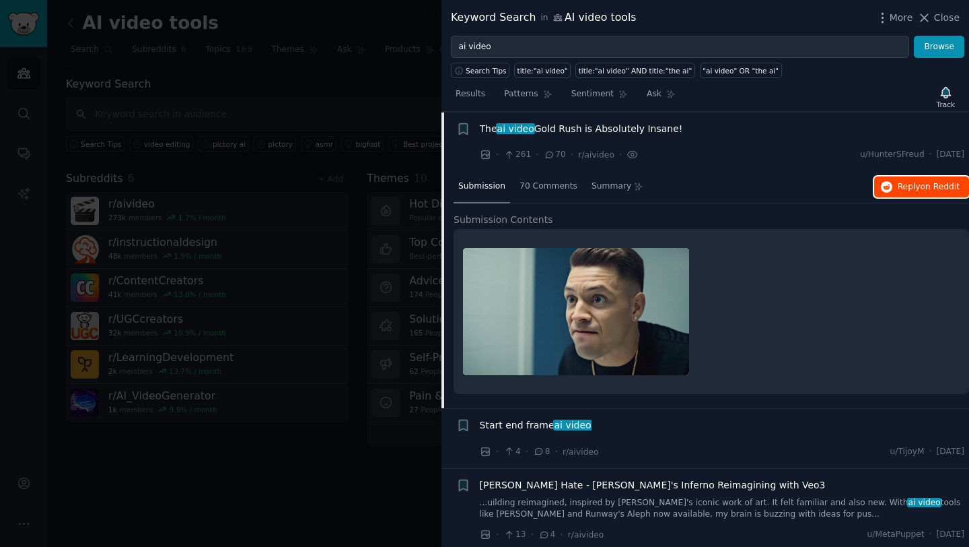
click at [926, 186] on span "on Reddit" at bounding box center [940, 186] width 39 height 9
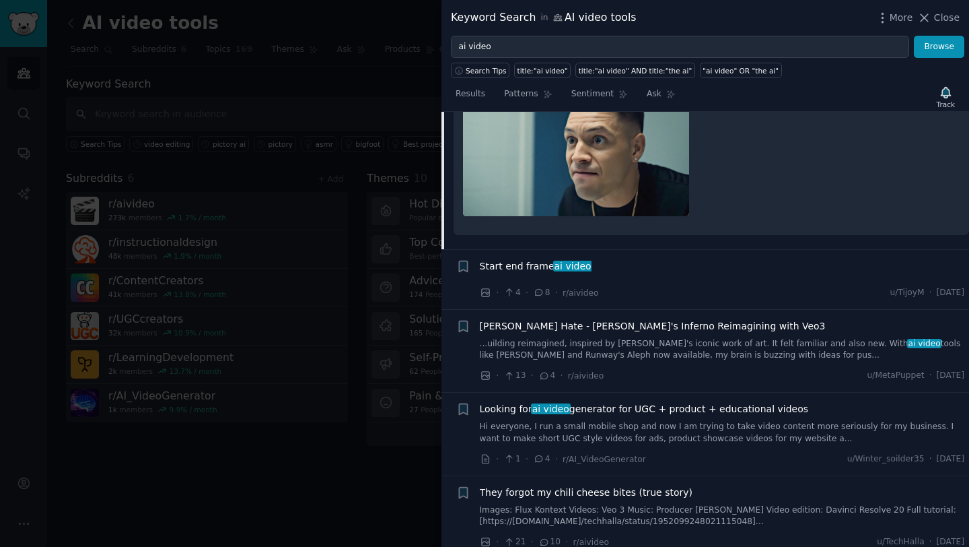
scroll to position [625, 0]
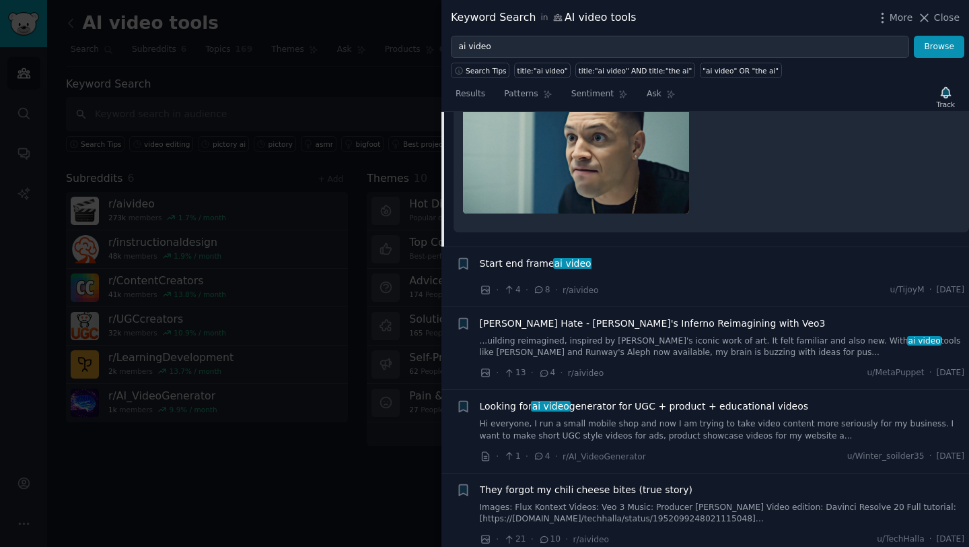
click at [612, 267] on div "Start end frame ai video" at bounding box center [722, 263] width 485 height 14
click at [518, 265] on span "Start end frame ai video" at bounding box center [536, 263] width 112 height 14
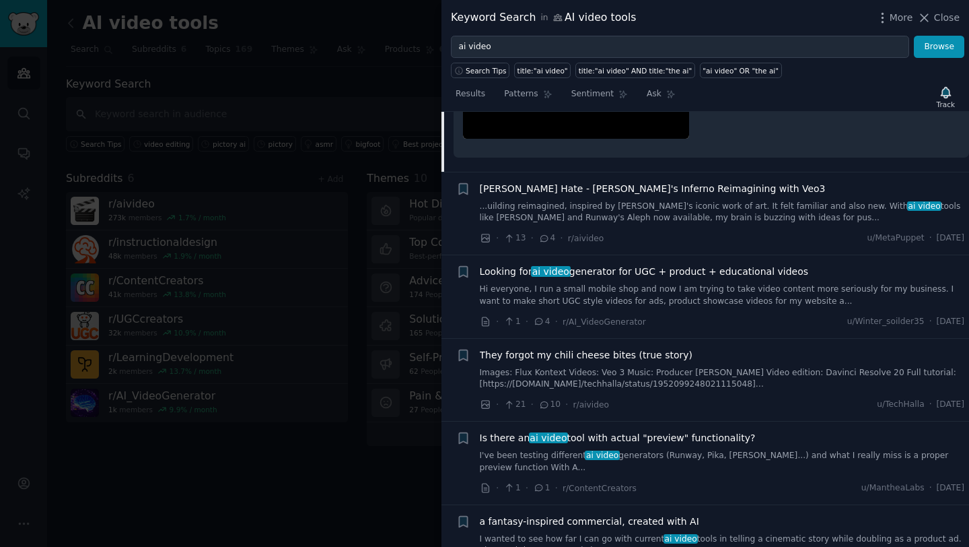
scroll to position [1036, 0]
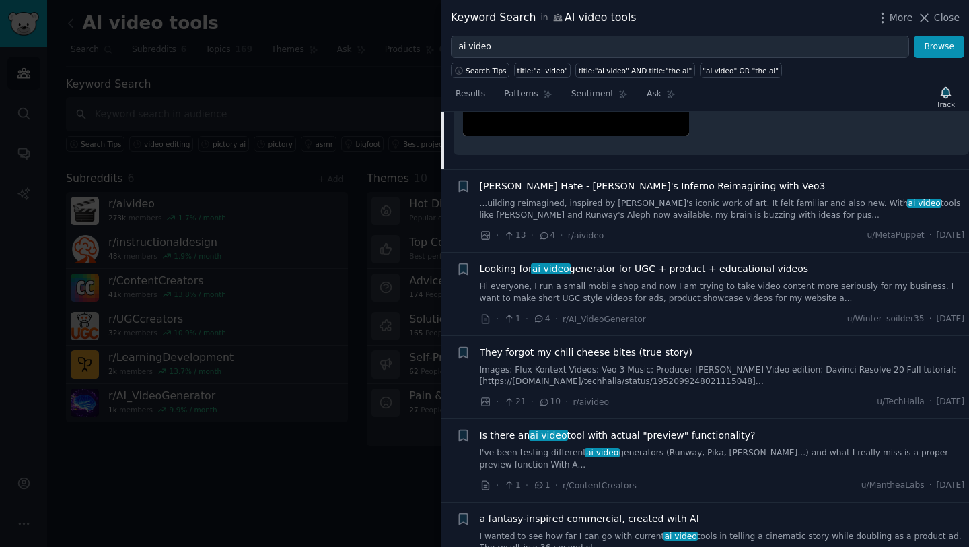
click at [787, 271] on span "Looking for ai video generator for UGC + product + educational videos" at bounding box center [644, 269] width 329 height 14
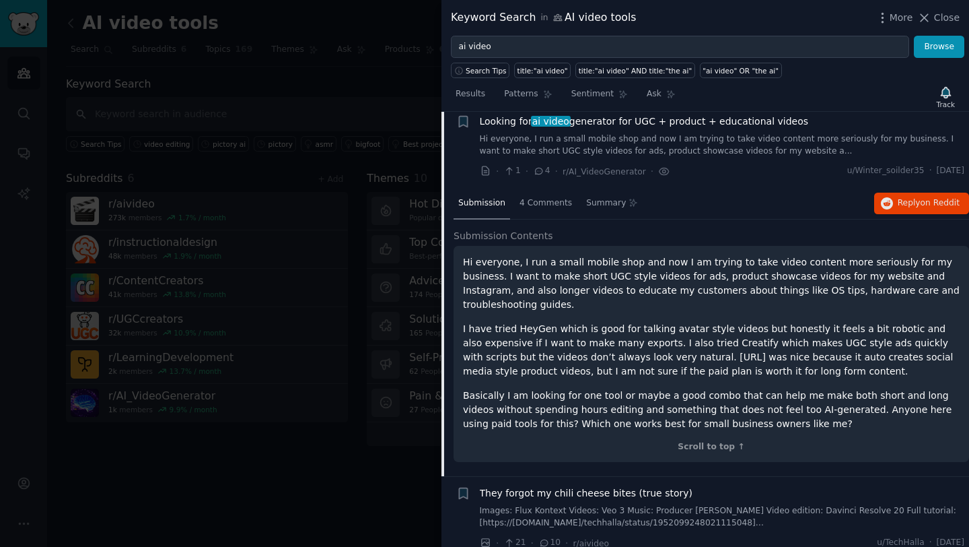
scroll to position [666, 0]
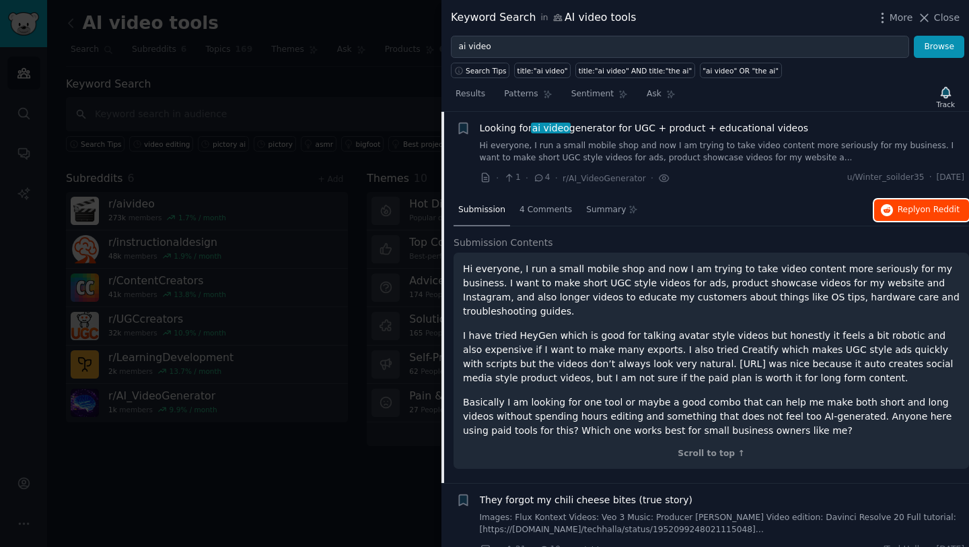
click at [887, 211] on icon "button" at bounding box center [887, 210] width 12 height 12
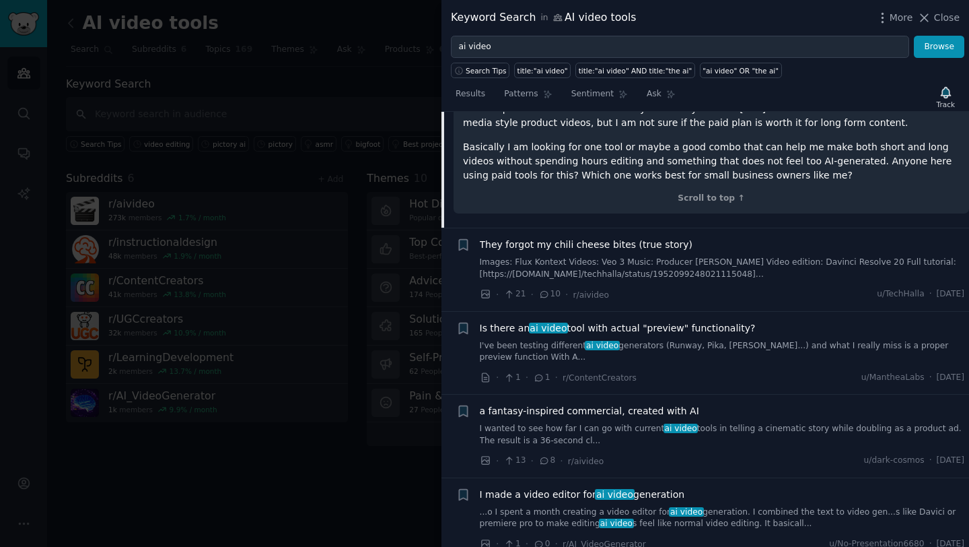
scroll to position [934, 0]
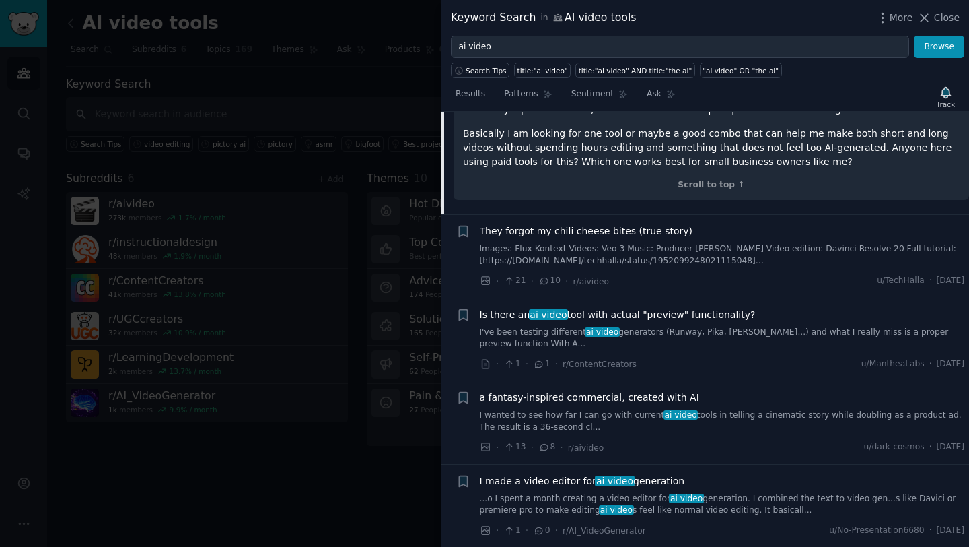
click at [680, 308] on span "Is there an ai video tool with actual "preview" functionality?" at bounding box center [618, 315] width 276 height 14
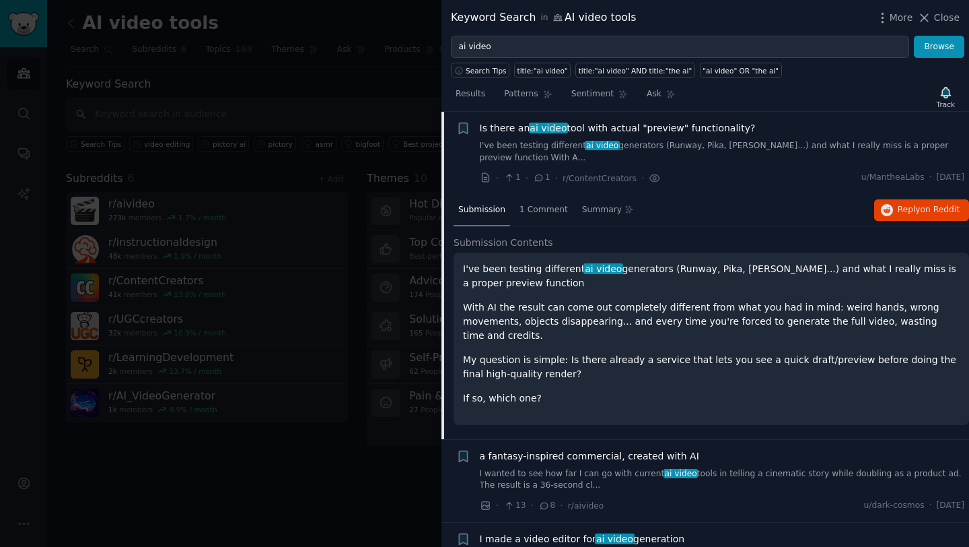
scroll to position [832, 0]
click at [927, 212] on span "on Reddit" at bounding box center [940, 209] width 39 height 9
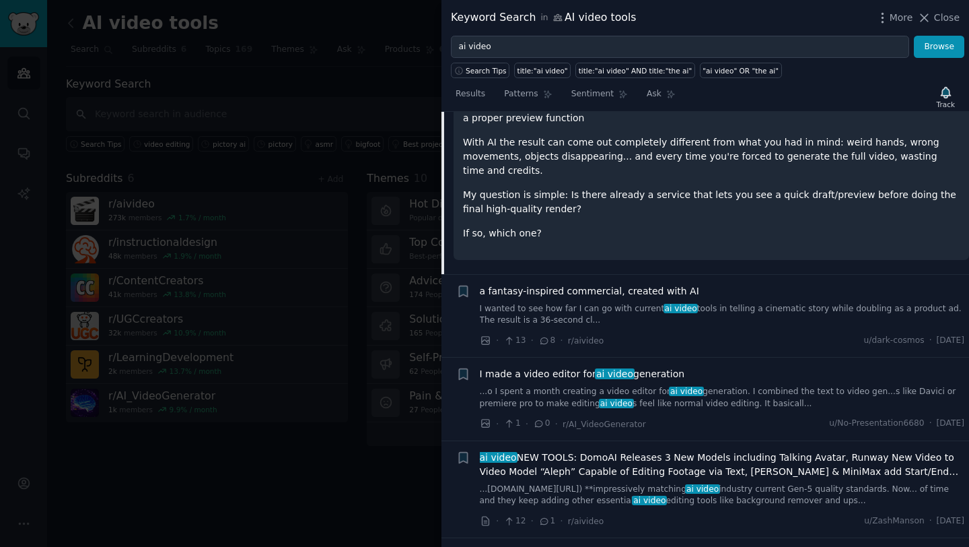
scroll to position [1002, 0]
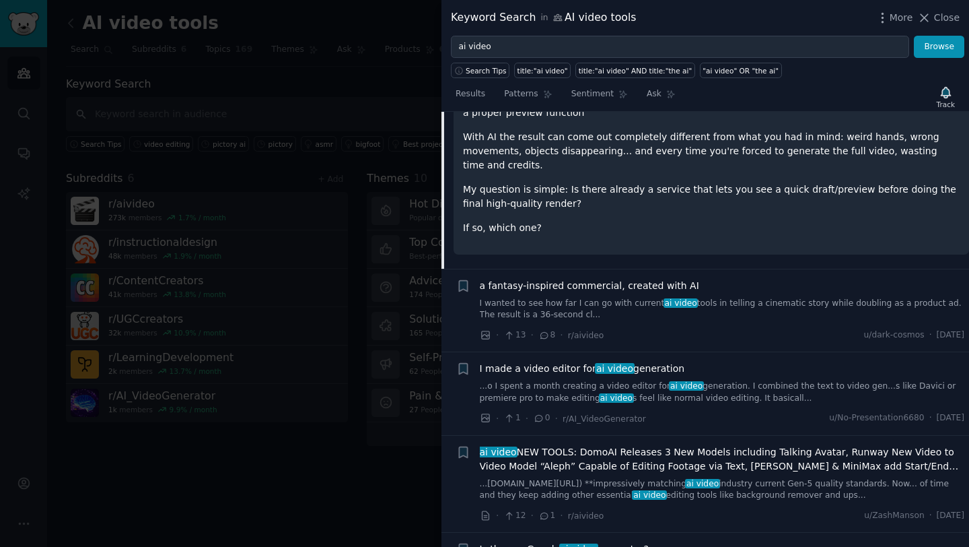
click at [710, 361] on div "I made a video editor for ai video generation" at bounding box center [722, 368] width 485 height 14
click at [559, 361] on span "I made a video editor for ai video generation" at bounding box center [582, 368] width 205 height 14
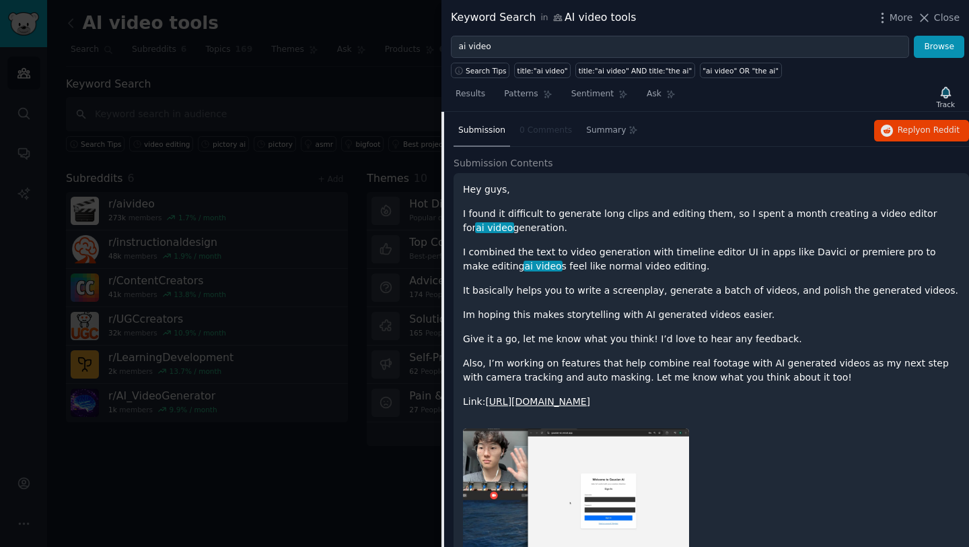
scroll to position [889, 0]
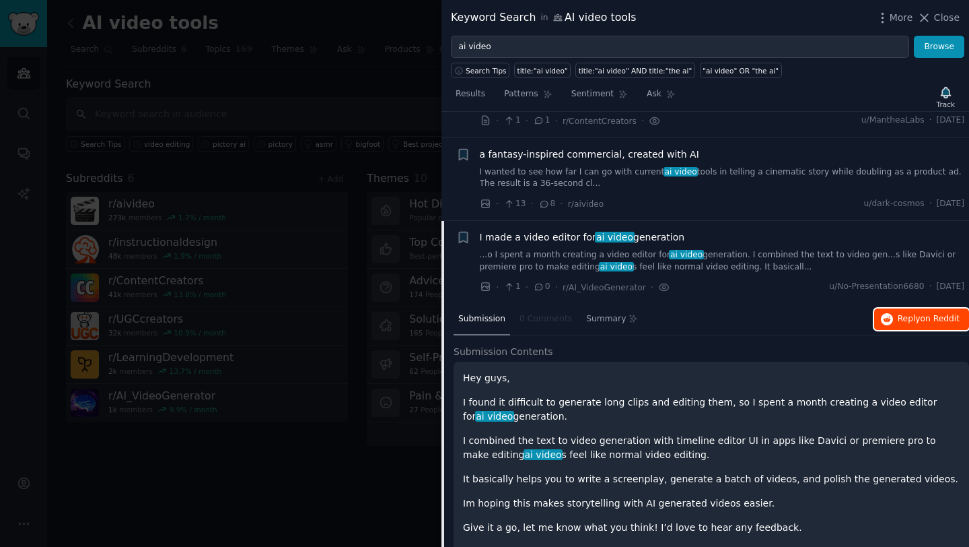
click at [925, 321] on span "on Reddit" at bounding box center [940, 318] width 39 height 9
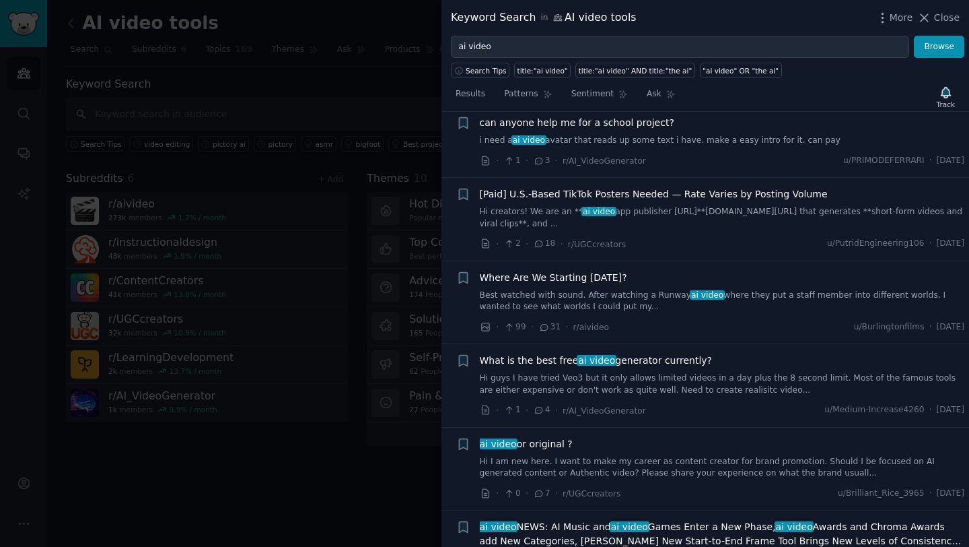
scroll to position [1860, 0]
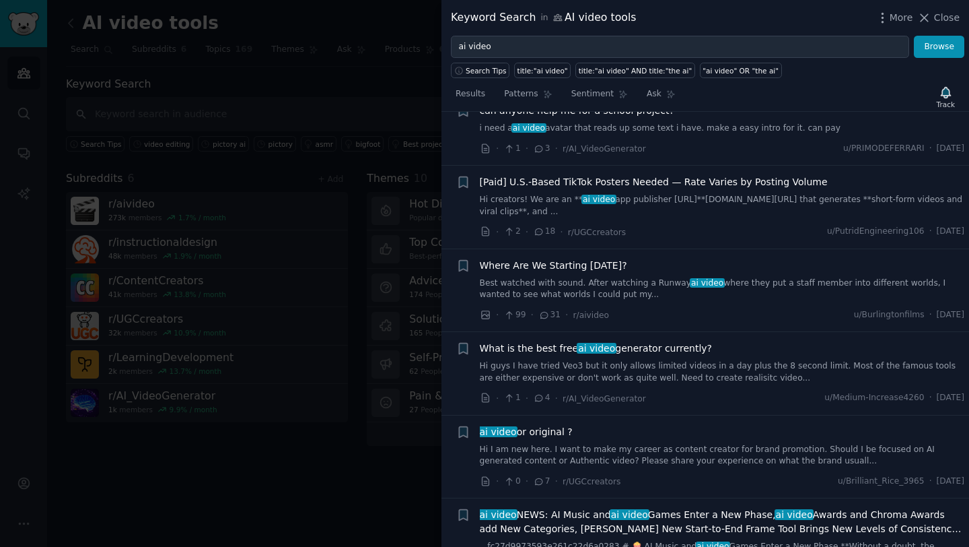
click at [707, 258] on div "Where Are We Starting Today?" at bounding box center [722, 265] width 485 height 14
click at [586, 267] on span "Where Are We Starting Today?" at bounding box center [553, 265] width 147 height 14
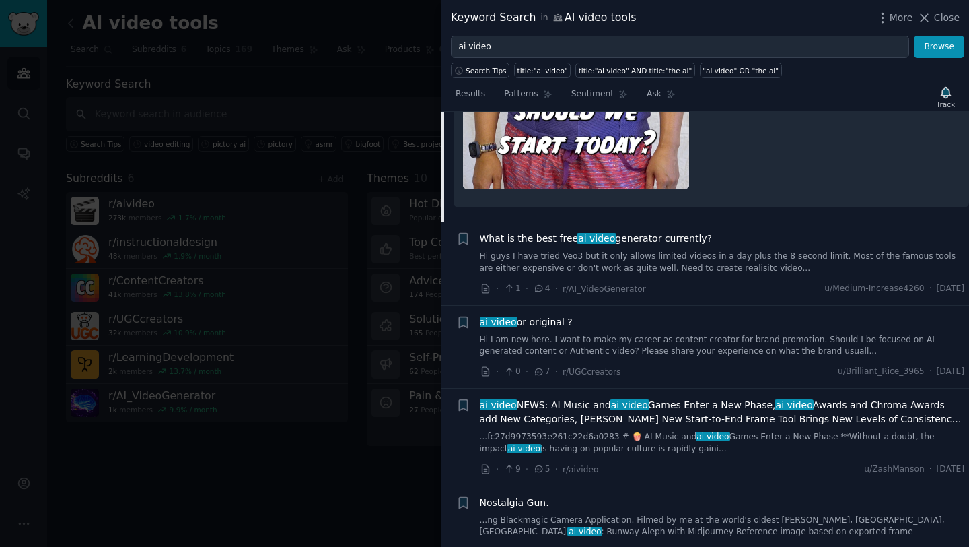
scroll to position [2311, 0]
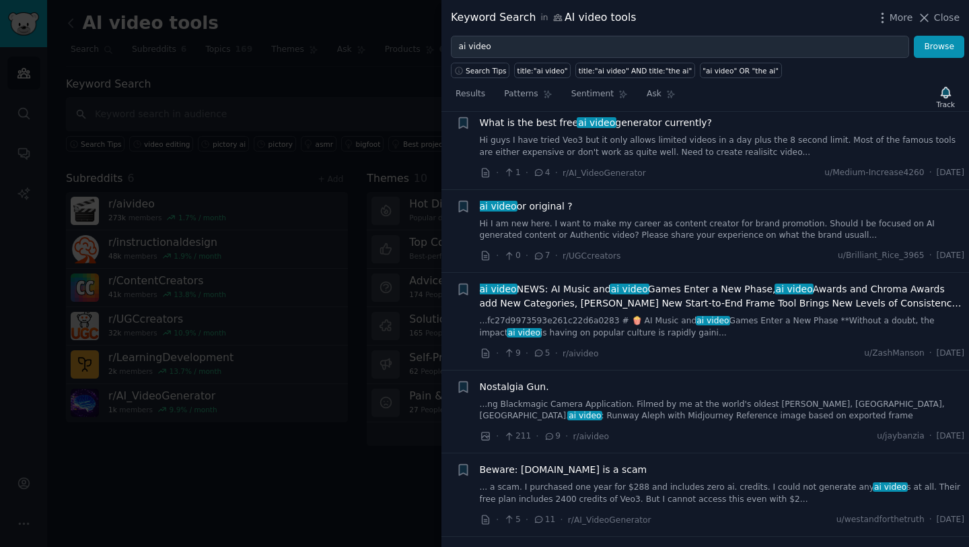
click at [804, 163] on div "What is the best free ai video generator currently? Hi guys I have tried Veo3 b…" at bounding box center [722, 148] width 485 height 64
click at [778, 151] on link "Hi guys I have tried Veo3 but it only allows limited videos in a day plus the 8…" at bounding box center [722, 147] width 485 height 24
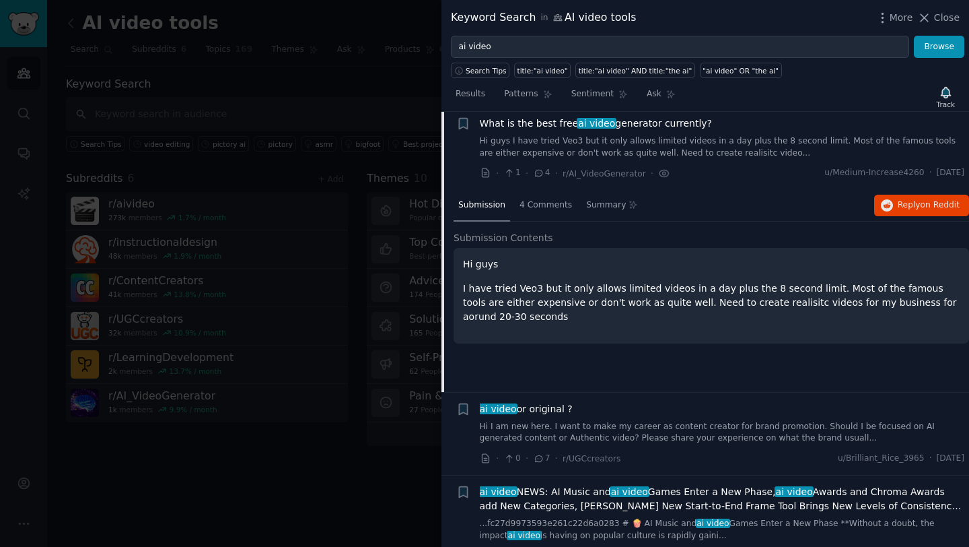
scroll to position [1607, 0]
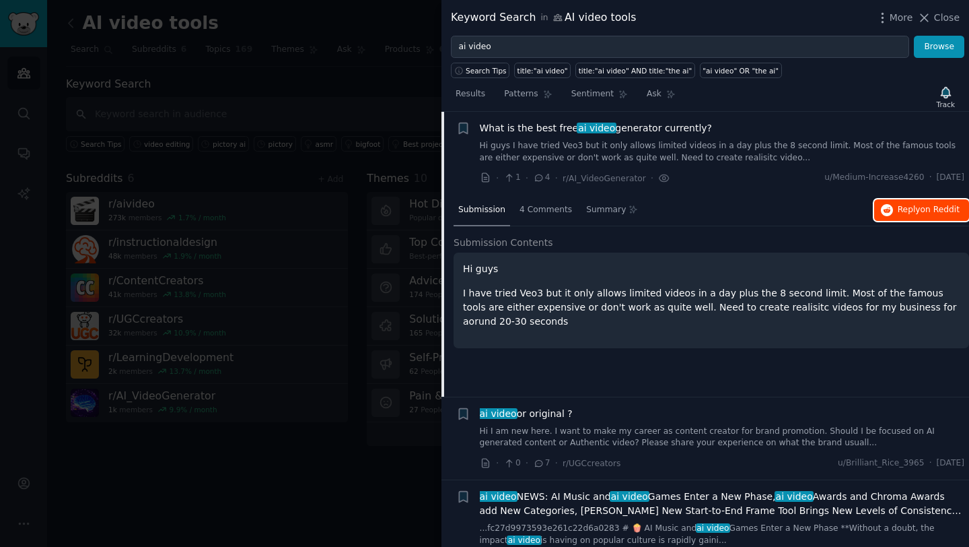
click at [903, 215] on button "Reply on Reddit" at bounding box center [921, 210] width 95 height 22
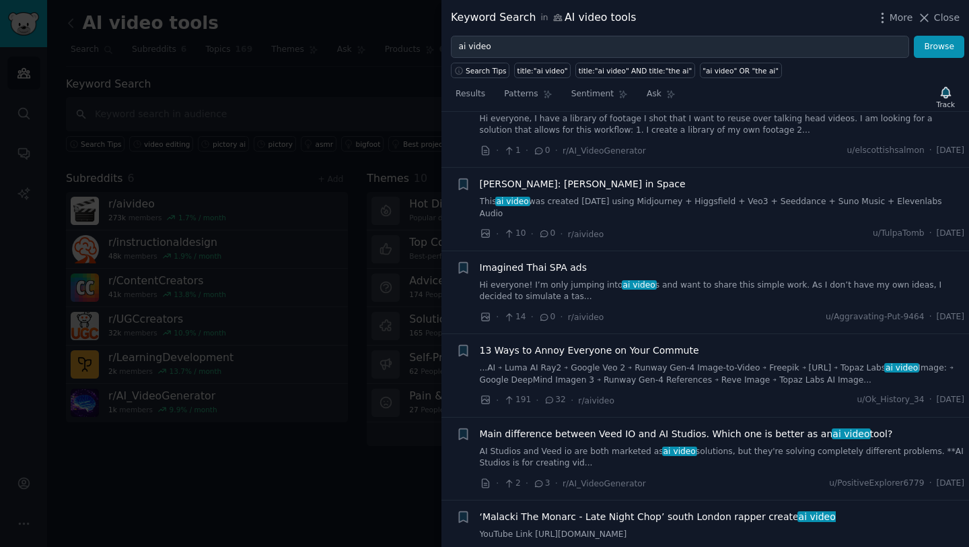
scroll to position [2411, 0]
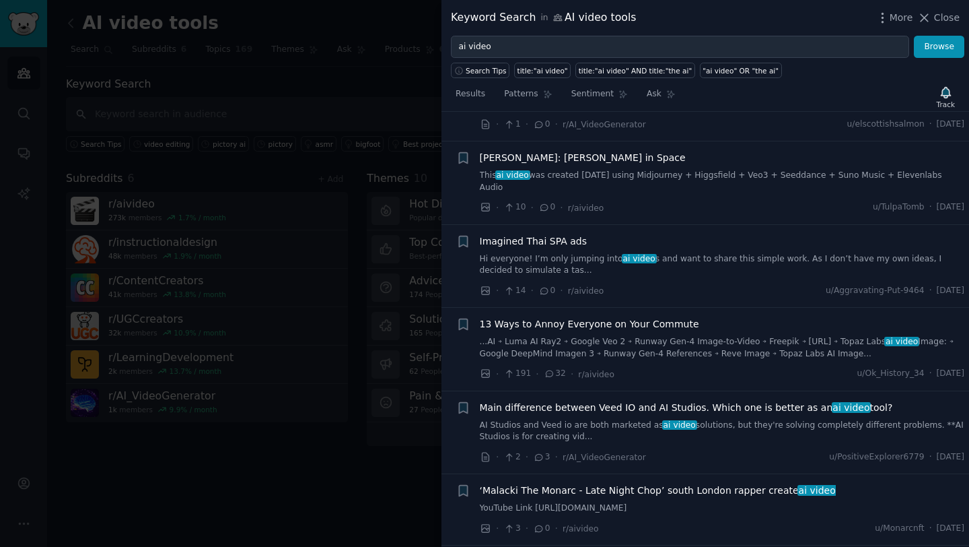
click at [759, 400] on span "Main difference between Veed IO and AI Studios. Which one is better as an ai vi…" at bounding box center [686, 407] width 413 height 14
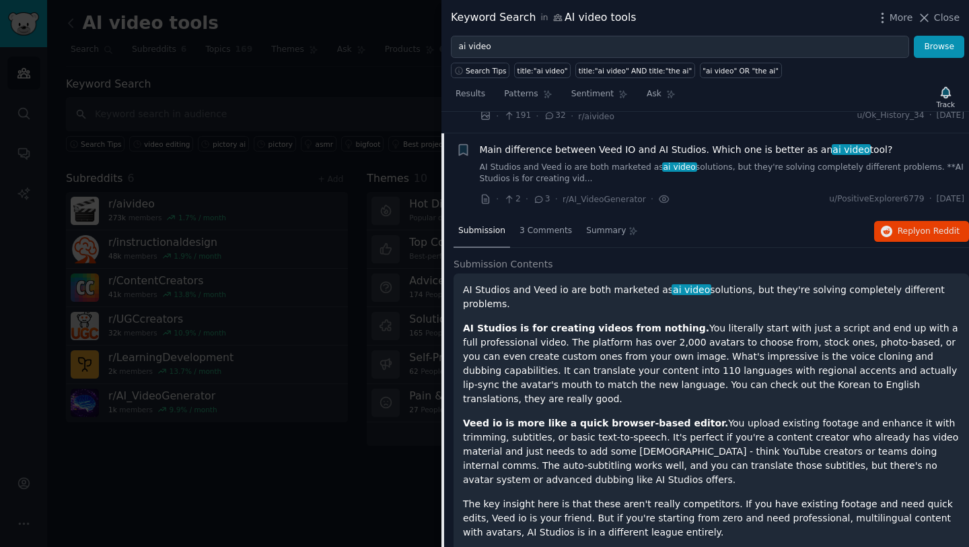
scroll to position [2476, 0]
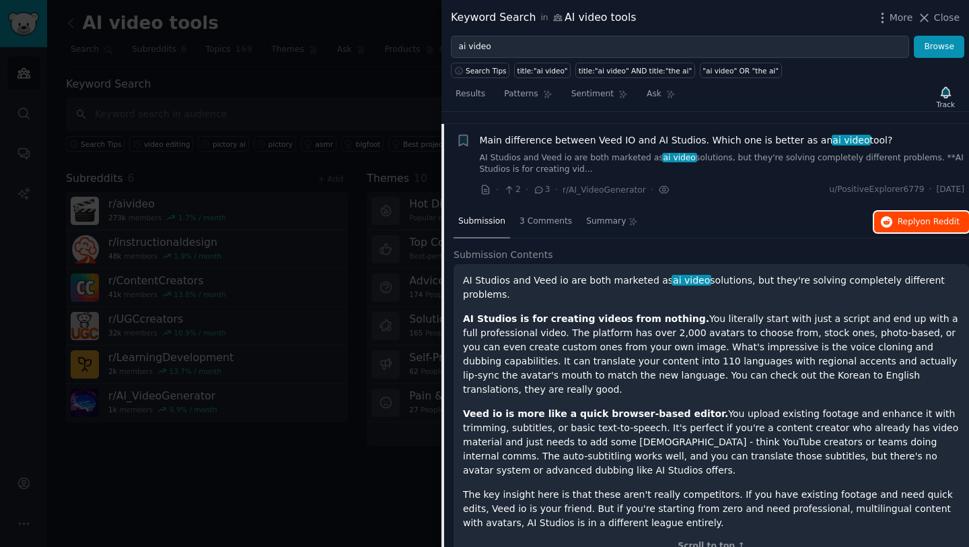
click at [927, 217] on span "on Reddit" at bounding box center [940, 221] width 39 height 9
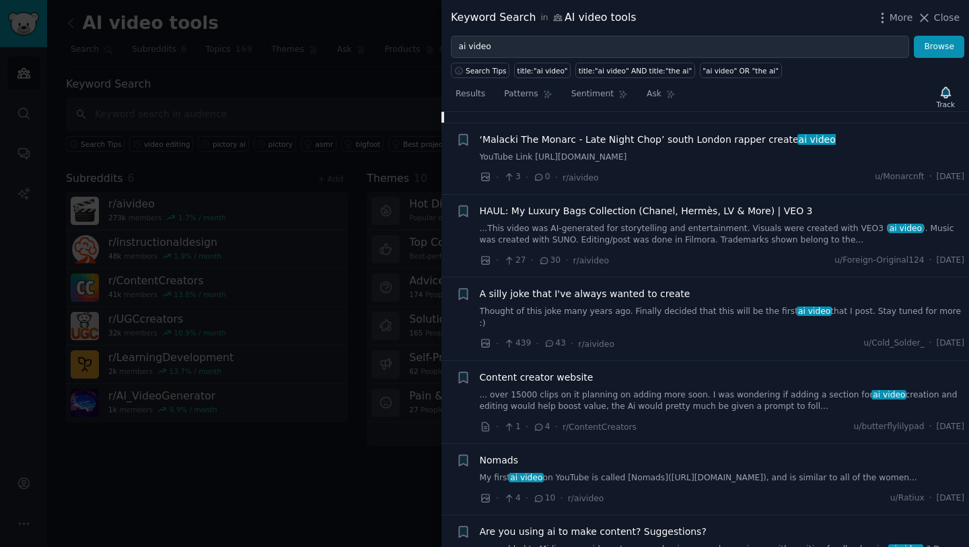
scroll to position [2930, 0]
click at [778, 335] on div "· 439 · 43 · r/aivideo u/Cold_Solder_ · Sat 8/16/2025" at bounding box center [722, 342] width 485 height 14
click at [616, 285] on span "A silly joke that I've always wanted to create" at bounding box center [585, 292] width 211 height 14
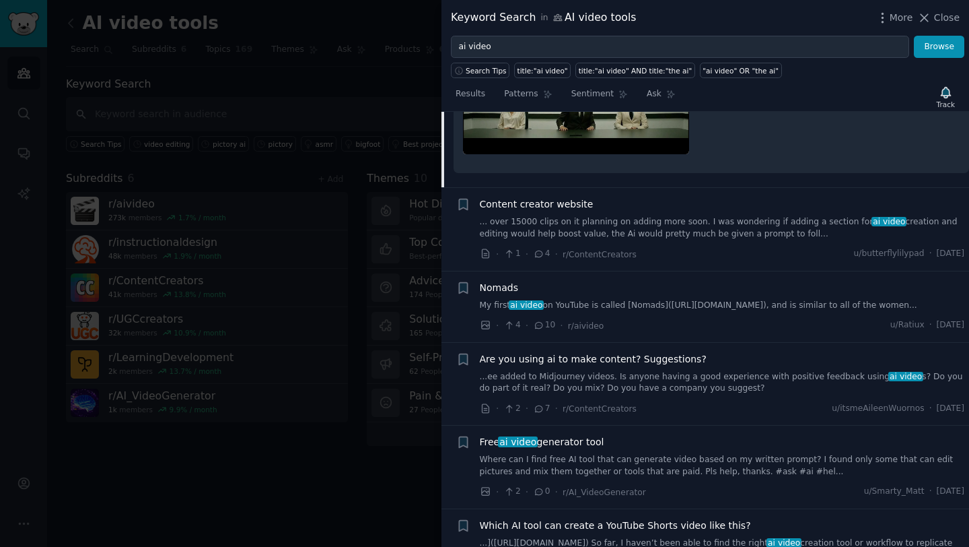
scroll to position [3015, 0]
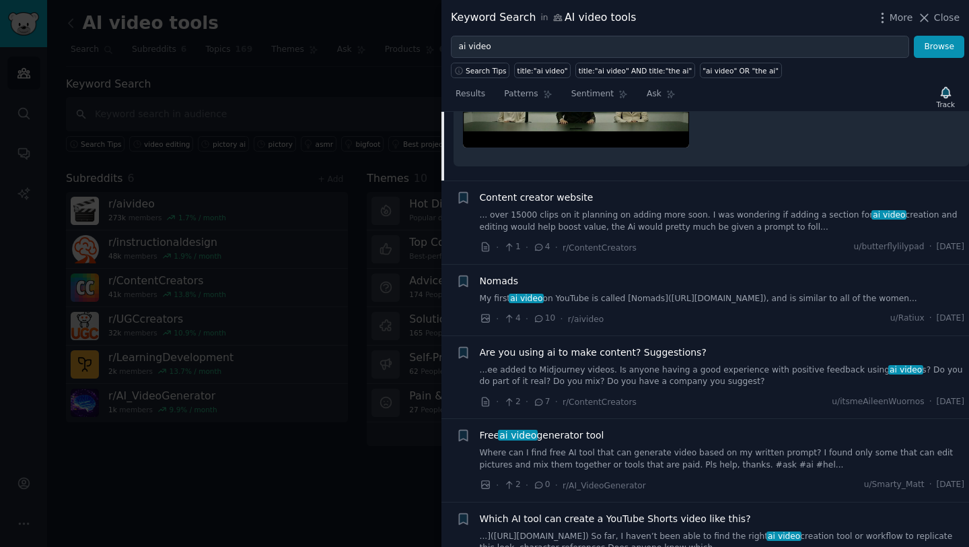
click at [505, 274] on span "Nomads" at bounding box center [499, 281] width 38 height 14
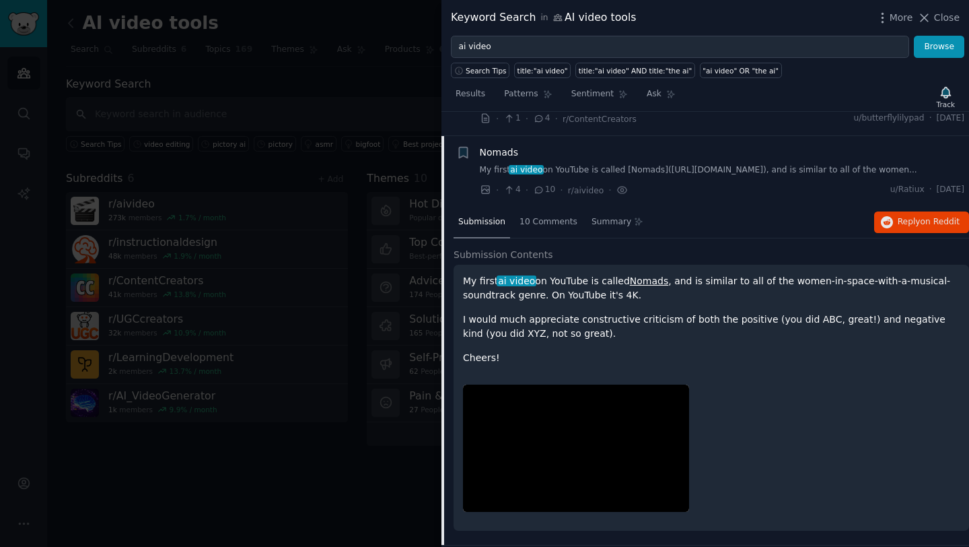
scroll to position [2871, 0]
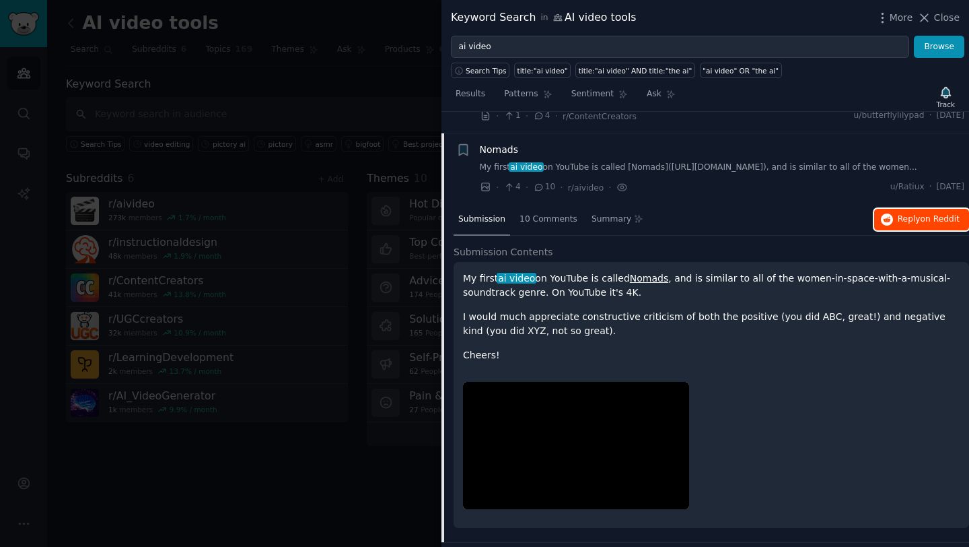
click at [888, 213] on icon "button" at bounding box center [887, 219] width 12 height 12
click at [946, 20] on span "Close" at bounding box center [947, 18] width 26 height 14
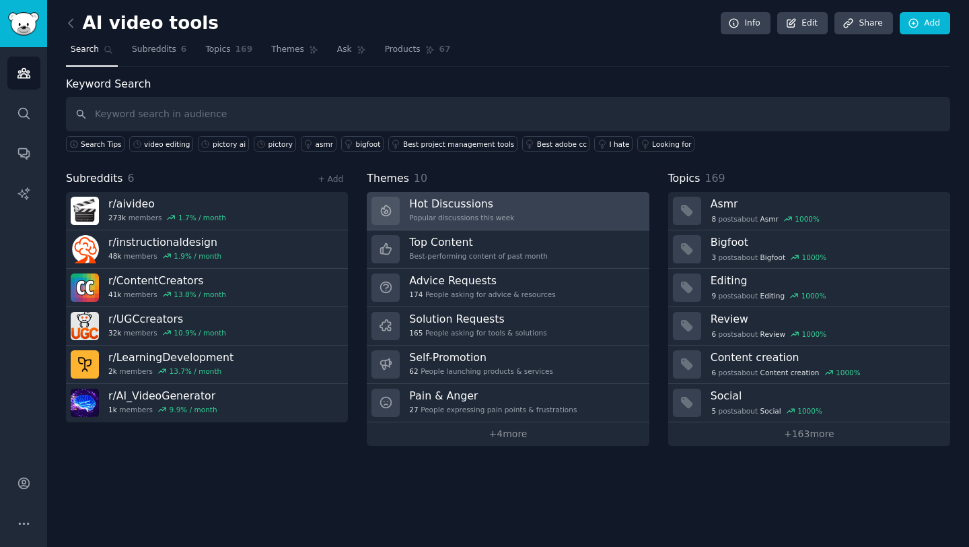
click at [528, 211] on link "Hot Discussions Popular discussions this week" at bounding box center [508, 211] width 282 height 38
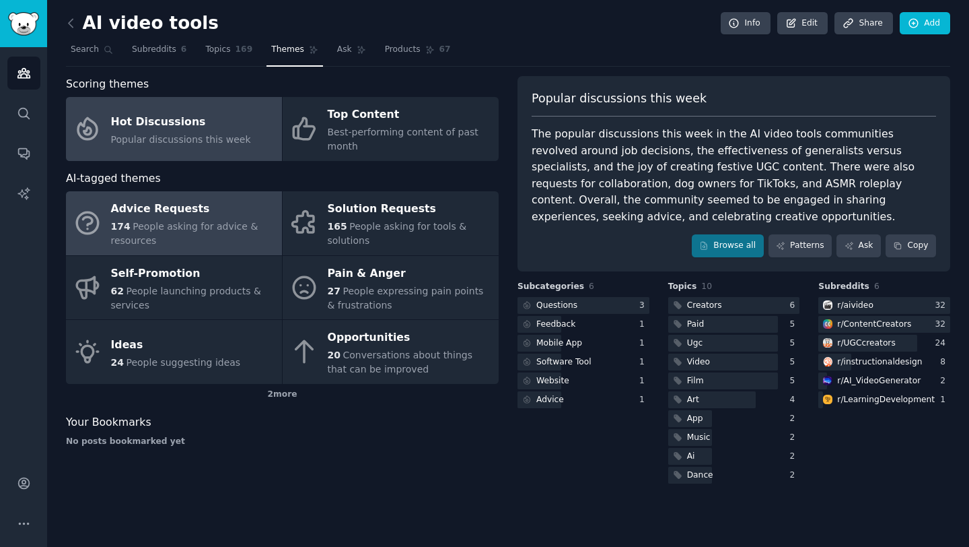
click at [162, 214] on div "Advice Requests" at bounding box center [193, 210] width 164 height 22
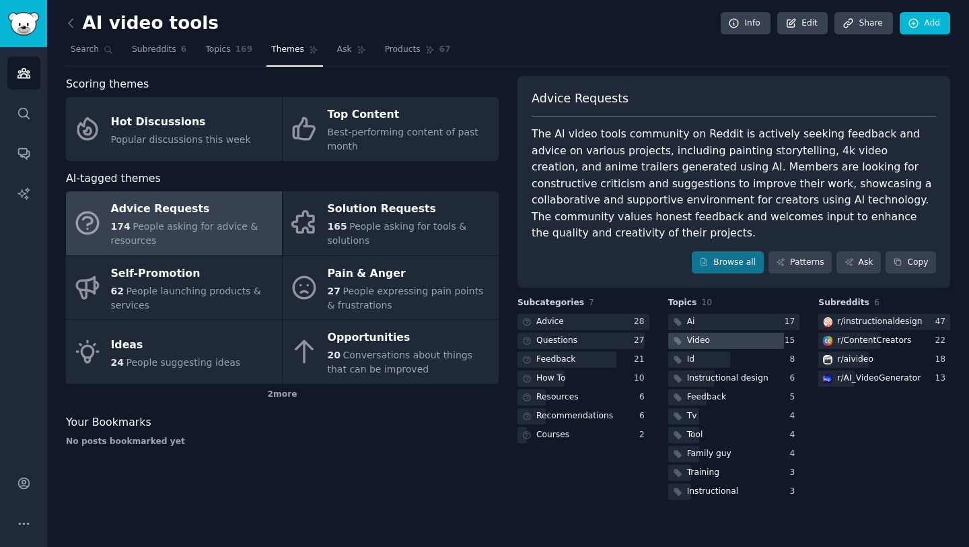
click at [738, 332] on div at bounding box center [726, 340] width 116 height 17
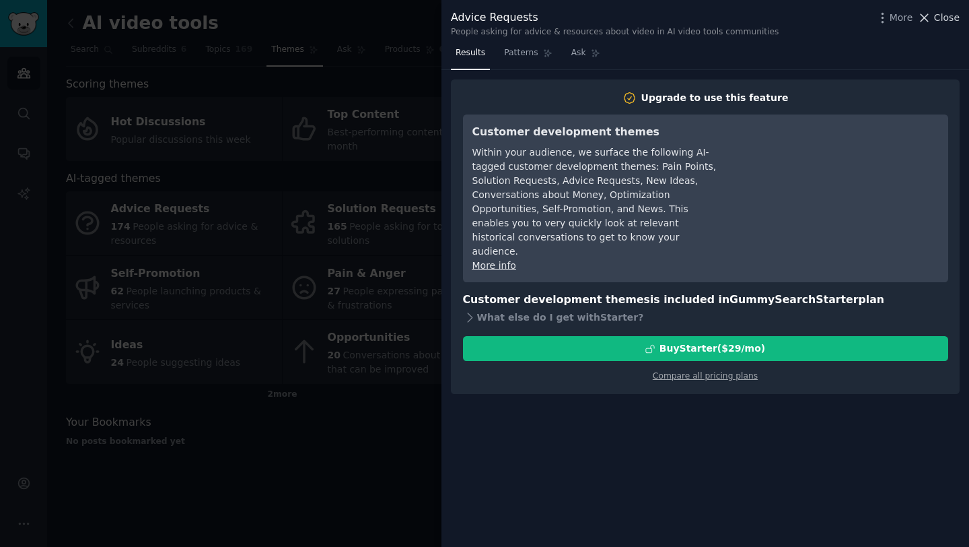
click at [951, 17] on span "Close" at bounding box center [947, 18] width 26 height 14
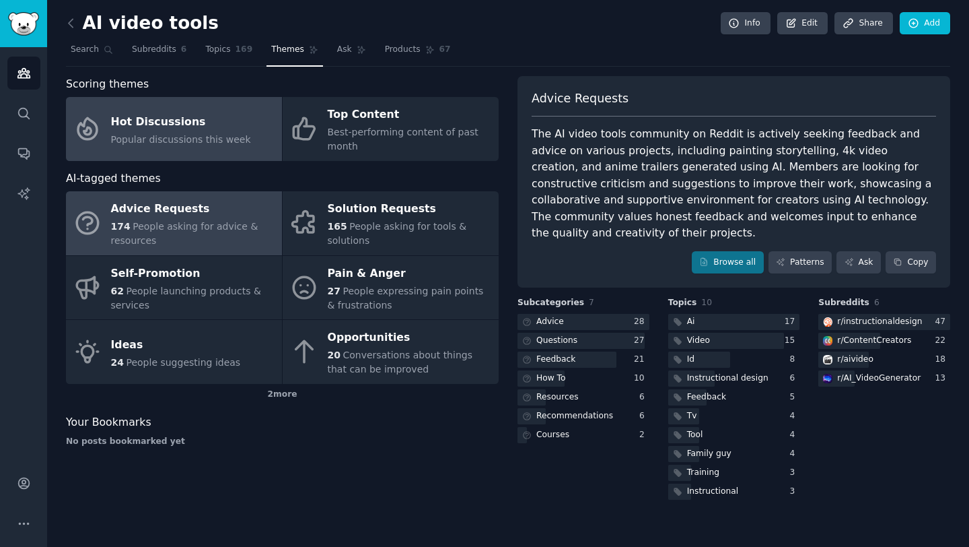
click at [223, 120] on div "Hot Discussions" at bounding box center [181, 122] width 140 height 22
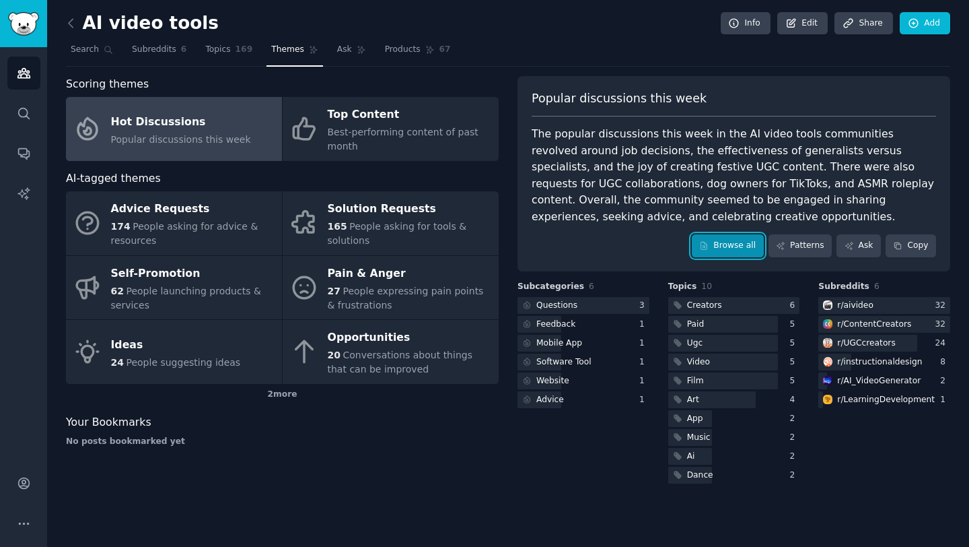
click at [731, 246] on link "Browse all" at bounding box center [728, 245] width 72 height 23
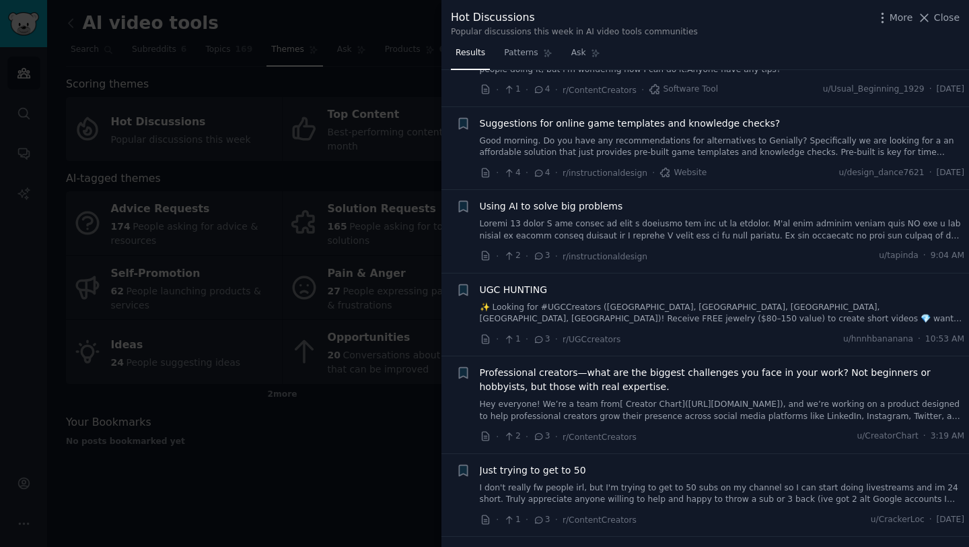
scroll to position [2844, 0]
click at [725, 217] on link at bounding box center [722, 229] width 485 height 24
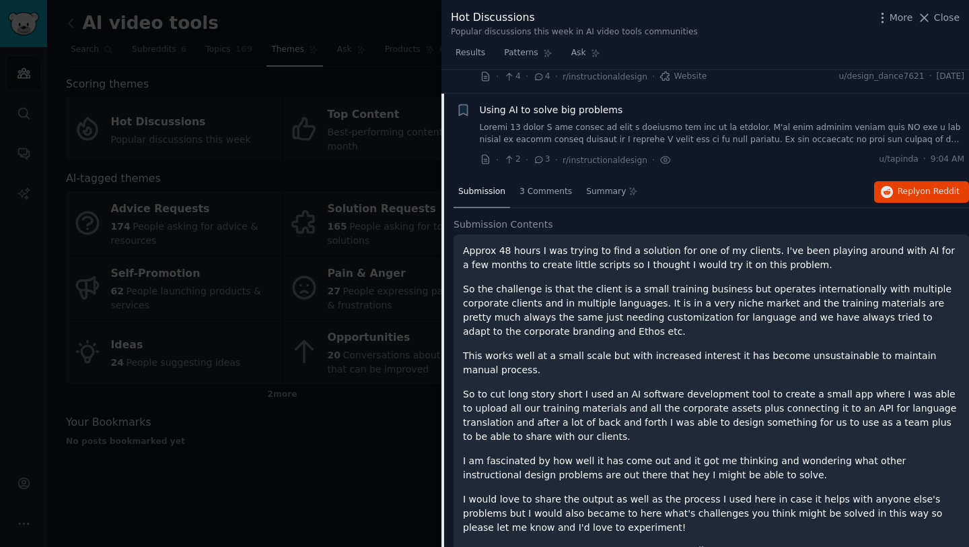
scroll to position [2949, 0]
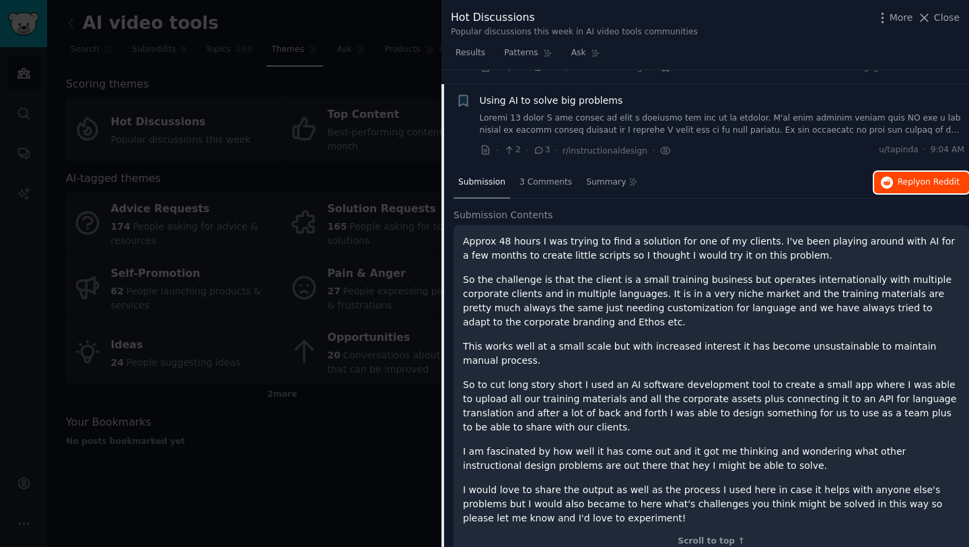
click at [914, 176] on span "Reply on Reddit" at bounding box center [929, 182] width 62 height 12
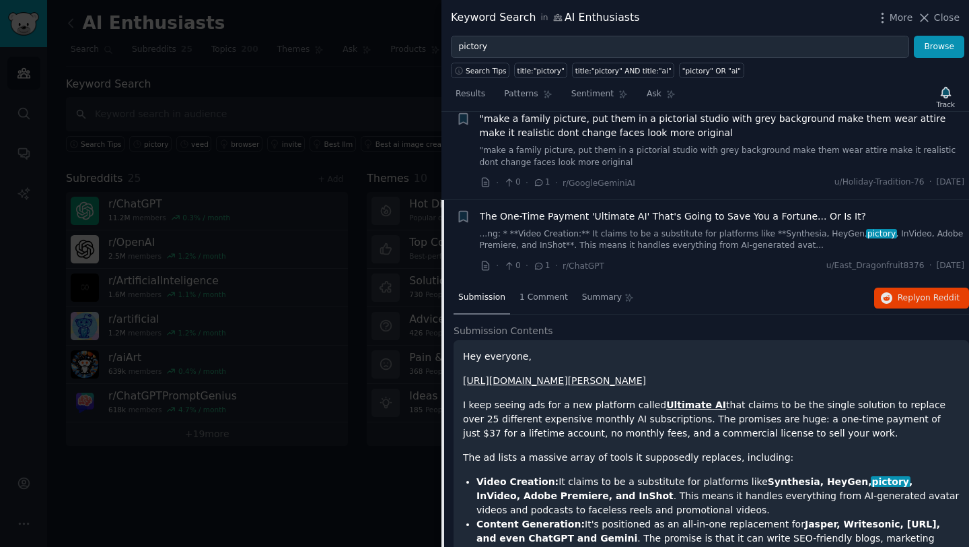
scroll to position [118, 0]
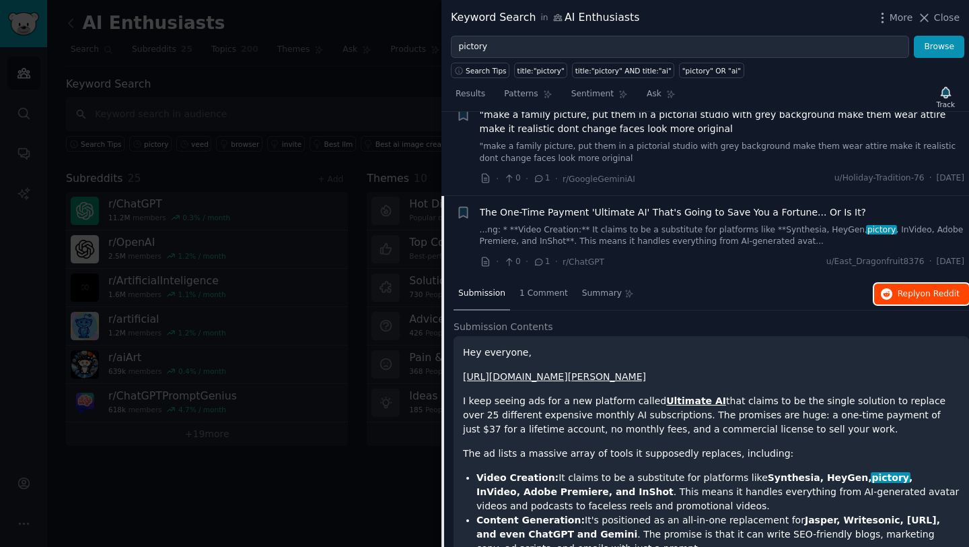
click at [911, 290] on span "Reply on Reddit" at bounding box center [929, 294] width 62 height 12
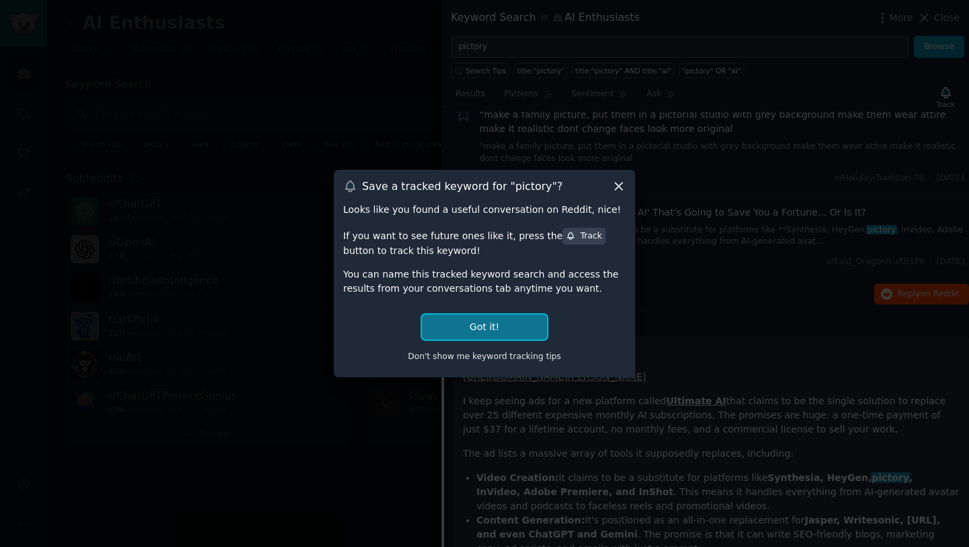
click at [501, 331] on button "Got it!" at bounding box center [484, 326] width 125 height 25
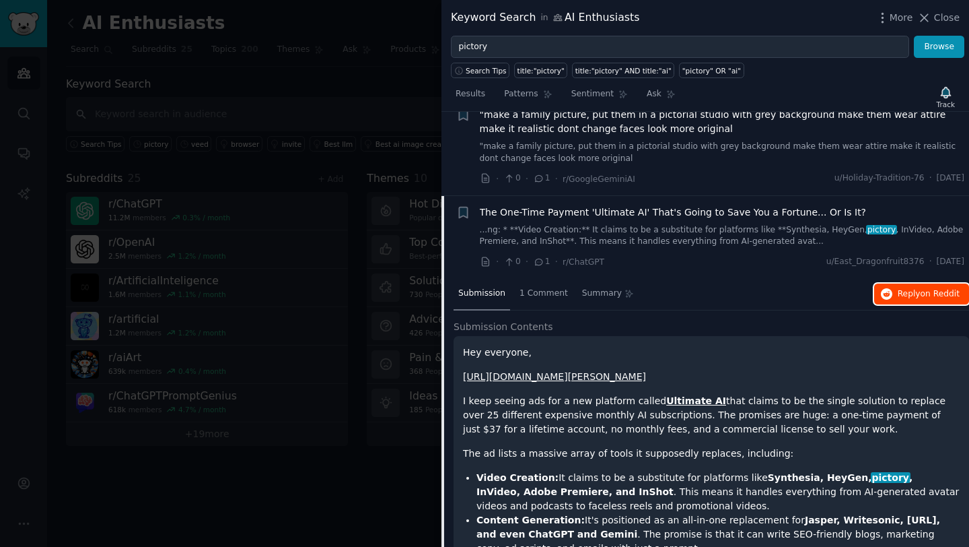
click at [890, 295] on button "Reply on Reddit" at bounding box center [921, 294] width 95 height 22
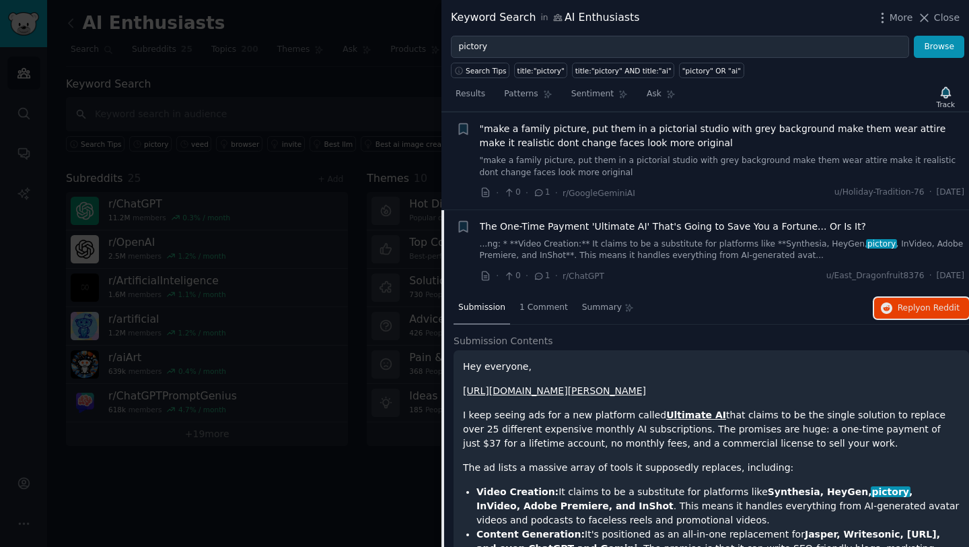
scroll to position [0, 0]
